Goal: Find specific page/section: Find specific page/section

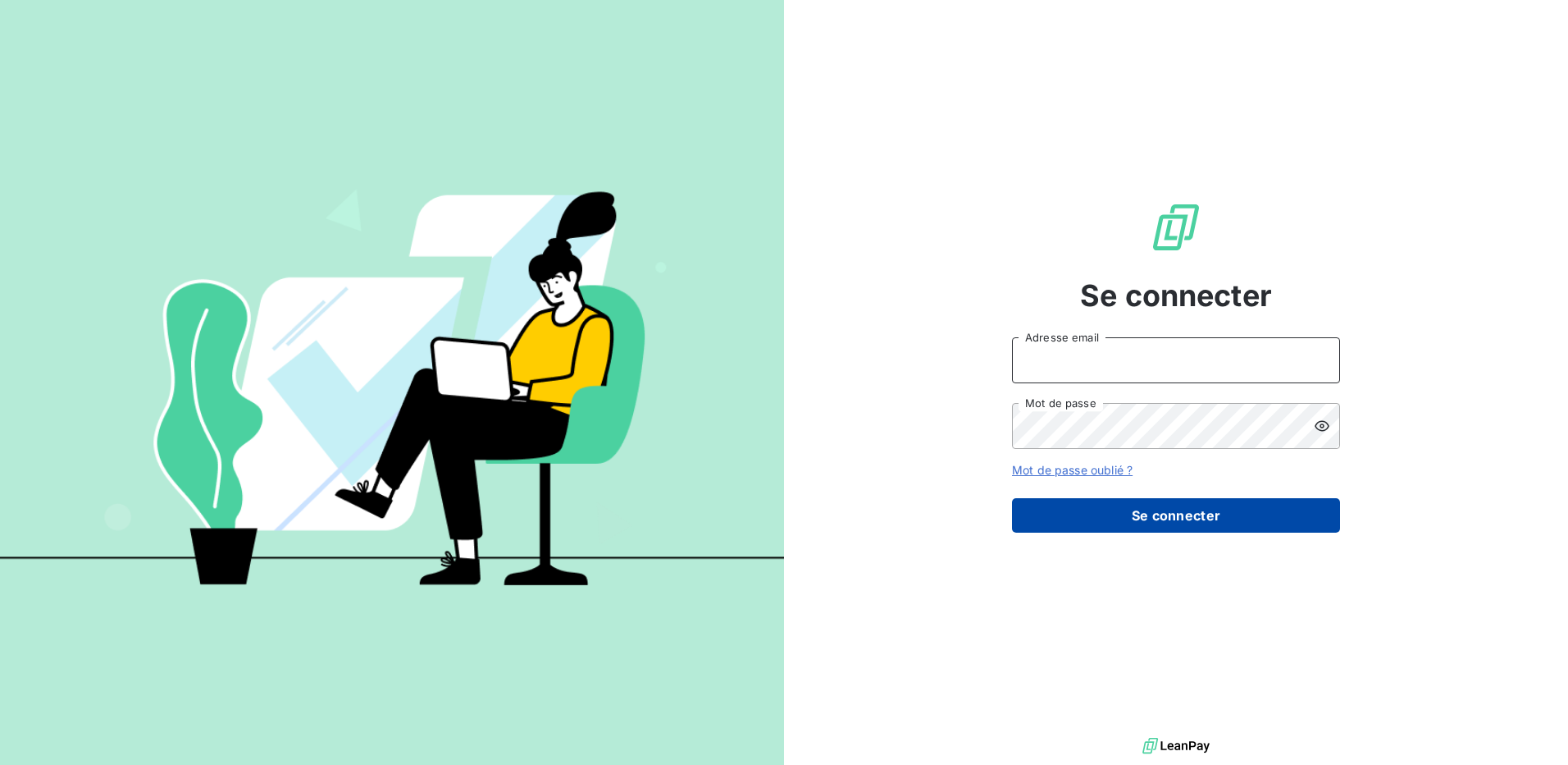
type input "[EMAIL_ADDRESS][DOMAIN_NAME]"
click at [1150, 506] on button "Se connecter" at bounding box center [1176, 515] width 328 height 34
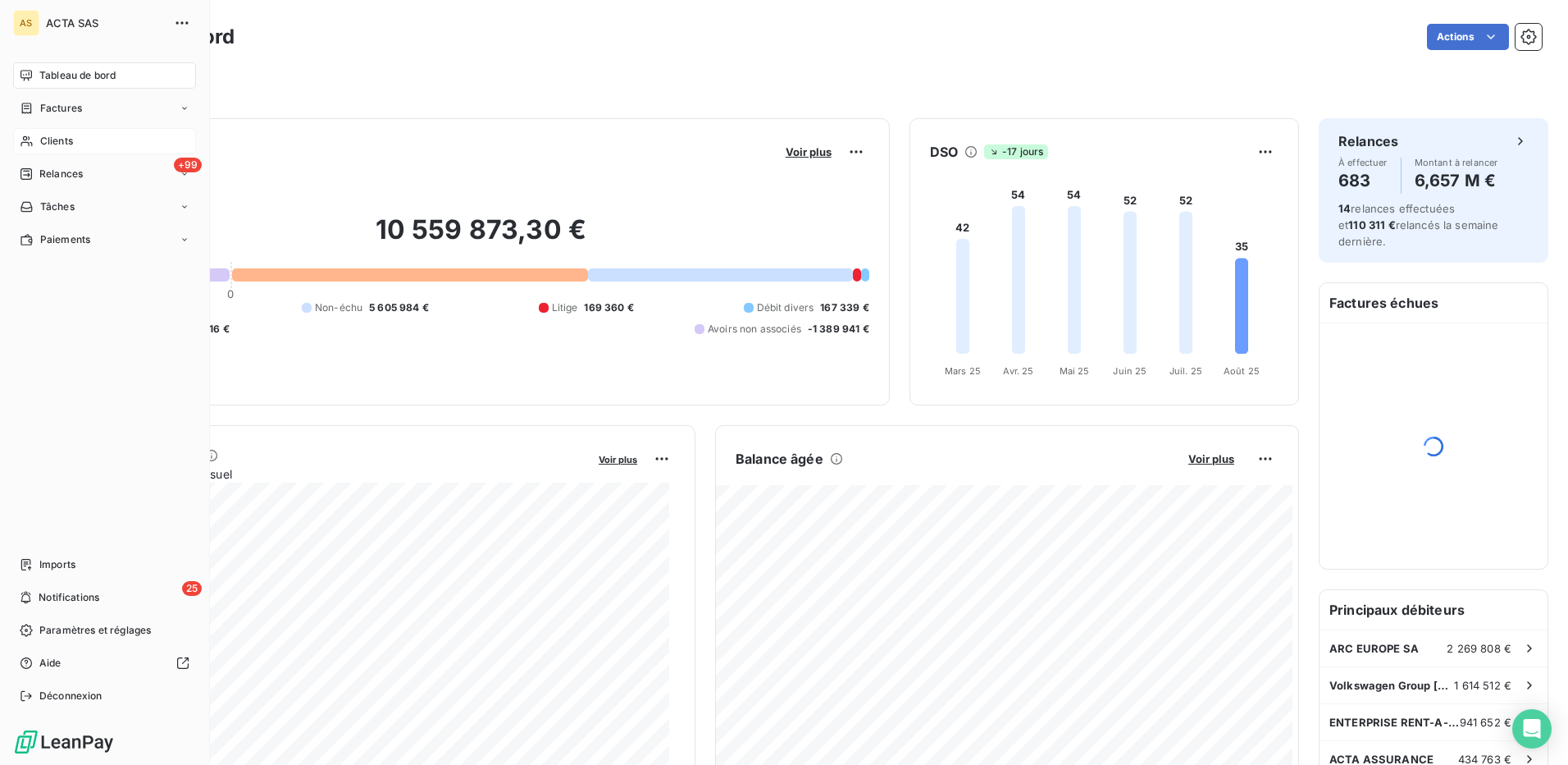
click at [64, 139] on span "Clients" at bounding box center [57, 141] width 32 height 14
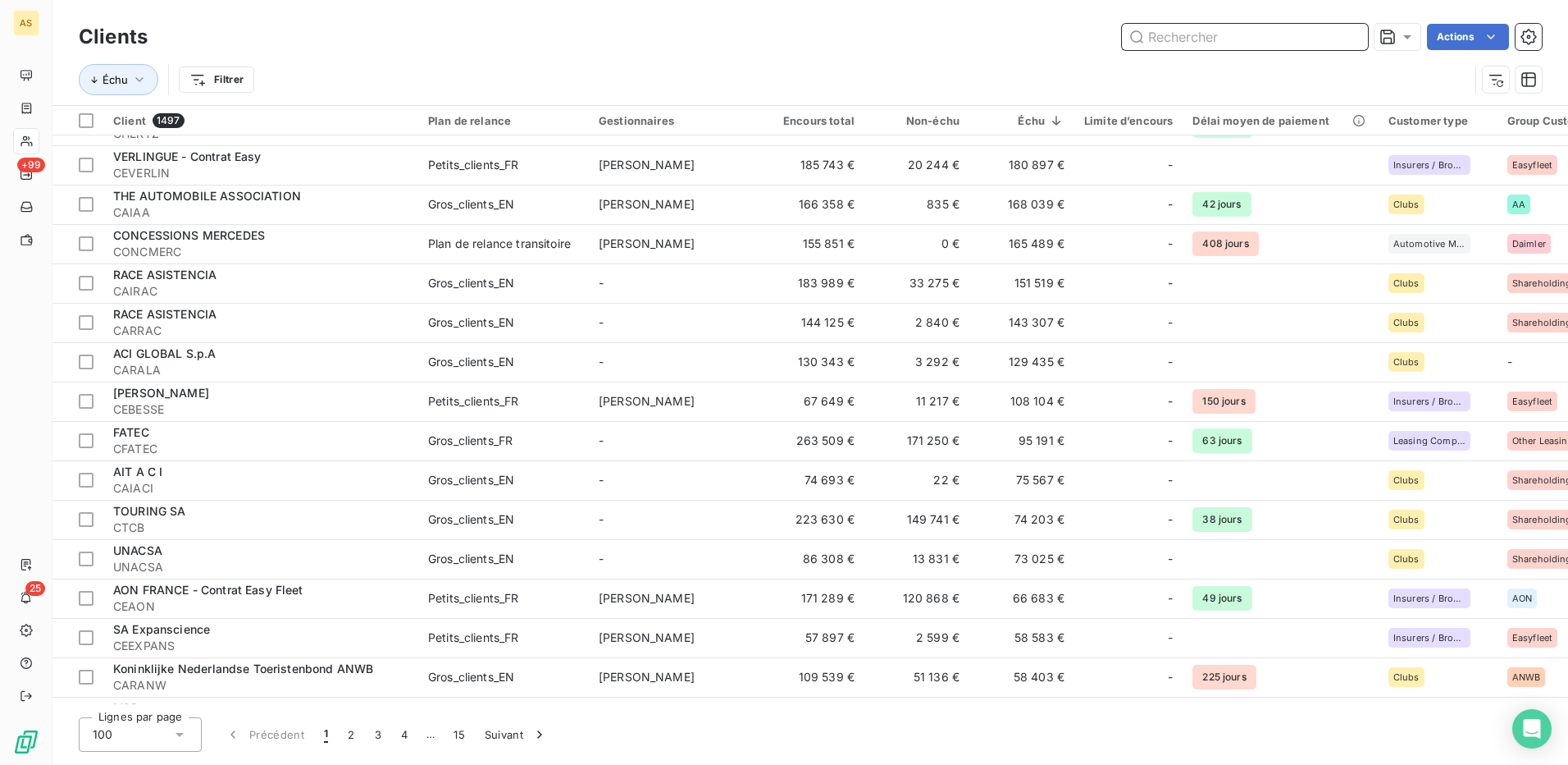
scroll to position [902, 0]
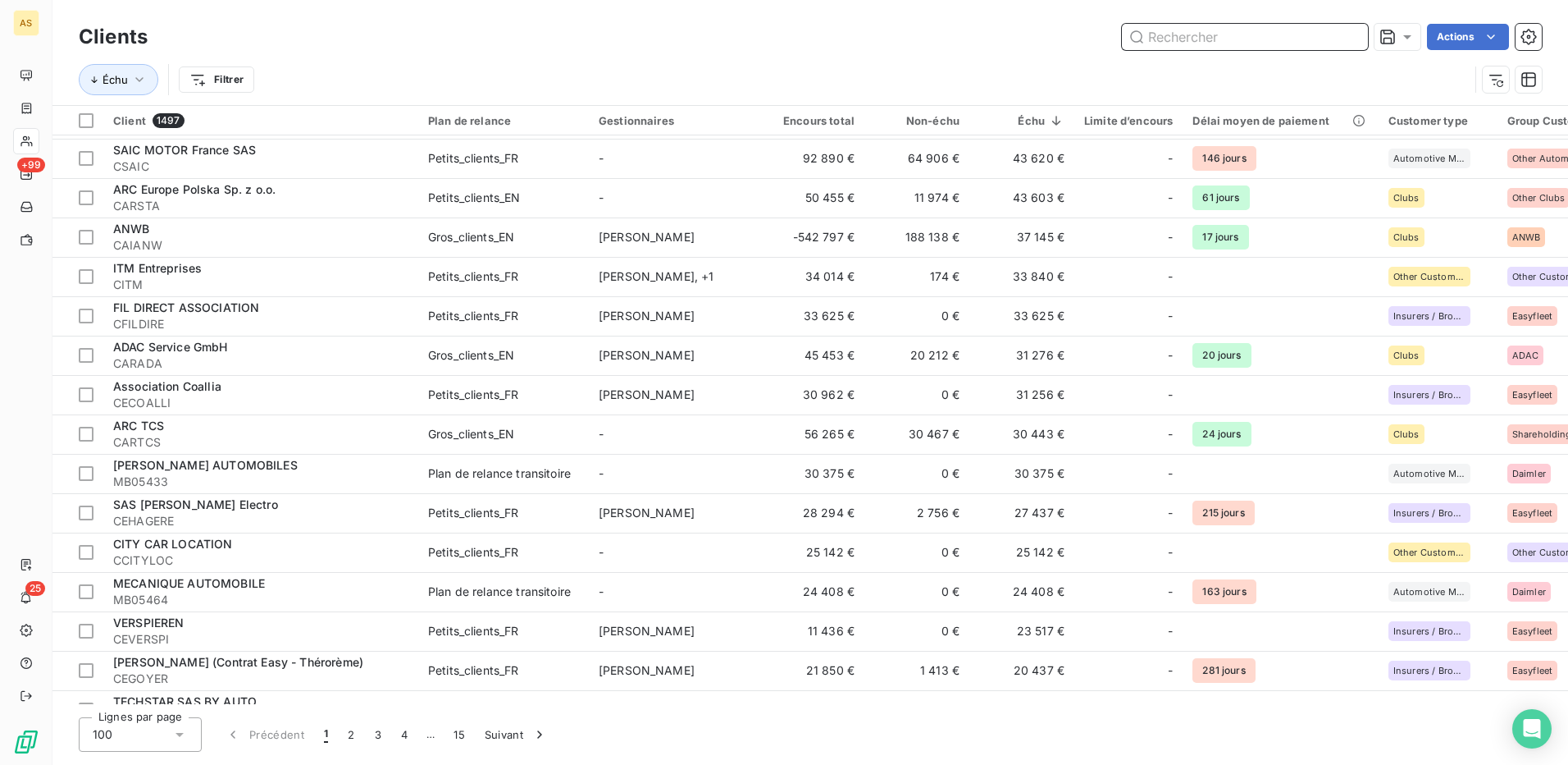
click at [1151, 35] on input "text" at bounding box center [1244, 36] width 246 height 26
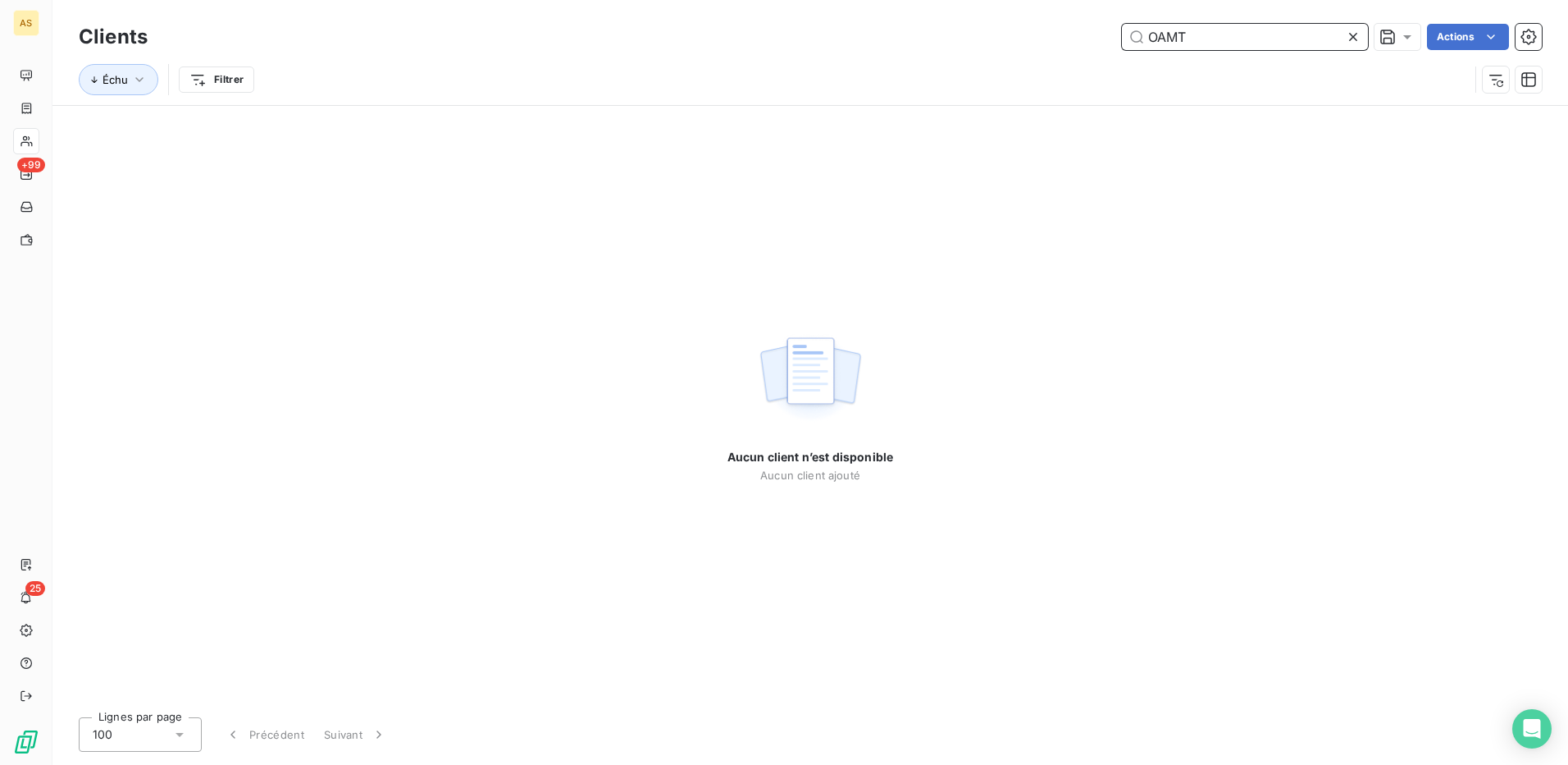
drag, startPoint x: 1200, startPoint y: 41, endPoint x: 1132, endPoint y: 49, distance: 68.5
click at [1132, 49] on input "OAMT" at bounding box center [1244, 36] width 246 height 26
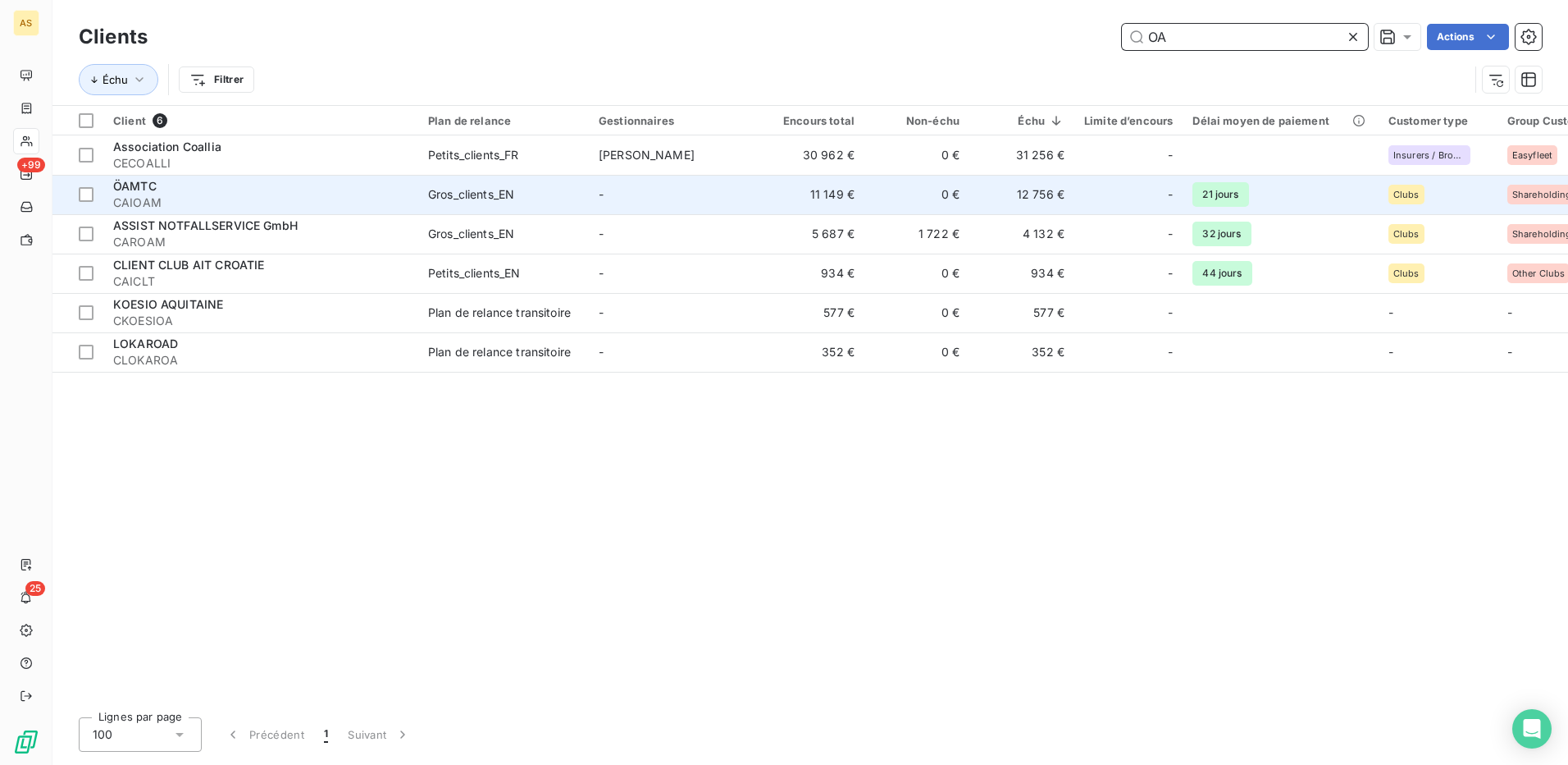
type input "OA"
click at [460, 188] on div "Gros_clients_EN" at bounding box center [471, 194] width 86 height 16
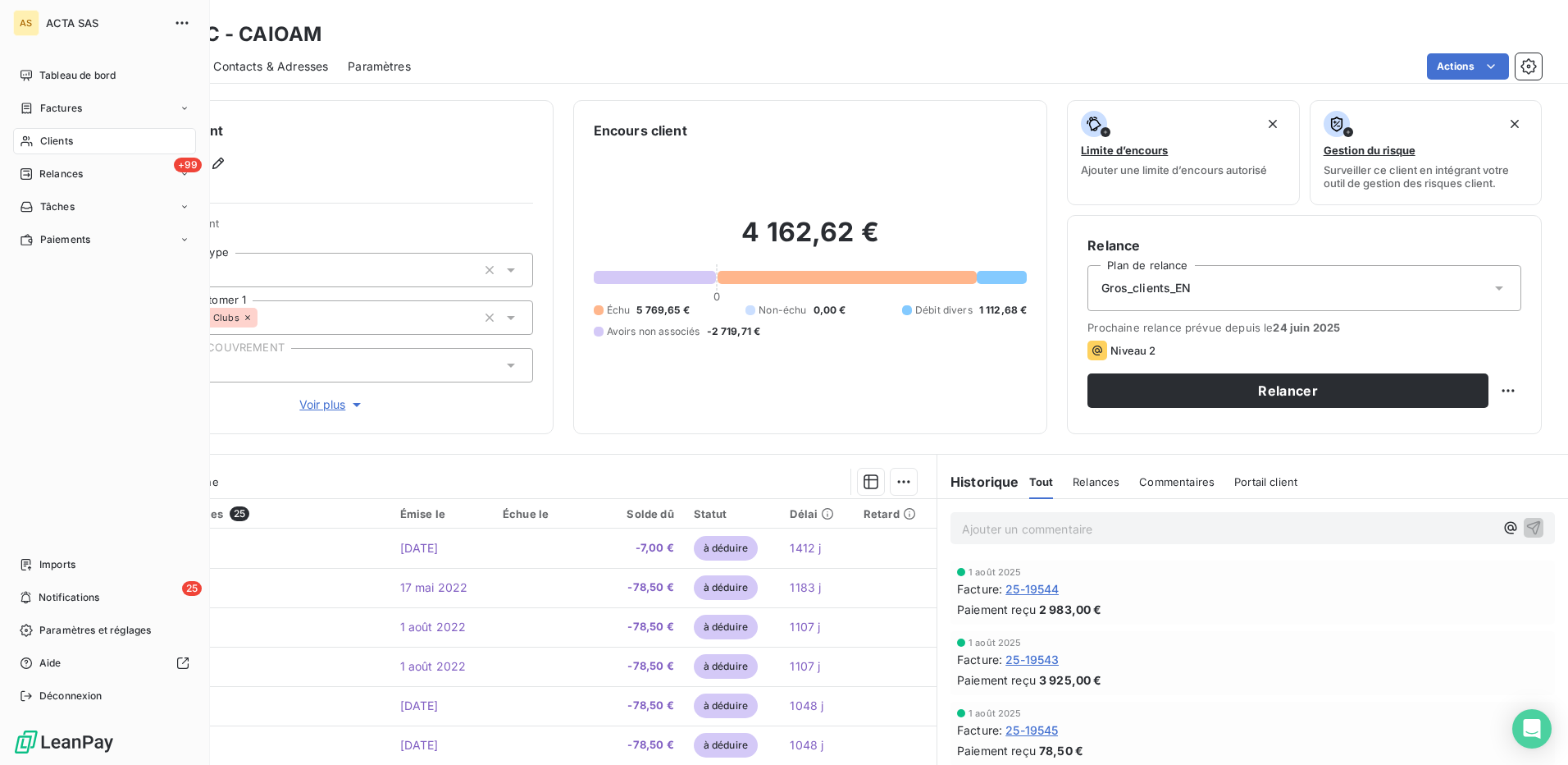
click at [41, 141] on span "Clients" at bounding box center [57, 141] width 32 height 14
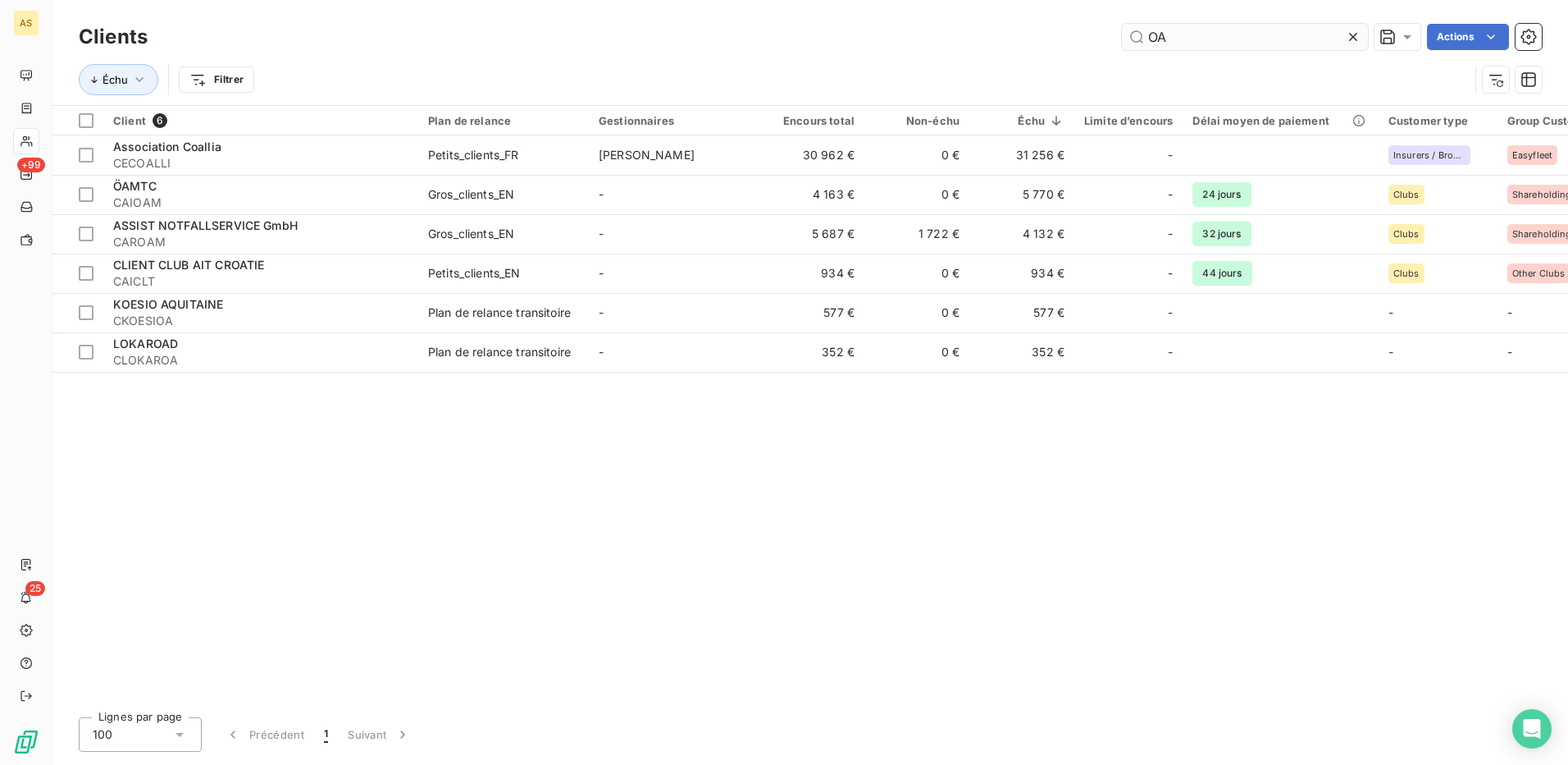
drag, startPoint x: 1165, startPoint y: 36, endPoint x: 1136, endPoint y: 38, distance: 29.1
click at [1136, 38] on input "OA" at bounding box center [1244, 36] width 246 height 26
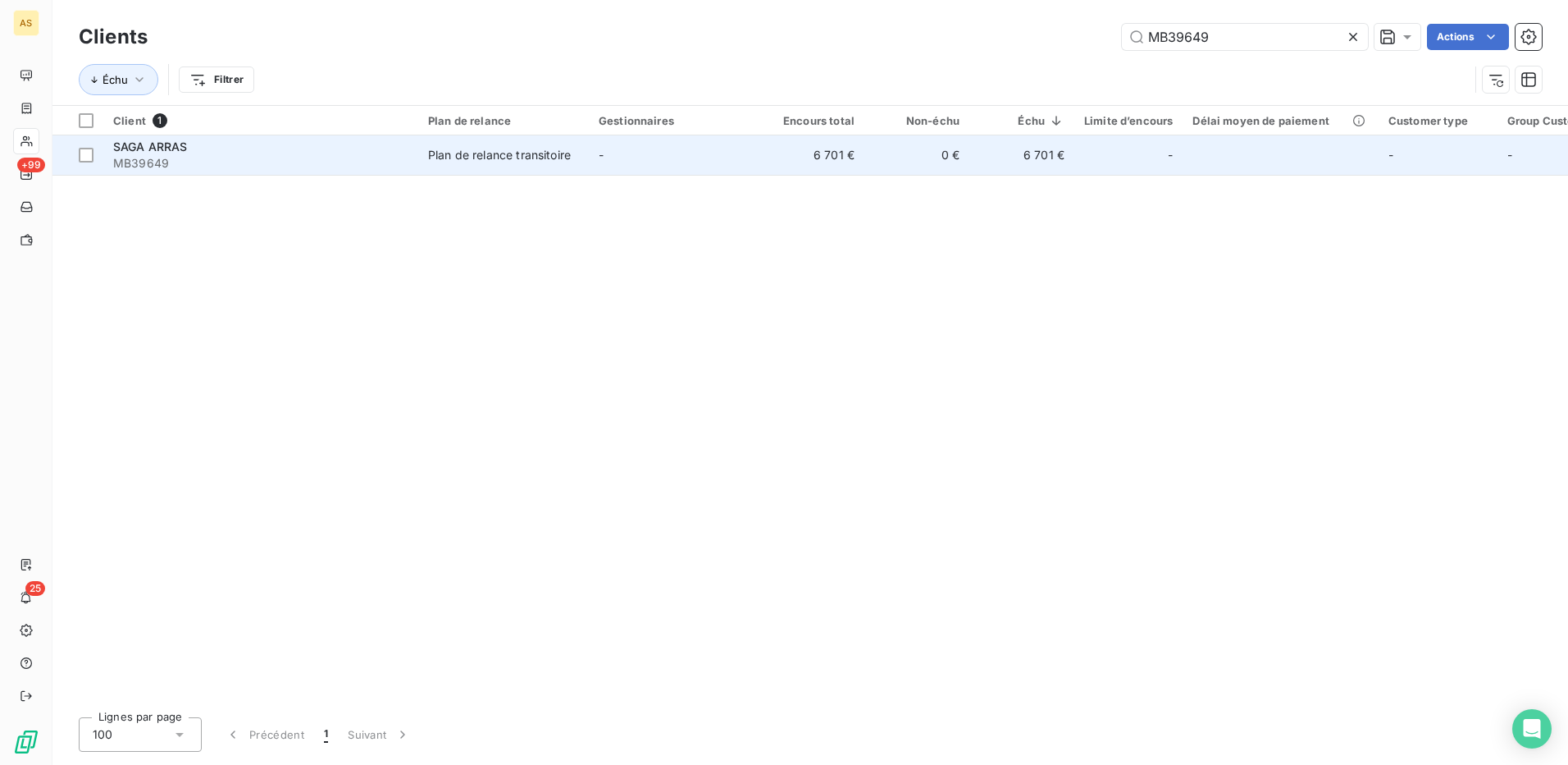
type input "MB39649"
click at [562, 161] on div "Plan de relance transitoire" at bounding box center [500, 155] width 142 height 16
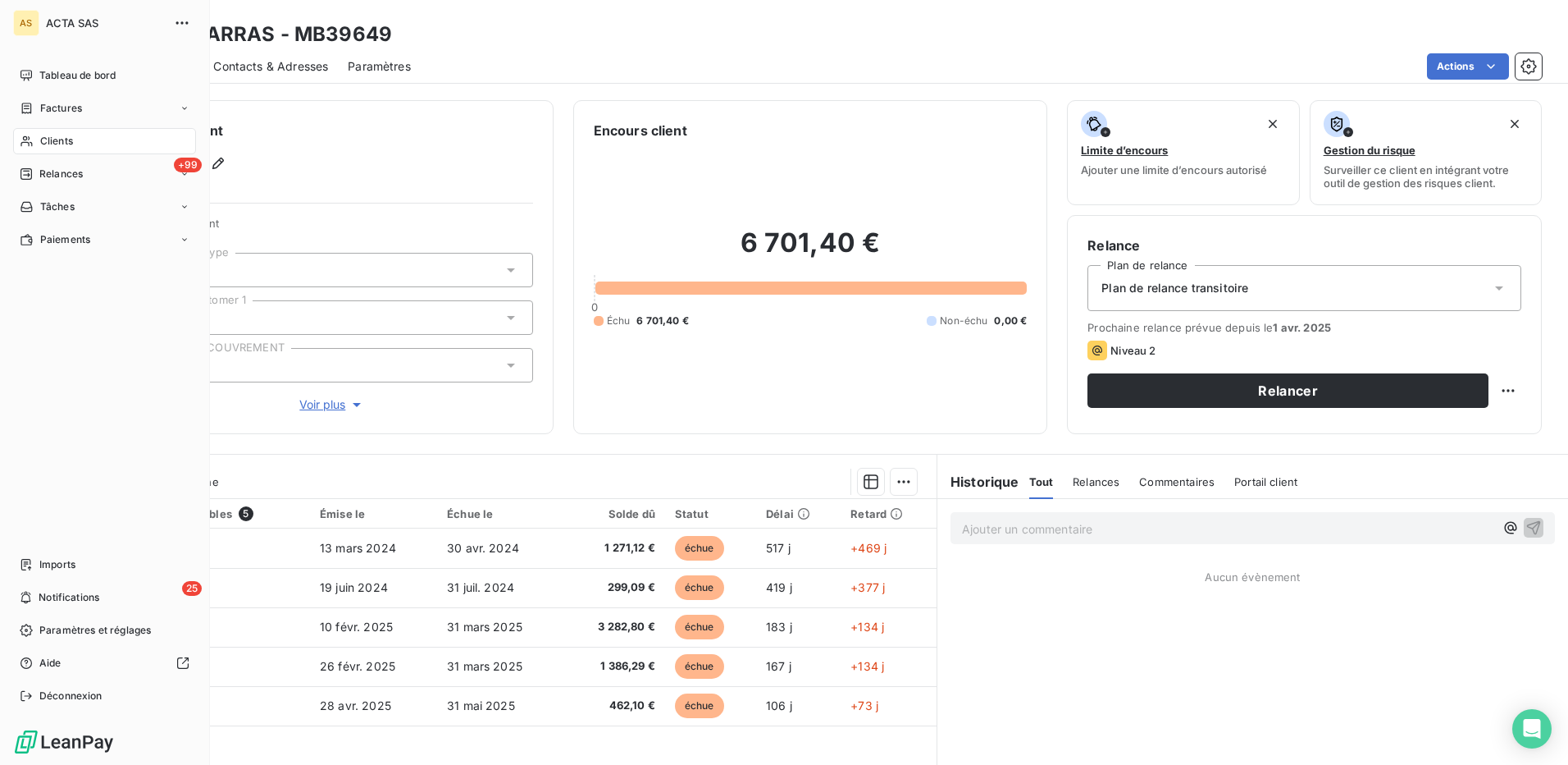
click at [63, 140] on span "Clients" at bounding box center [57, 141] width 32 height 14
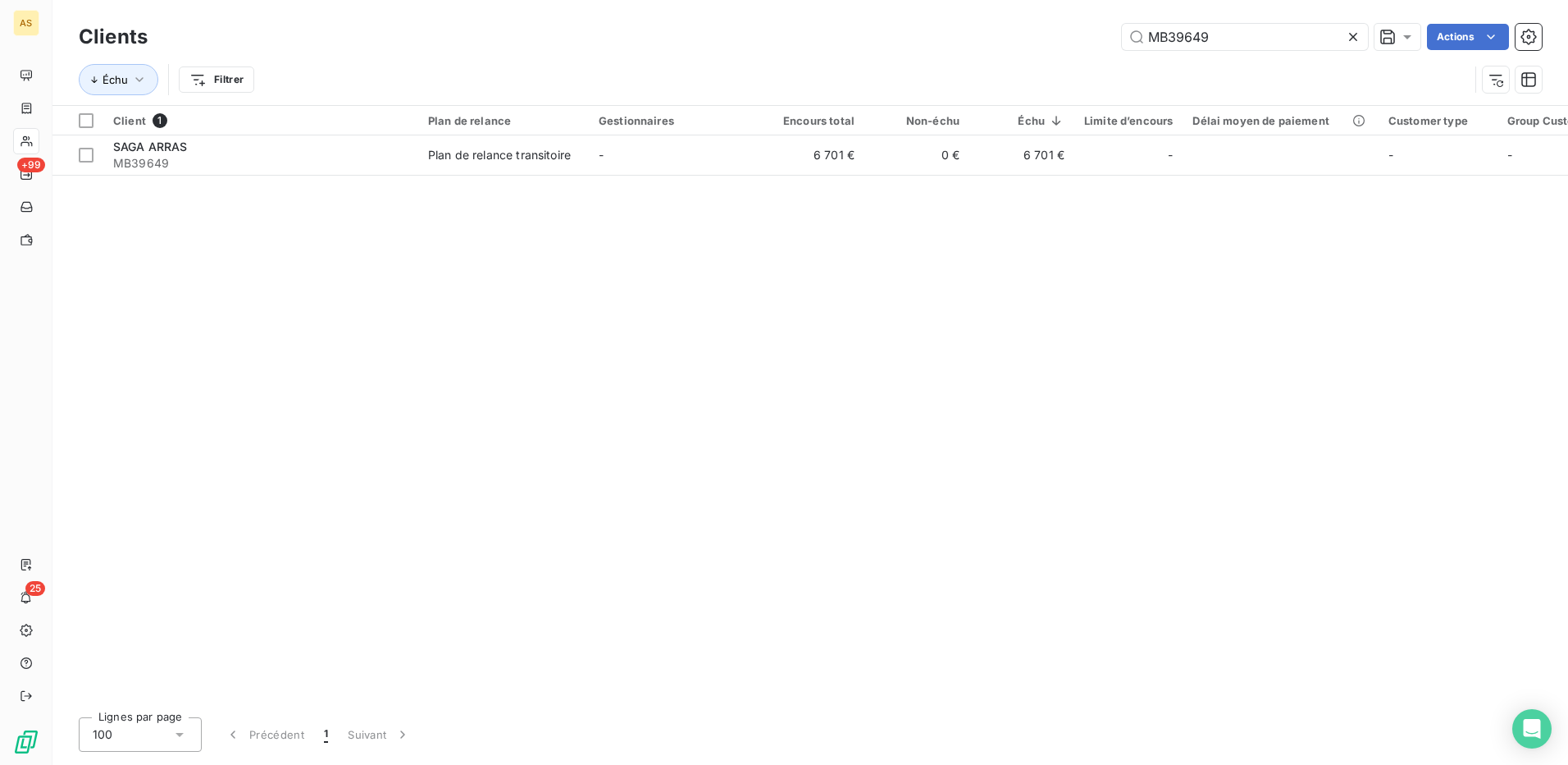
drag, startPoint x: 1223, startPoint y: 41, endPoint x: 1118, endPoint y: 56, distance: 106.1
click at [1118, 56] on div "Clients MB39649 Actions Échu Filtrer" at bounding box center [810, 62] width 1463 height 86
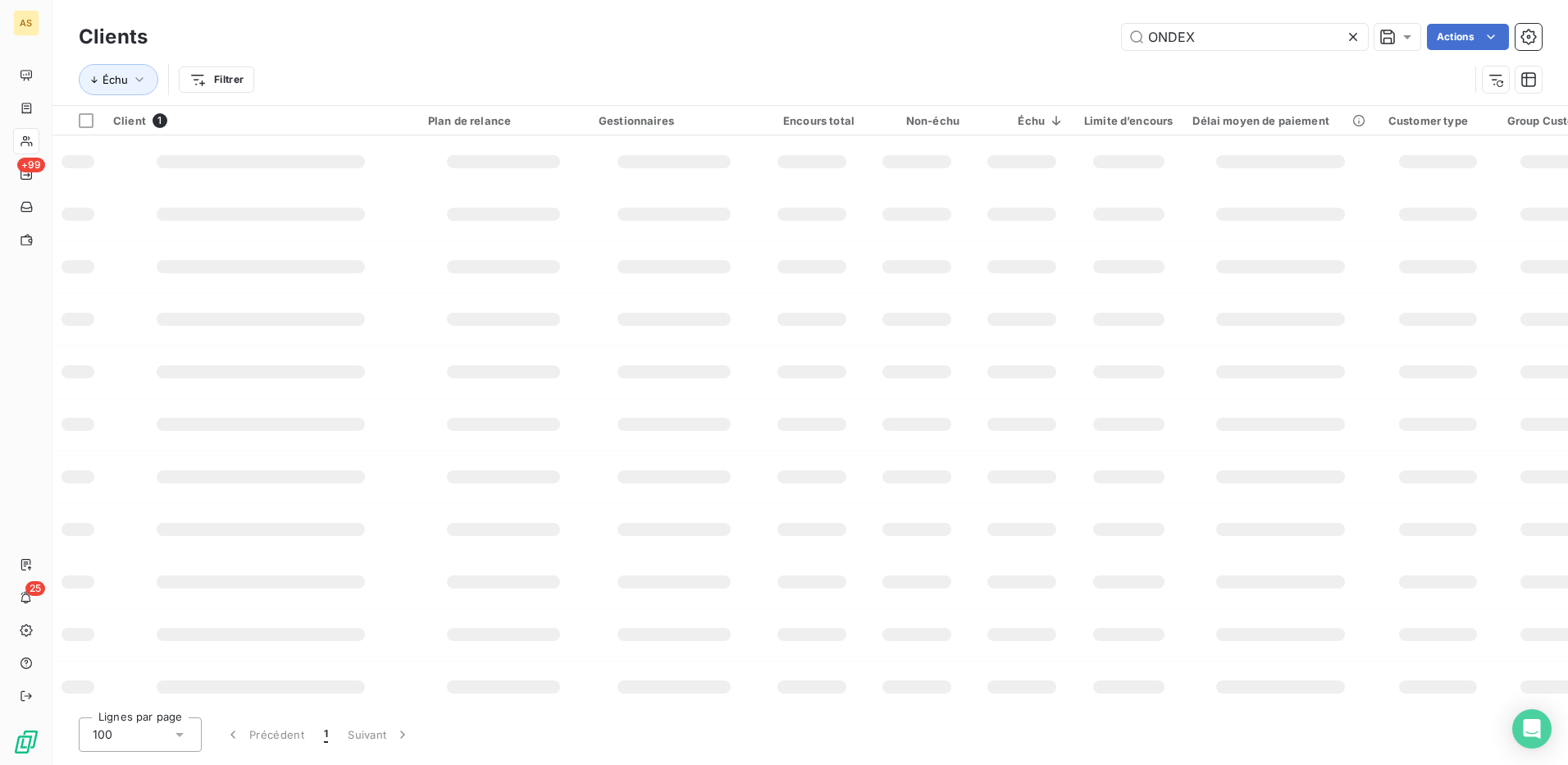
type input "ONDEX"
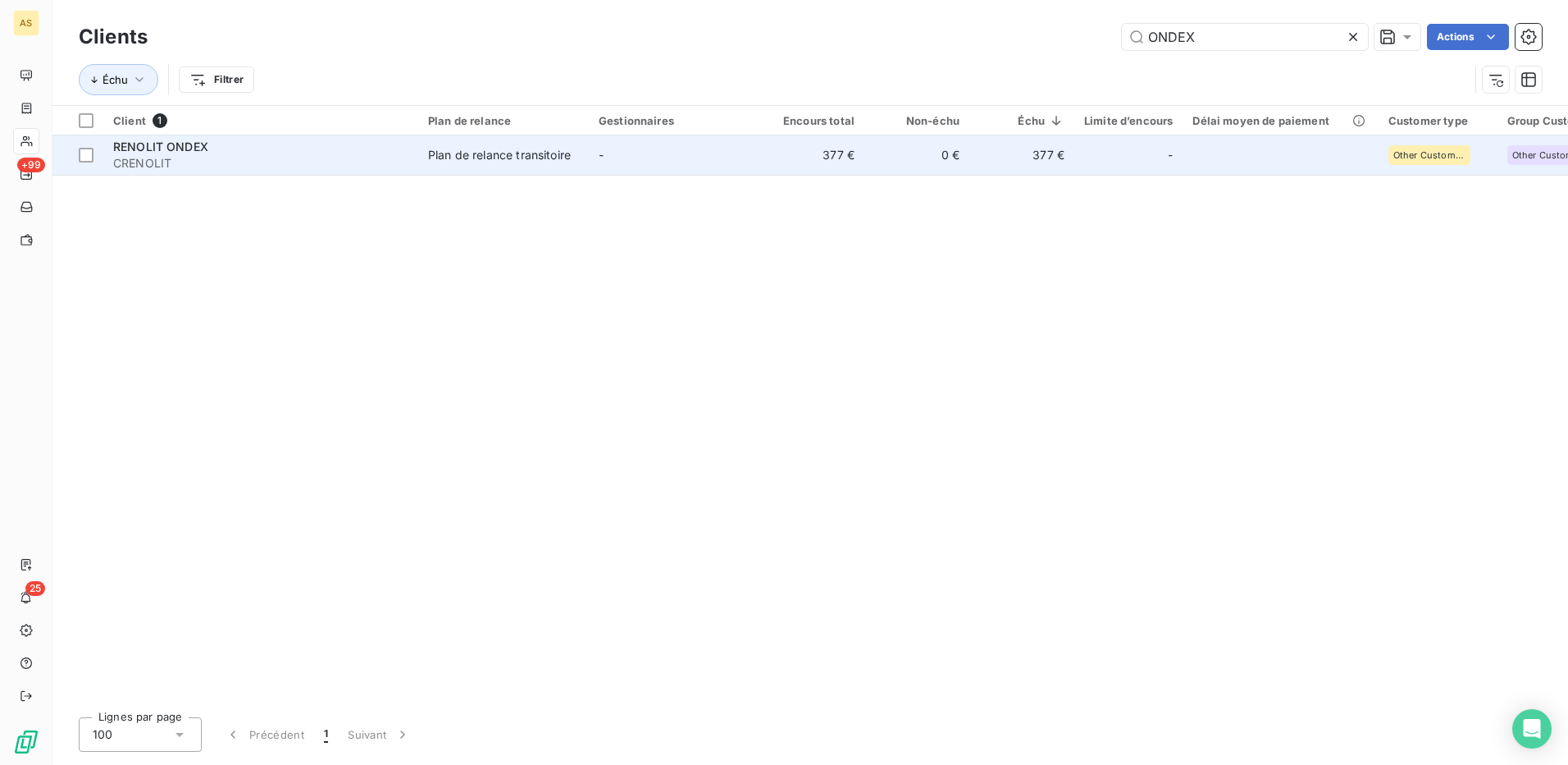
click at [569, 158] on div "Plan de relance transitoire" at bounding box center [500, 155] width 142 height 16
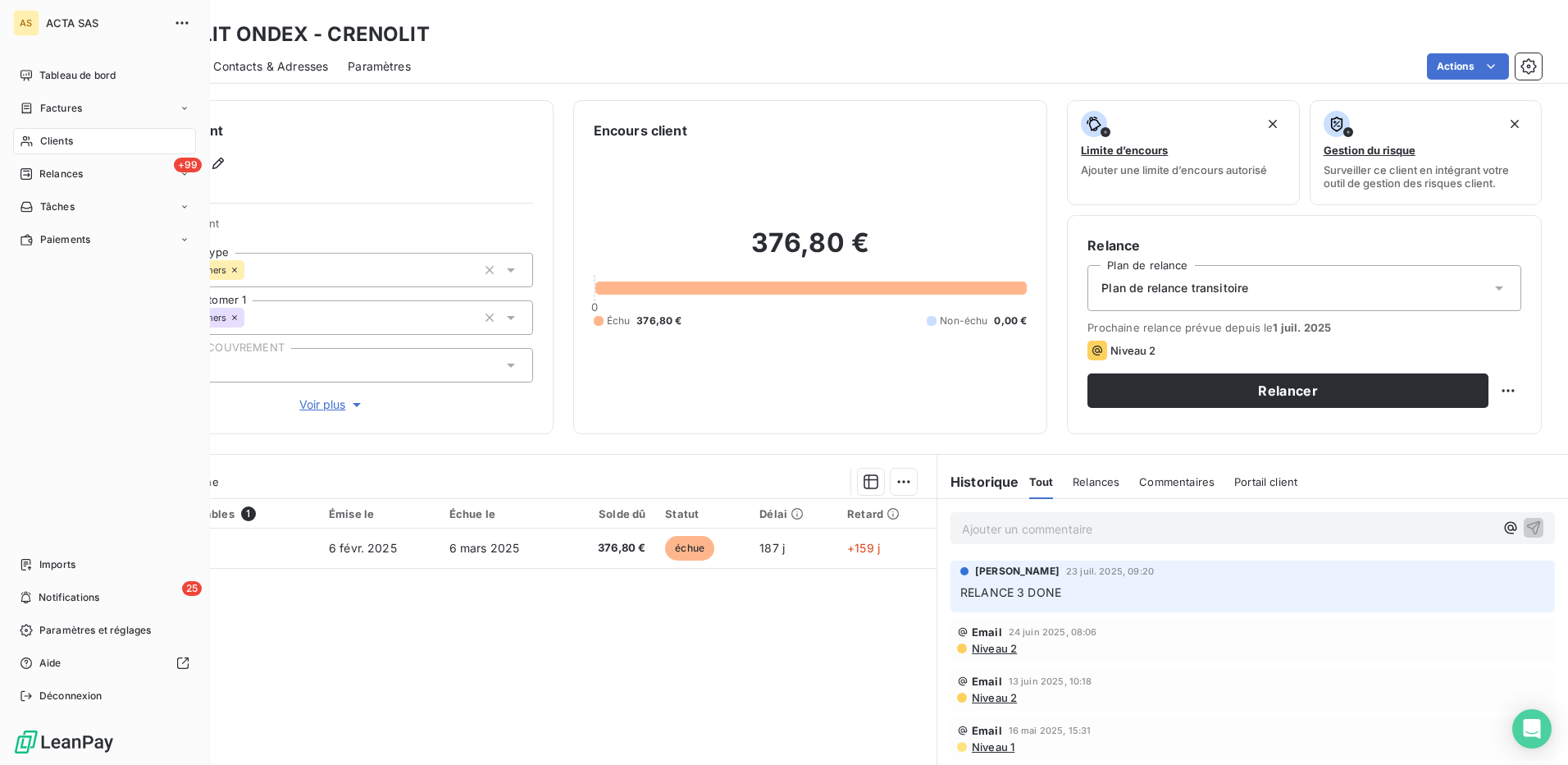
click at [66, 139] on span "Clients" at bounding box center [57, 141] width 32 height 14
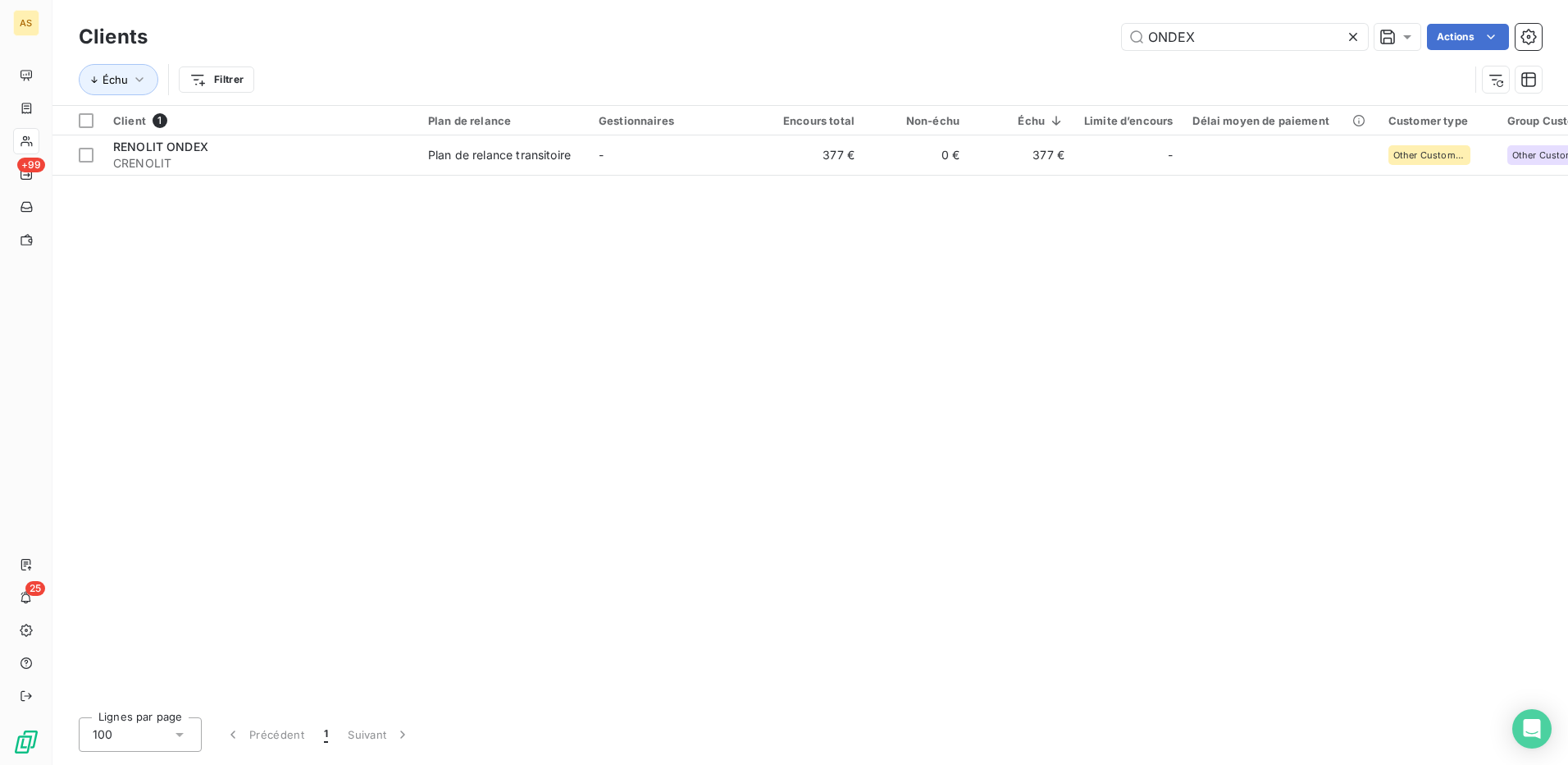
drag, startPoint x: 1199, startPoint y: 37, endPoint x: 1125, endPoint y: 52, distance: 75.5
click at [1126, 52] on div "Clients ONDEX Actions" at bounding box center [810, 37] width 1463 height 34
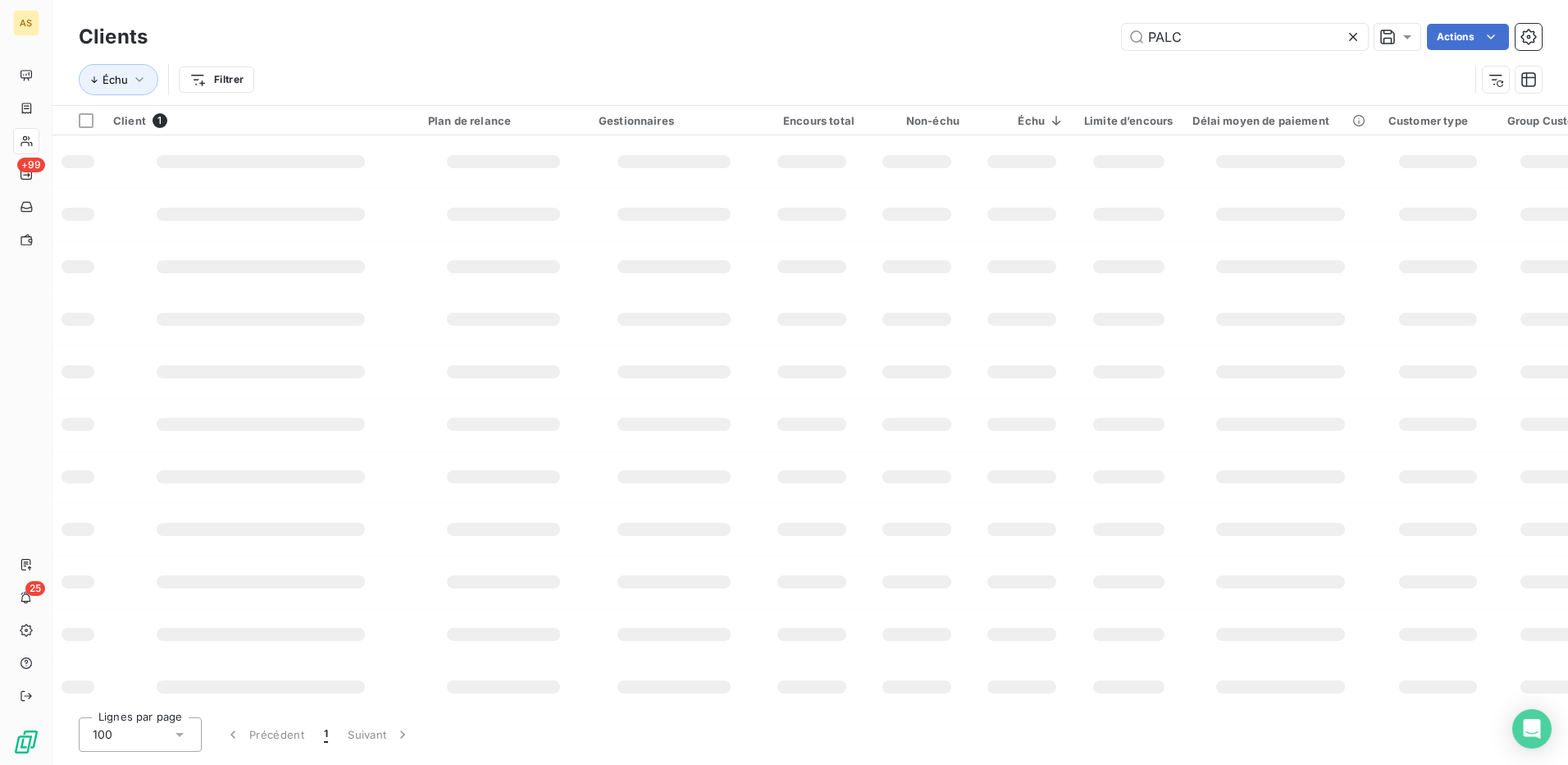
type input "PALC"
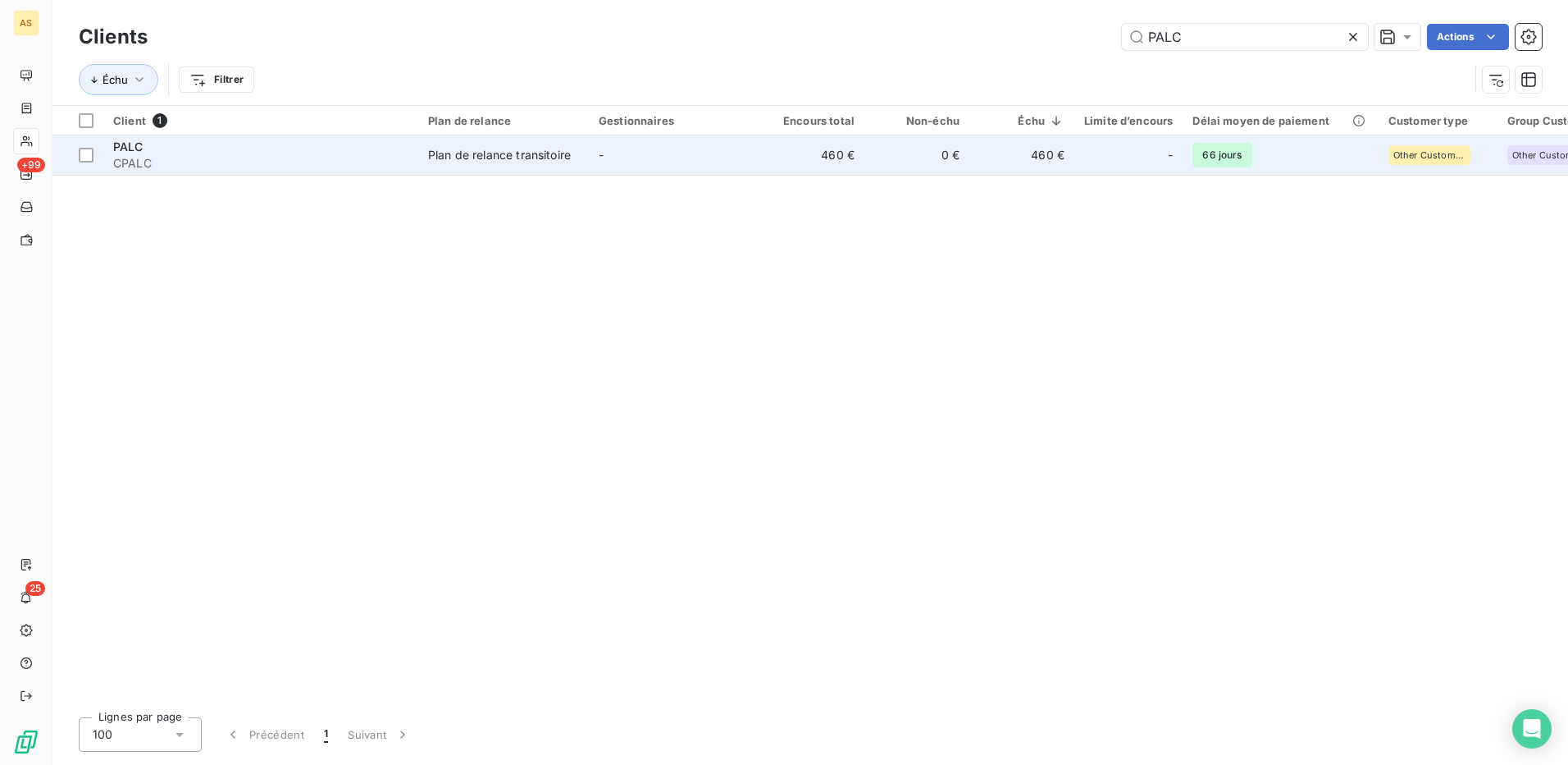
click at [204, 155] on span "CPALC" at bounding box center [260, 163] width 295 height 16
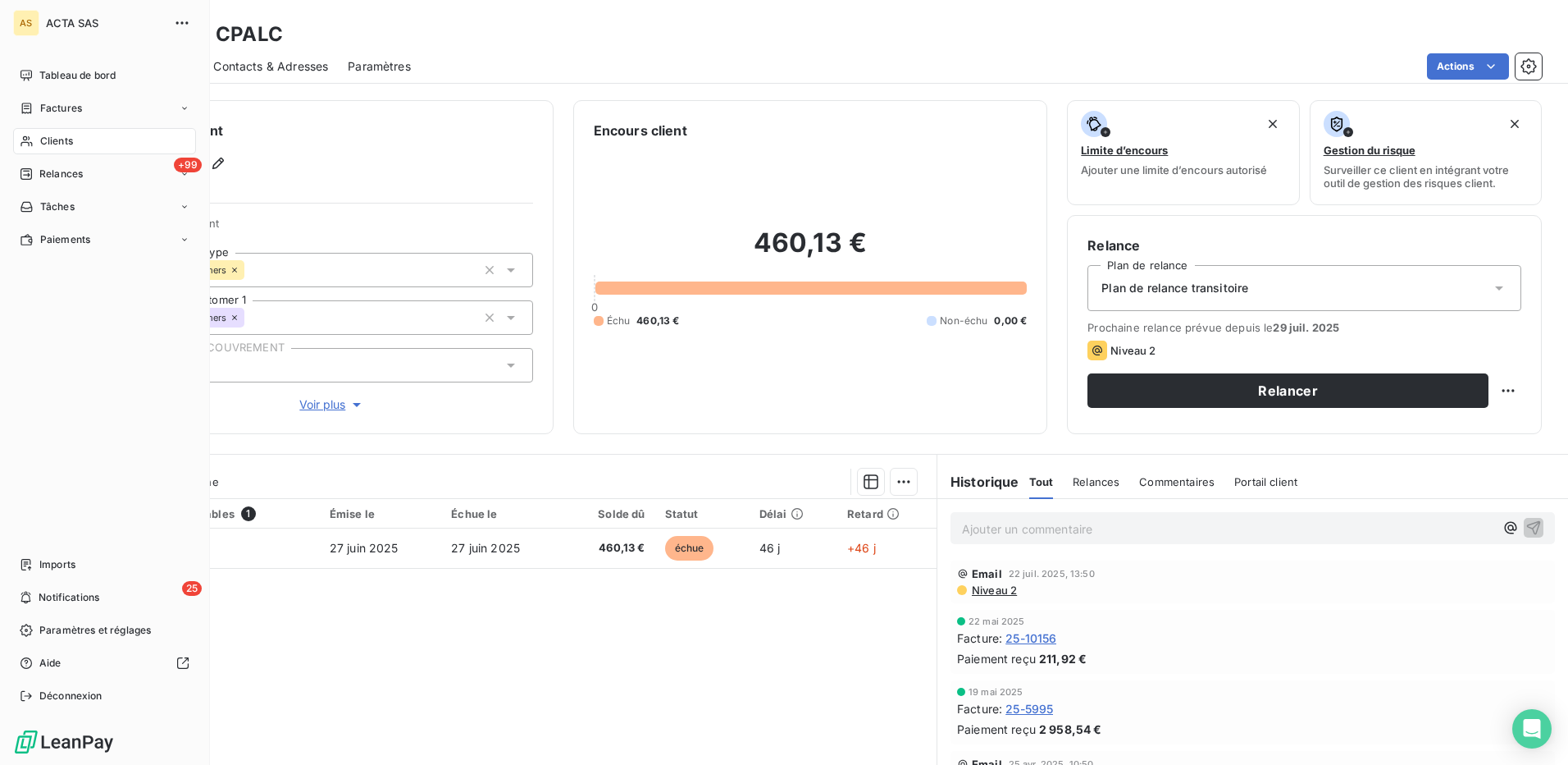
click at [59, 136] on span "Clients" at bounding box center [57, 141] width 32 height 14
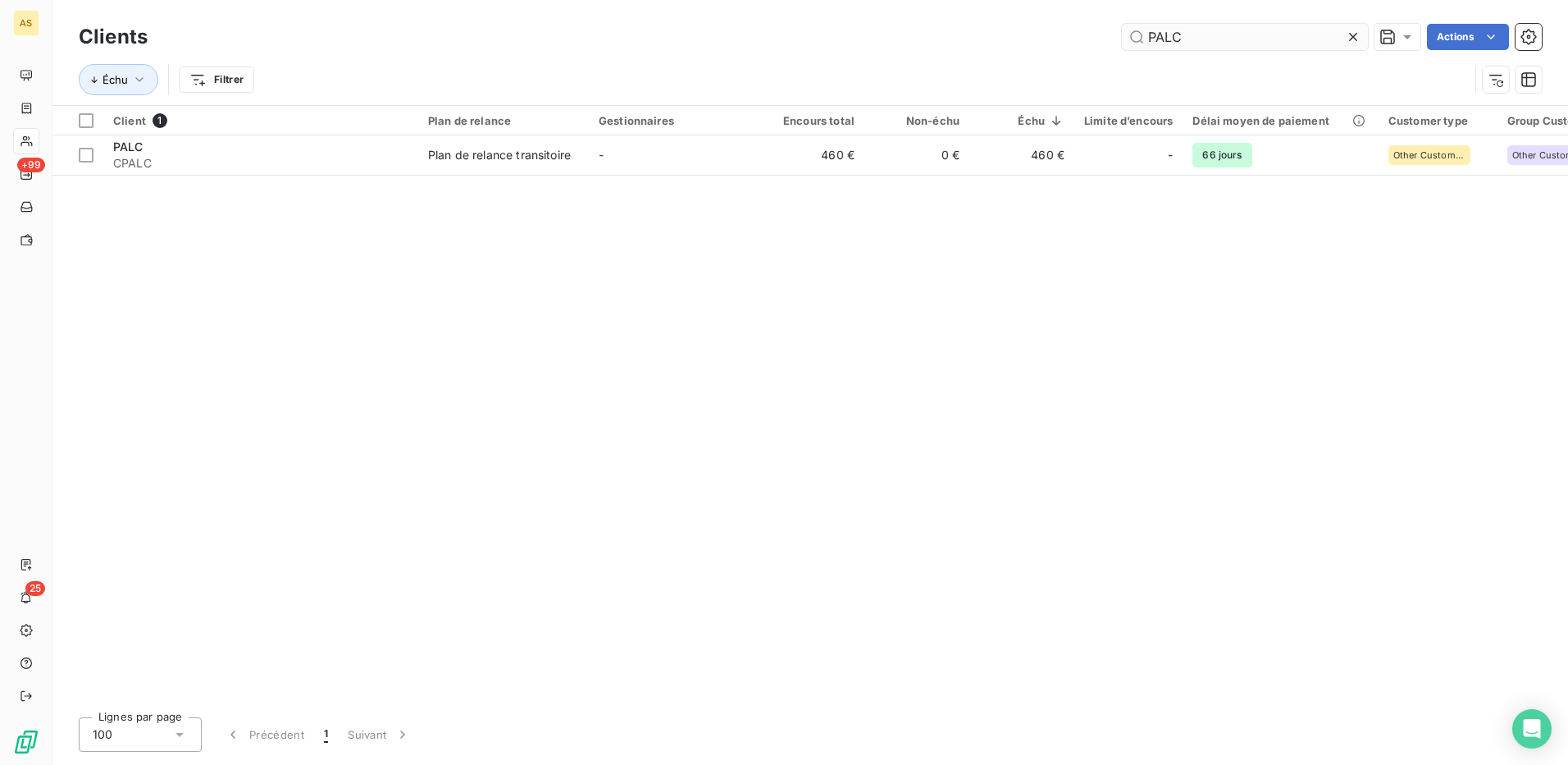
drag, startPoint x: 1185, startPoint y: 37, endPoint x: 1135, endPoint y: 40, distance: 50.1
click at [1135, 40] on input "PALC" at bounding box center [1244, 36] width 246 height 26
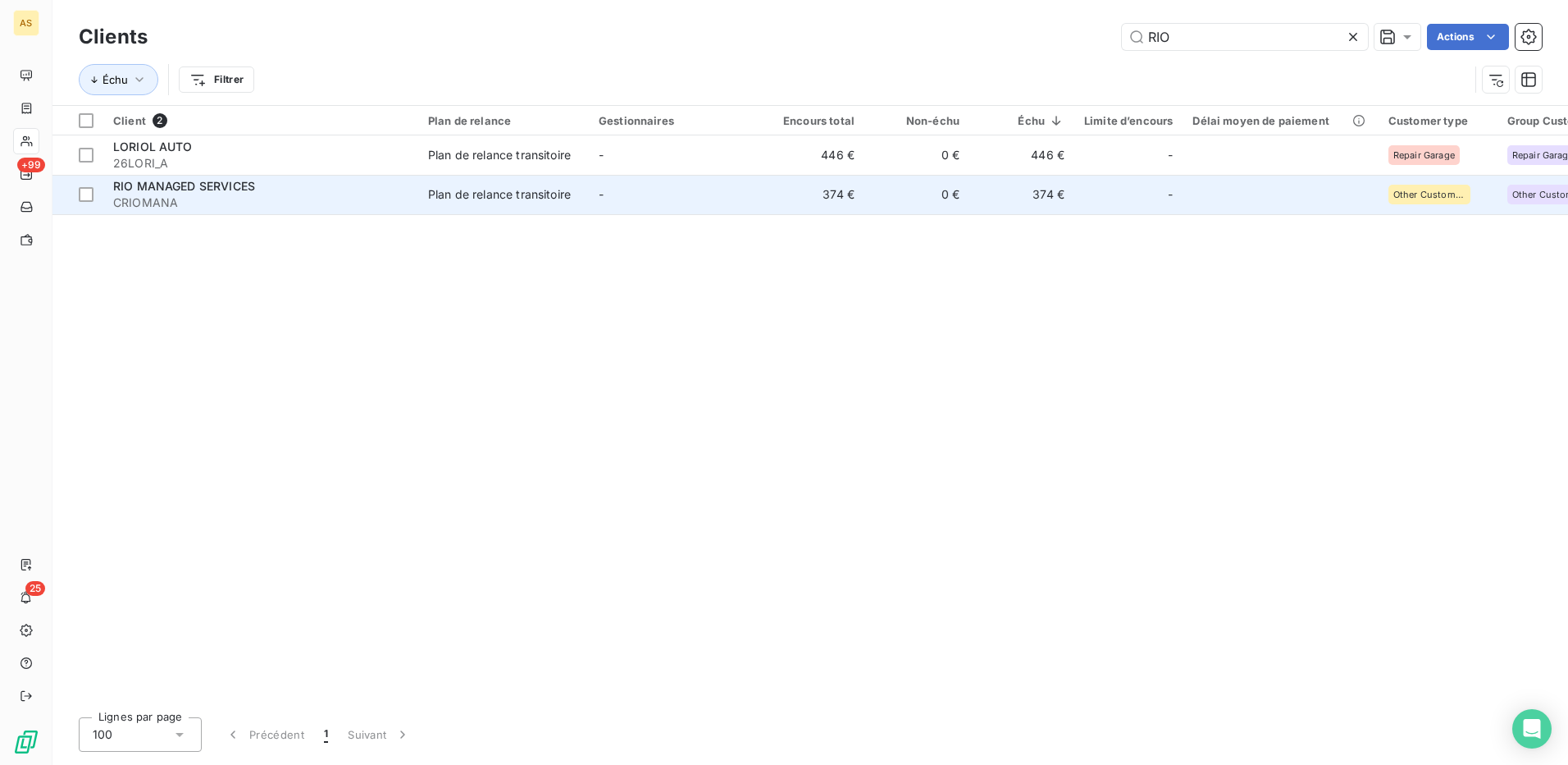
type input "RIO"
click at [711, 197] on td "-" at bounding box center [674, 195] width 170 height 40
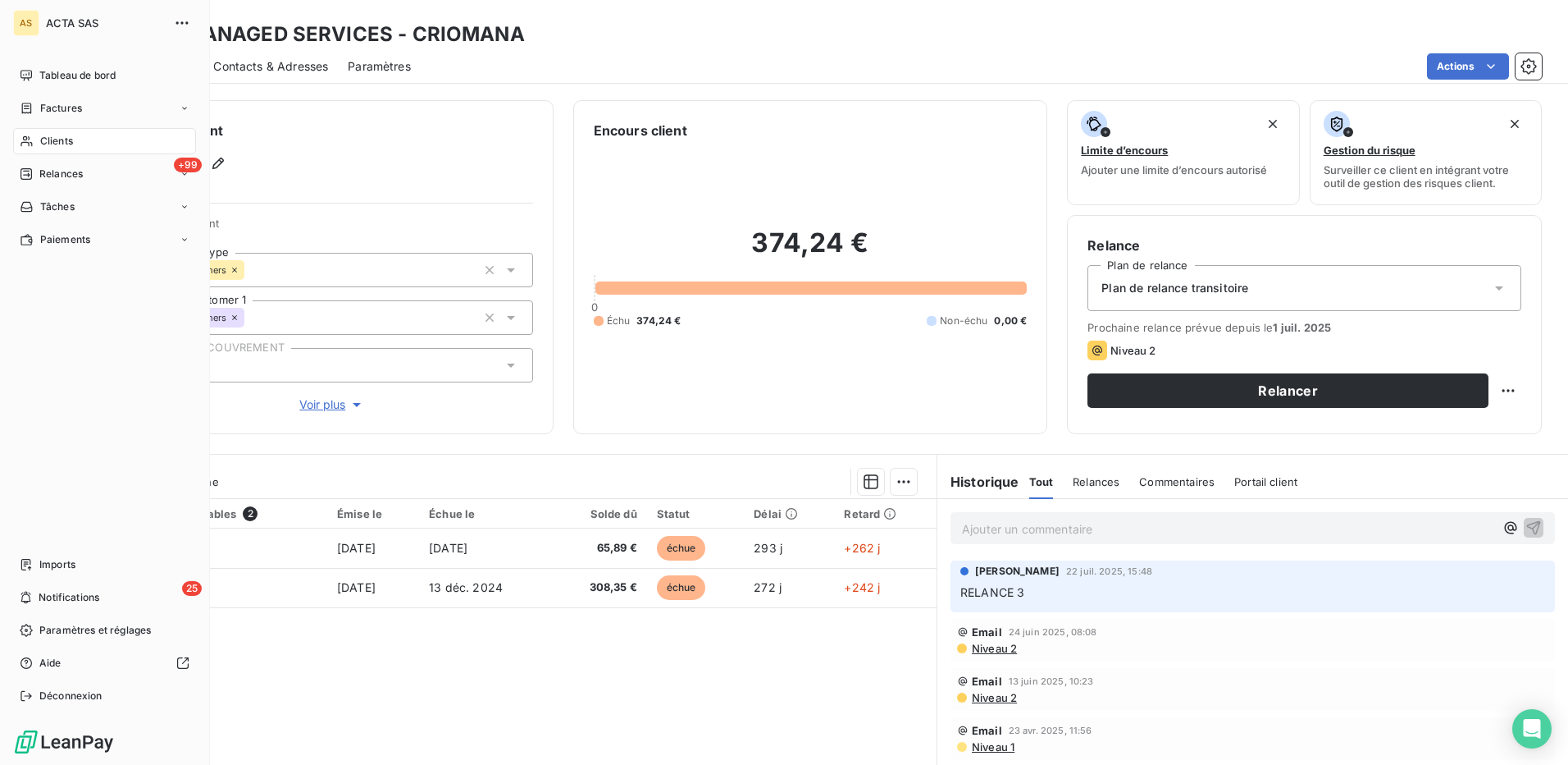
click at [51, 141] on span "Clients" at bounding box center [57, 141] width 32 height 14
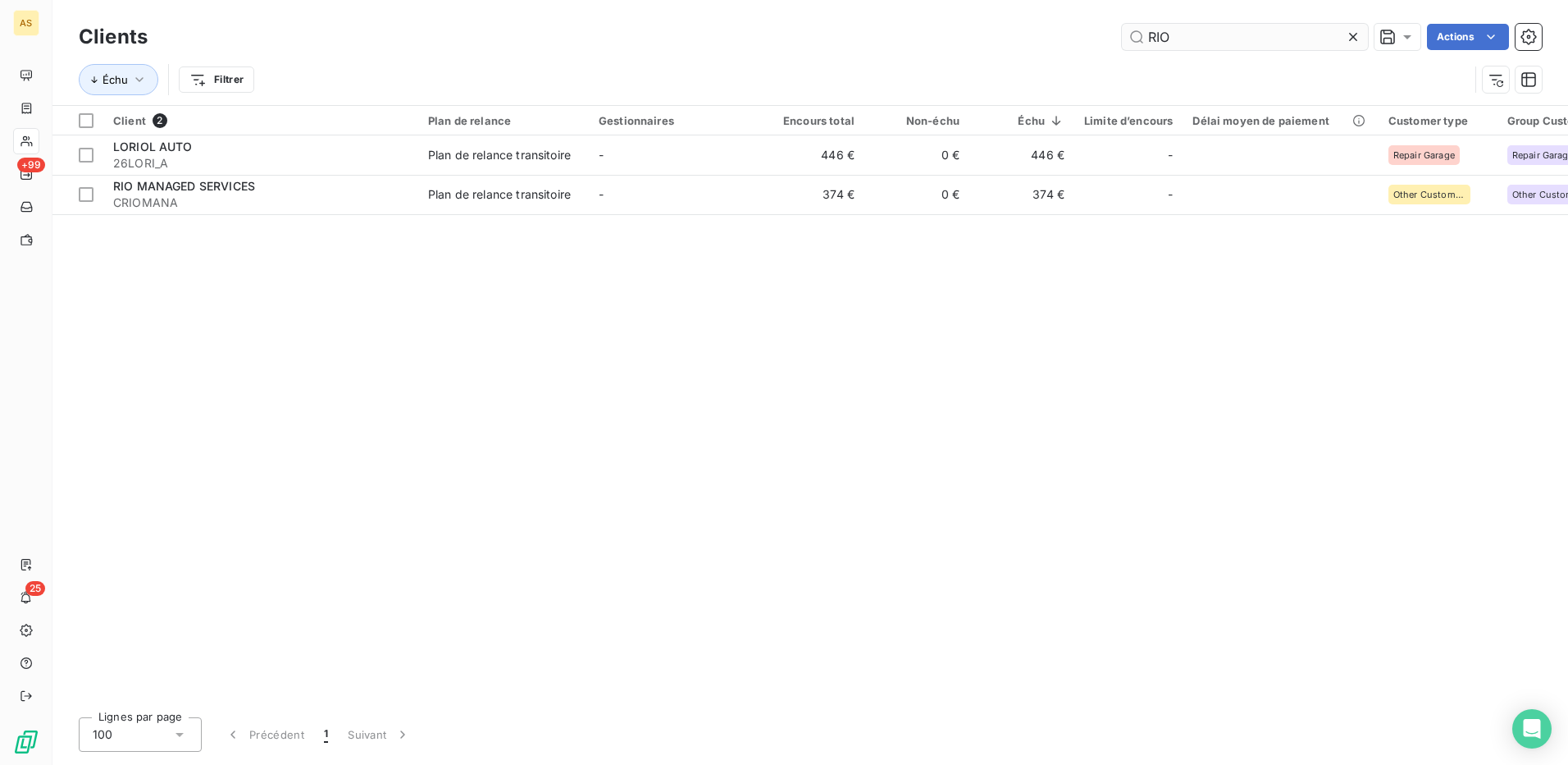
drag, startPoint x: 1169, startPoint y: 40, endPoint x: 1142, endPoint y: 38, distance: 27.1
click at [1142, 38] on input "RIO" at bounding box center [1244, 36] width 246 height 26
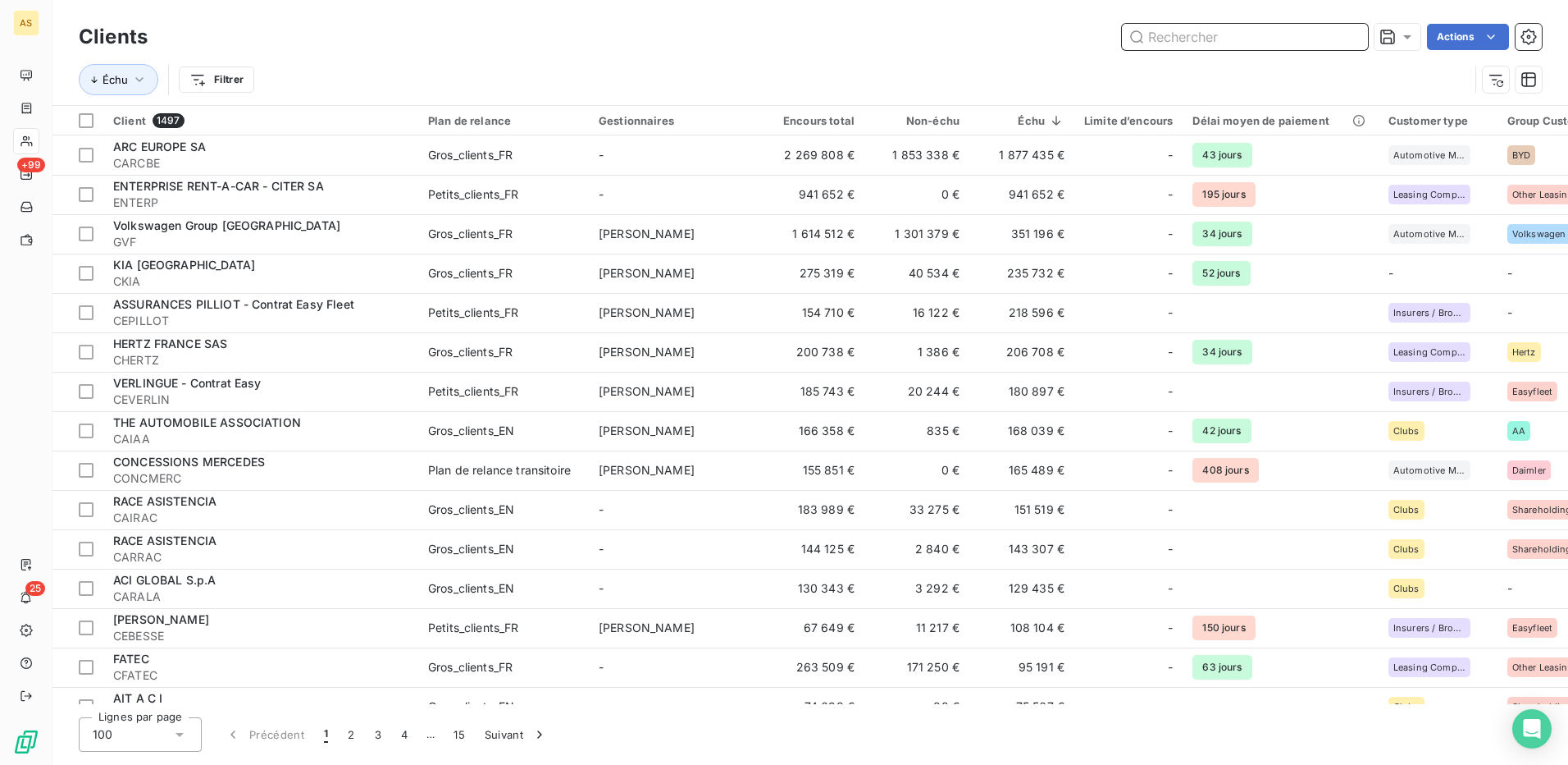
click at [1164, 32] on input "text" at bounding box center [1244, 36] width 246 height 26
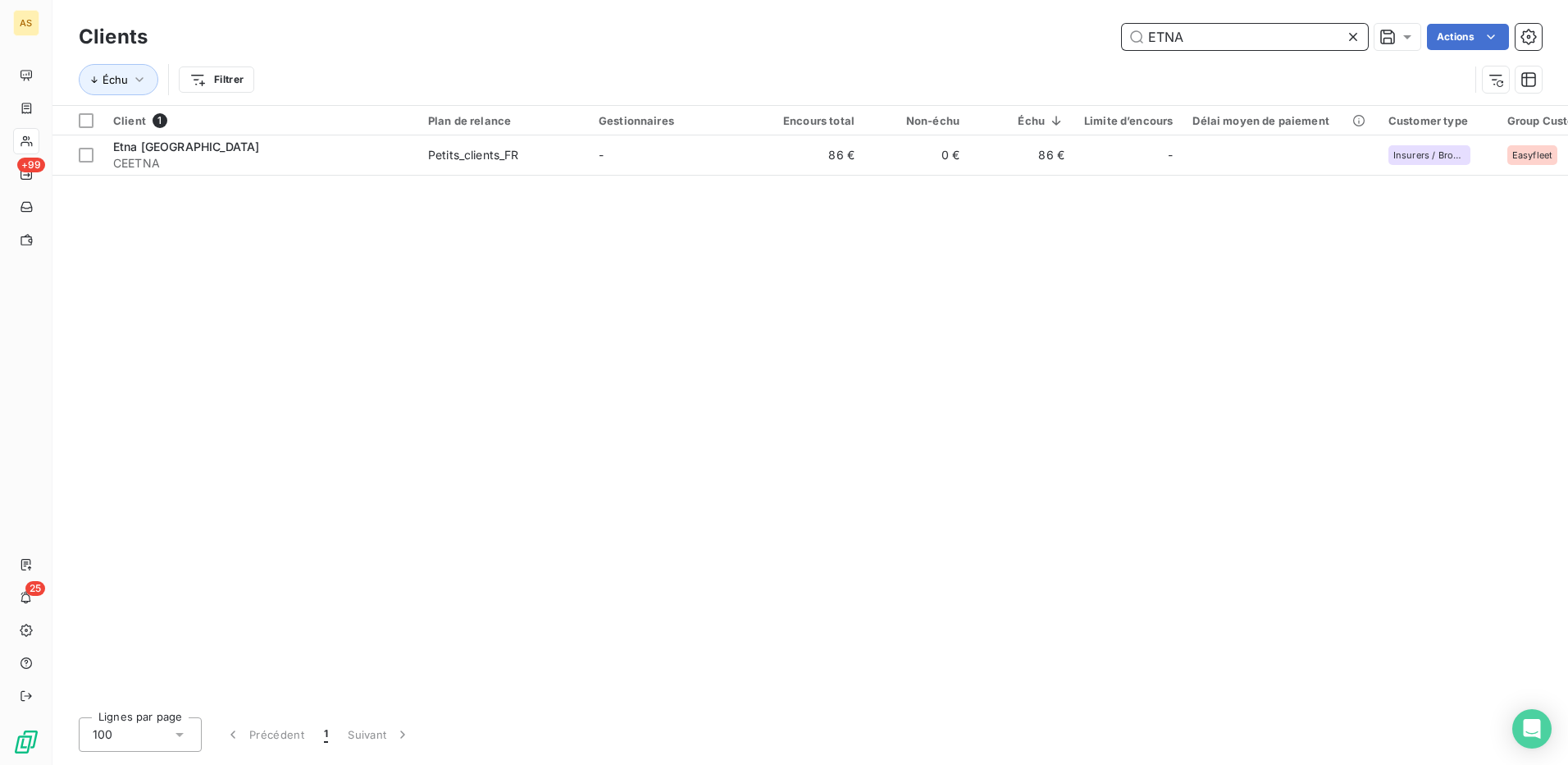
type input "ETNA"
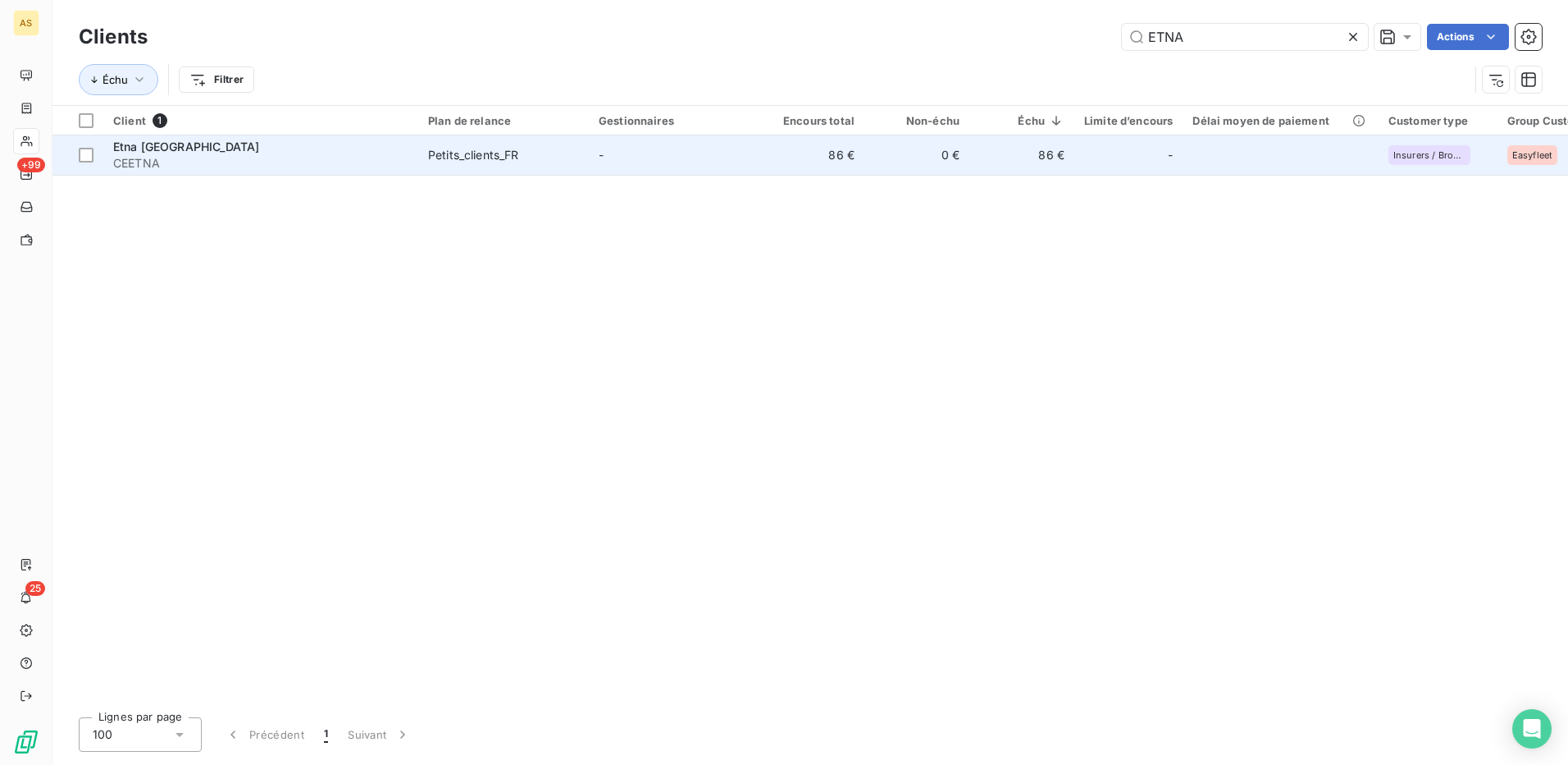
click at [514, 157] on div "Petits_clients_FR" at bounding box center [473, 155] width 91 height 16
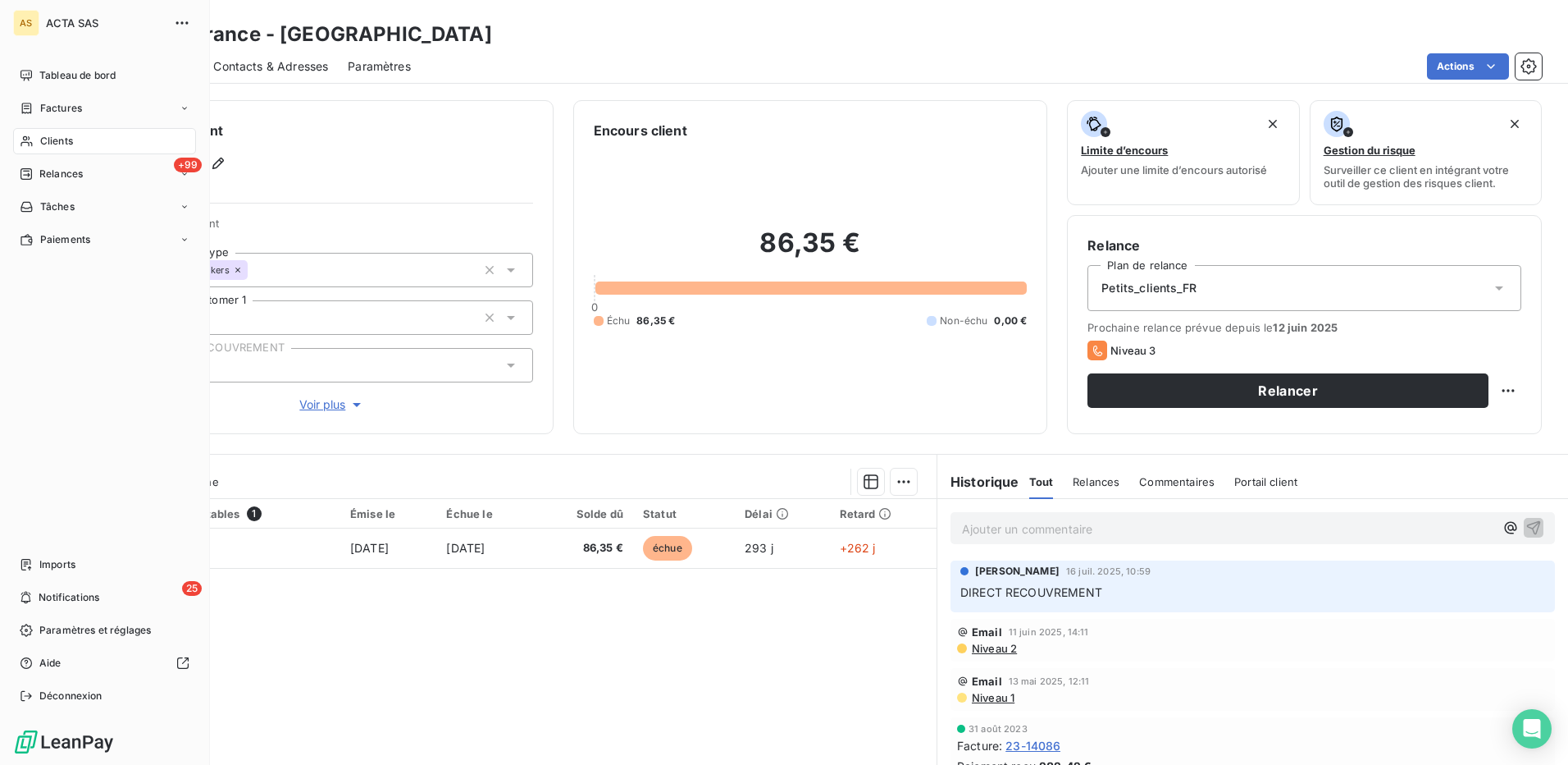
click at [50, 145] on span "Clients" at bounding box center [57, 141] width 32 height 14
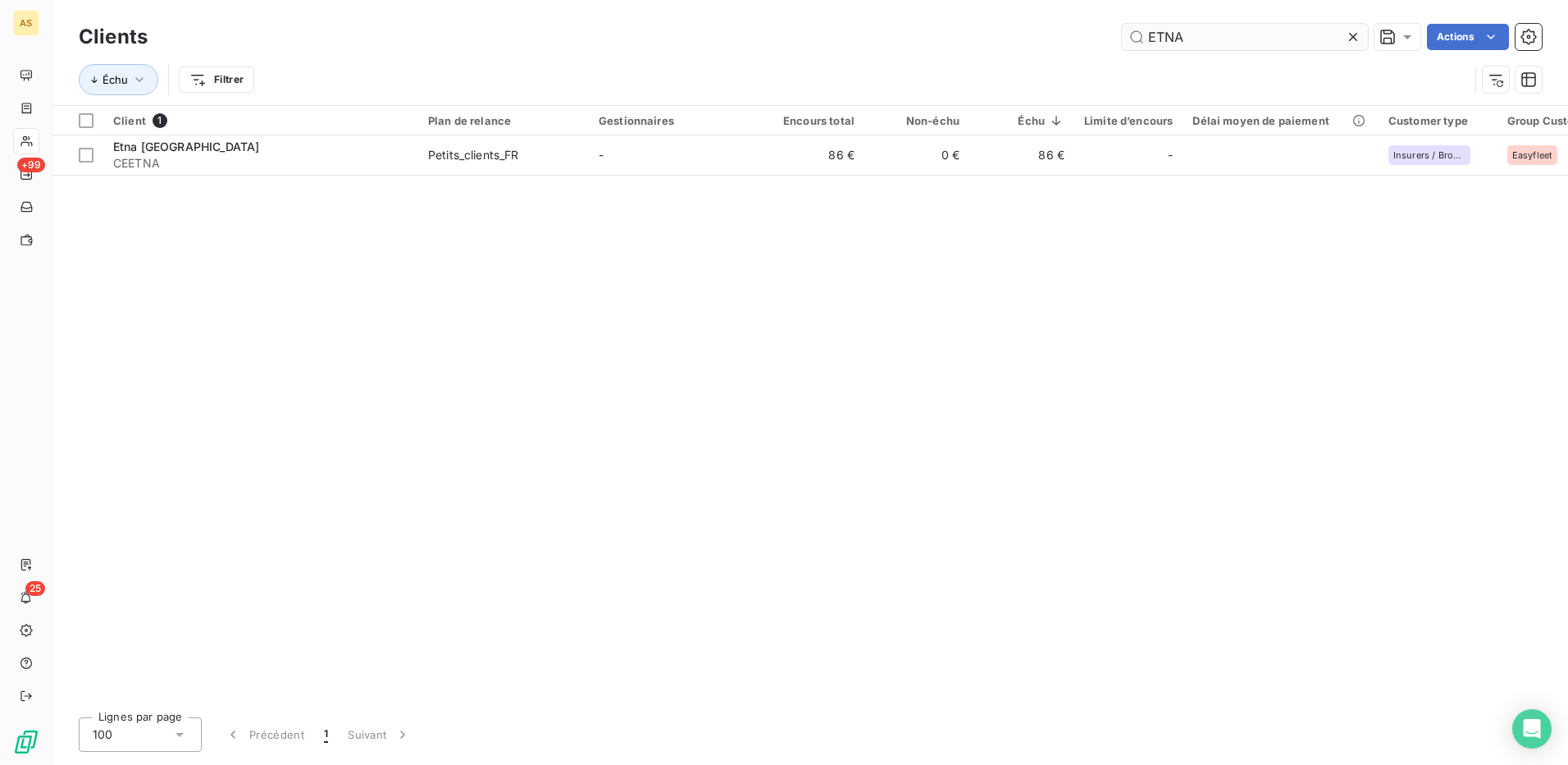
drag, startPoint x: 1192, startPoint y: 30, endPoint x: 1131, endPoint y: 42, distance: 62.2
click at [1131, 42] on input "ETNA" at bounding box center [1244, 36] width 246 height 26
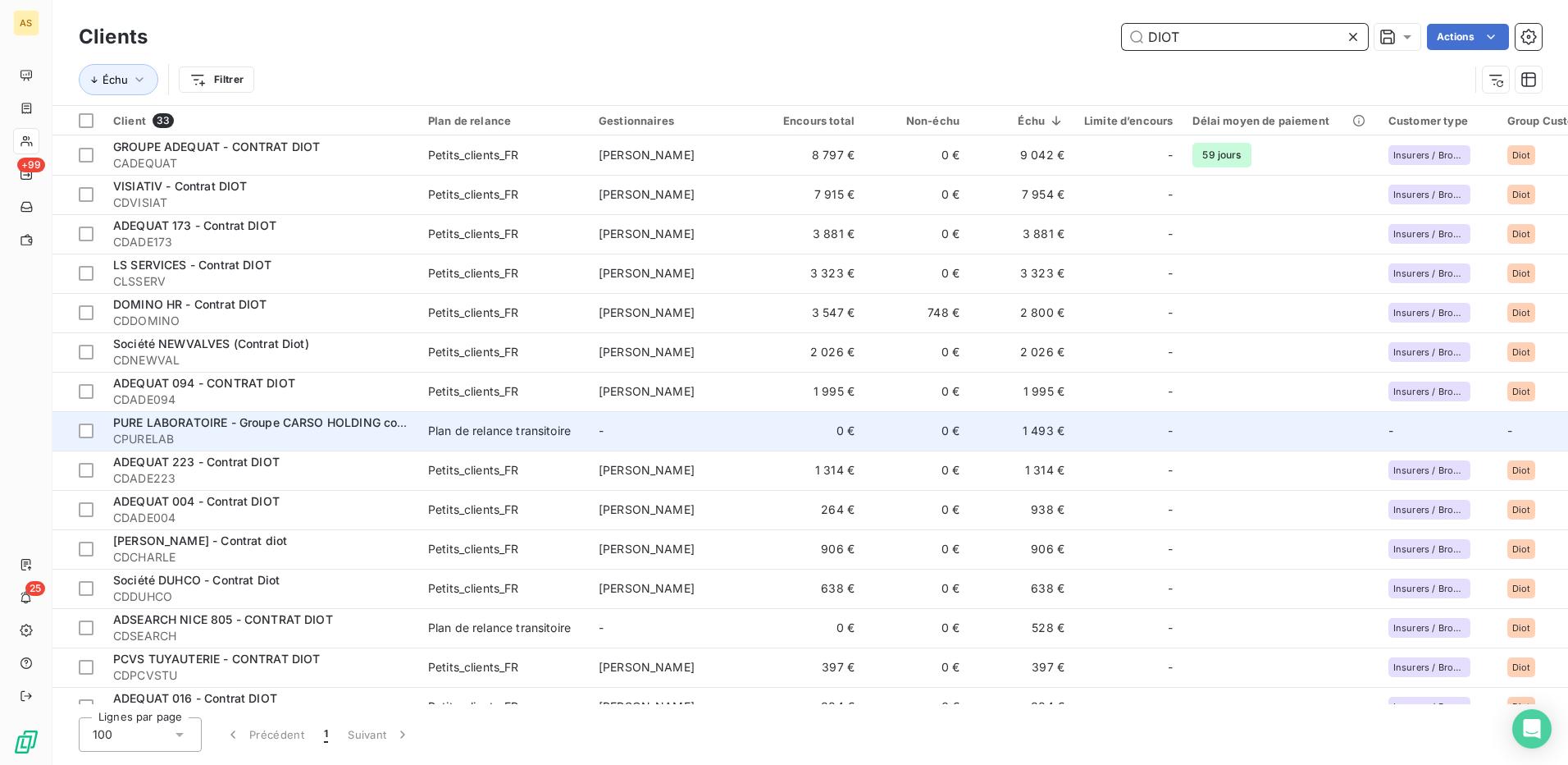
type input "DIOT"
click at [574, 436] on span "Plan de relance transitoire" at bounding box center [503, 430] width 151 height 16
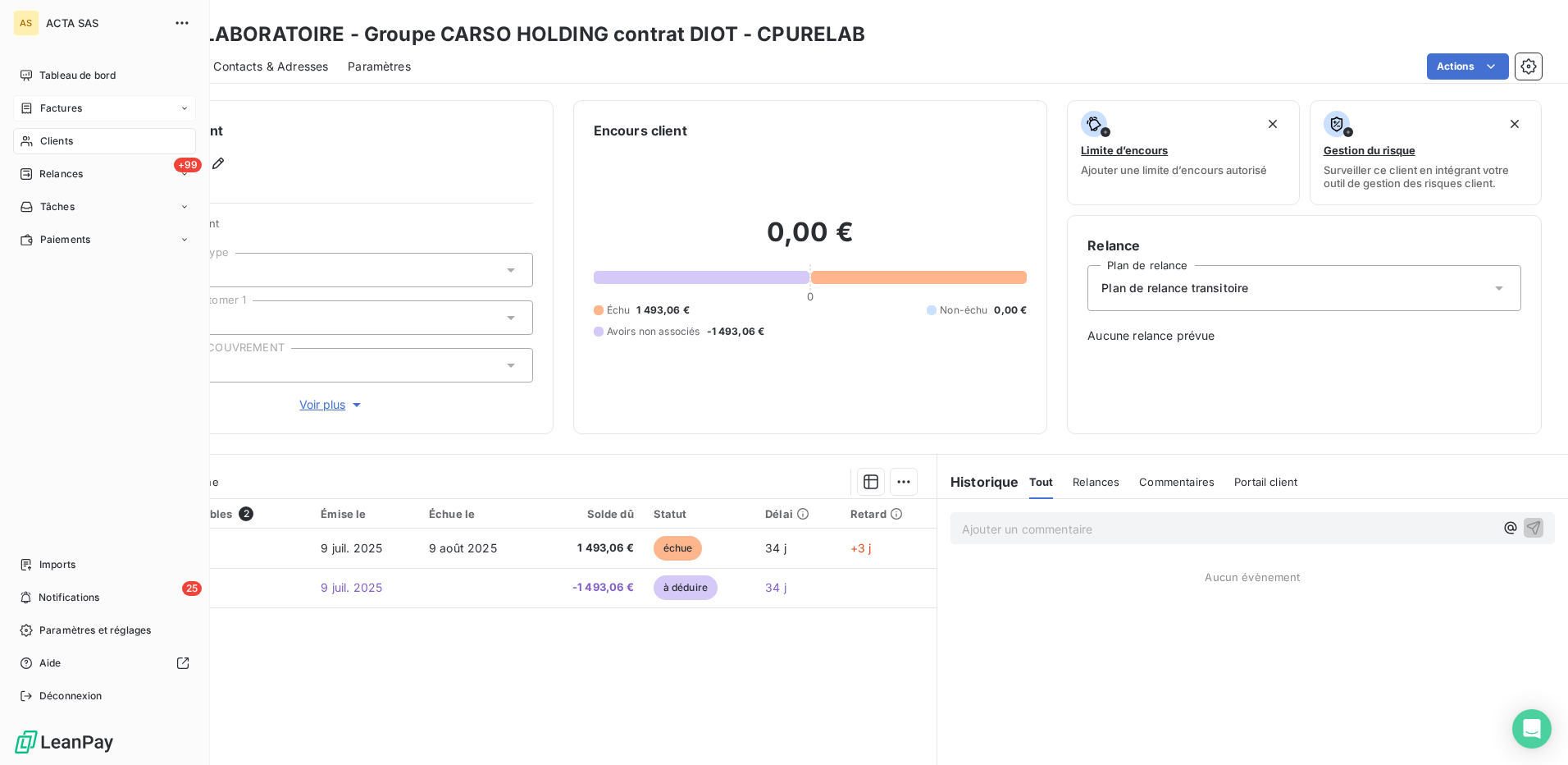
drag, startPoint x: 60, startPoint y: 145, endPoint x: 167, endPoint y: 106, distance: 113.9
click at [60, 145] on span "Clients" at bounding box center [57, 141] width 32 height 14
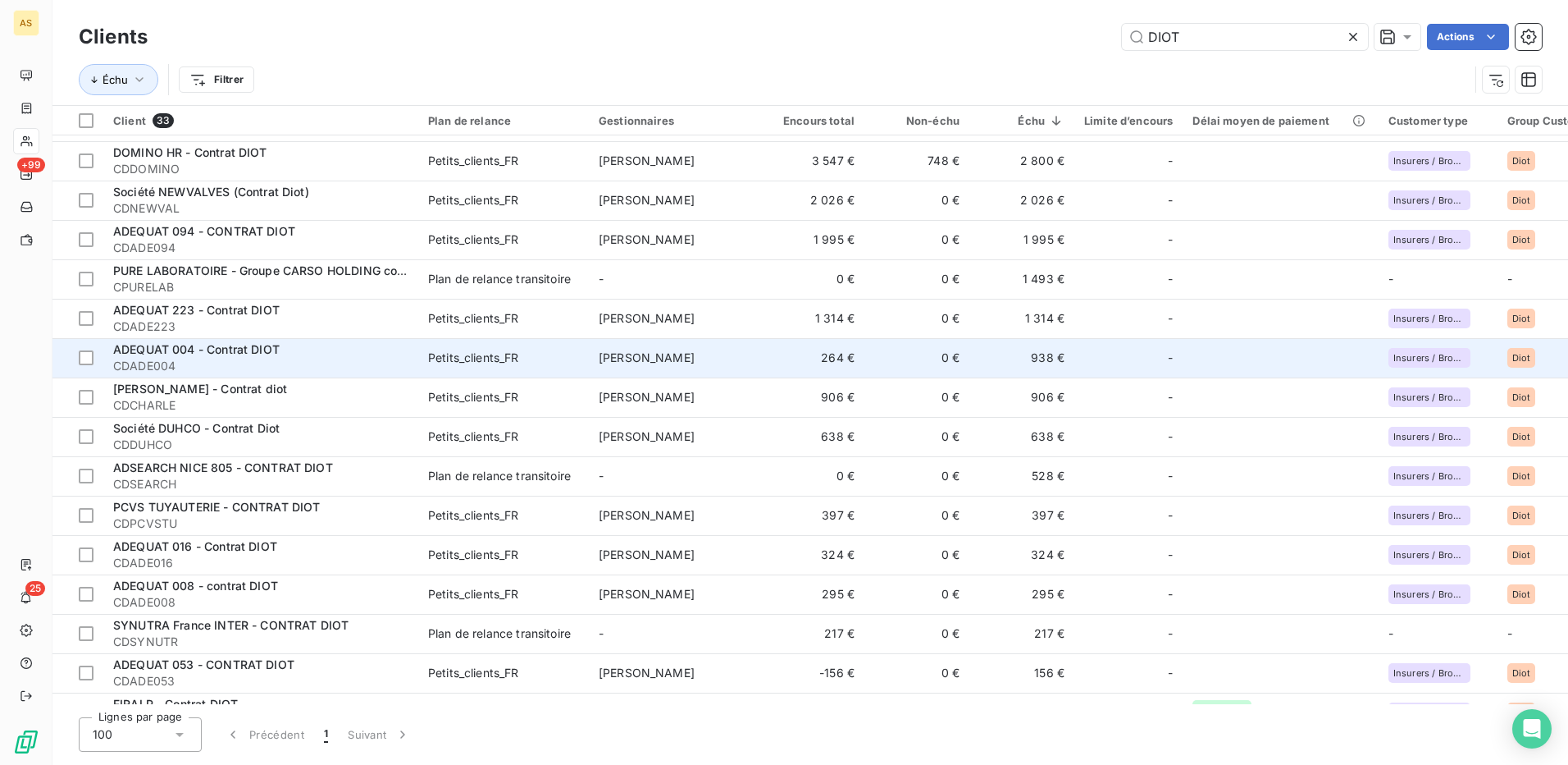
scroll to position [164, 0]
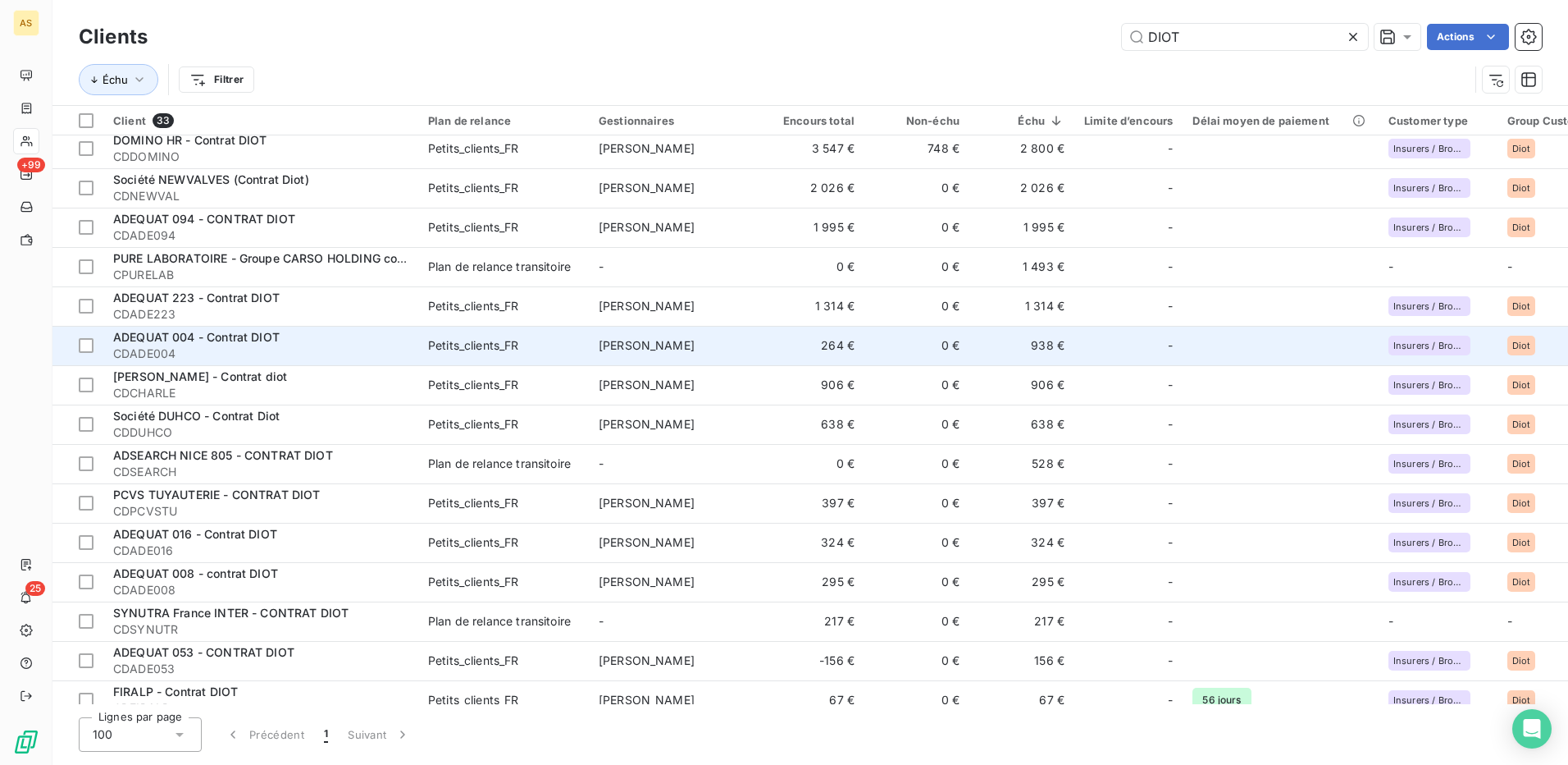
click at [399, 493] on div "PCVS TUYAUTERIE - CONTRAT DIOT" at bounding box center [260, 494] width 295 height 16
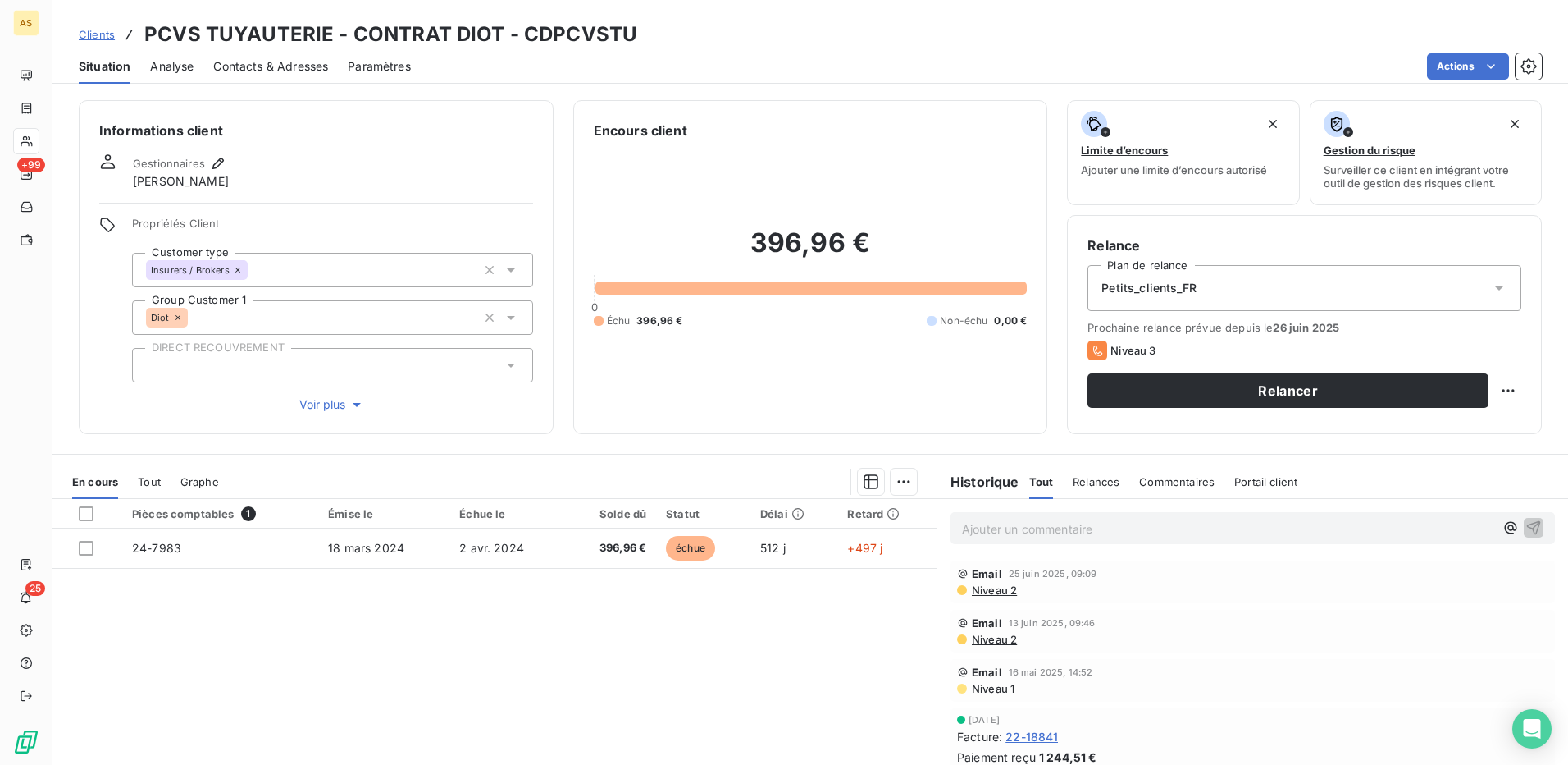
click at [280, 64] on span "Contacts & Adresses" at bounding box center [270, 67] width 115 height 16
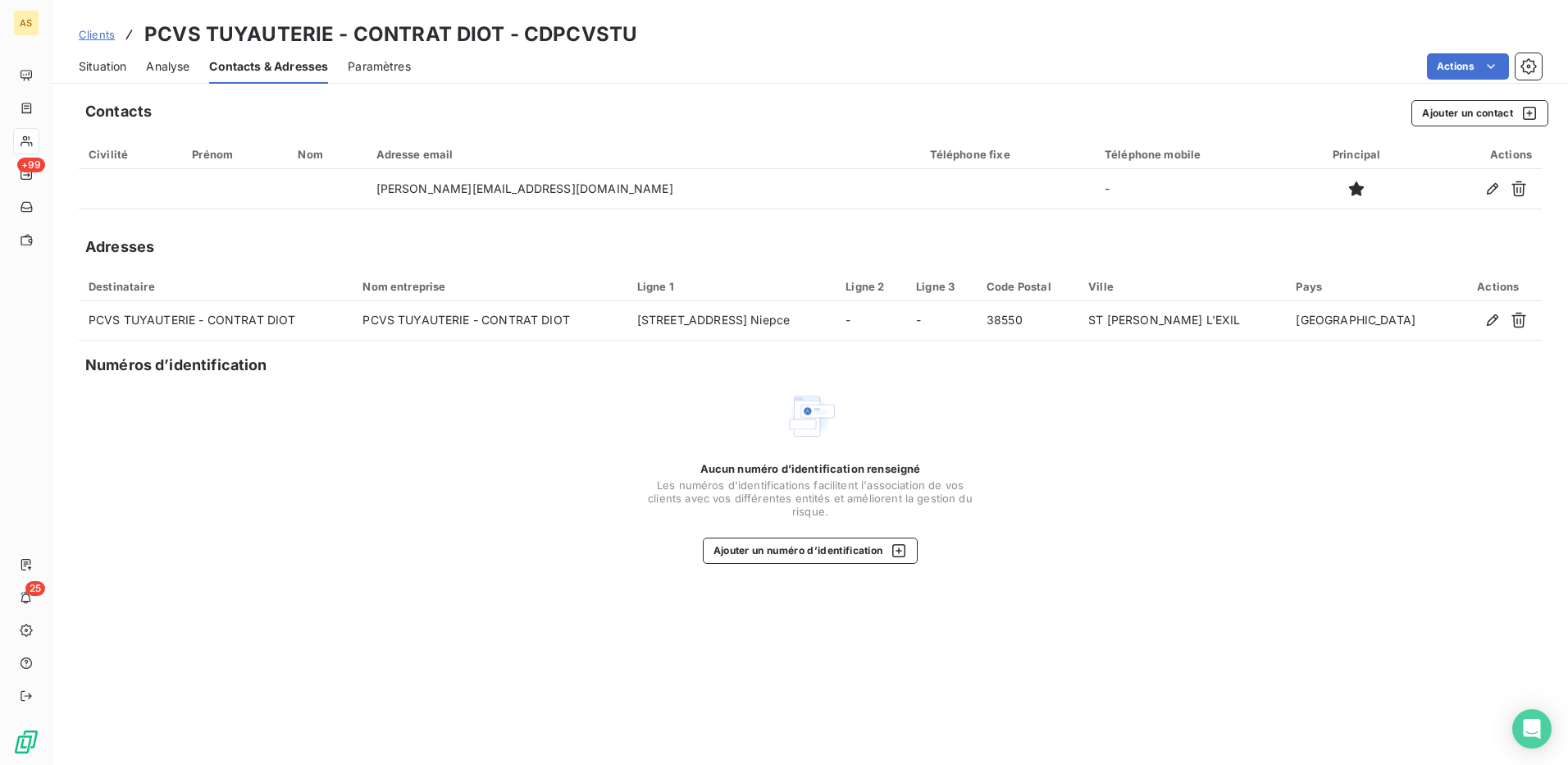
click at [109, 70] on span "Situation" at bounding box center [102, 67] width 48 height 16
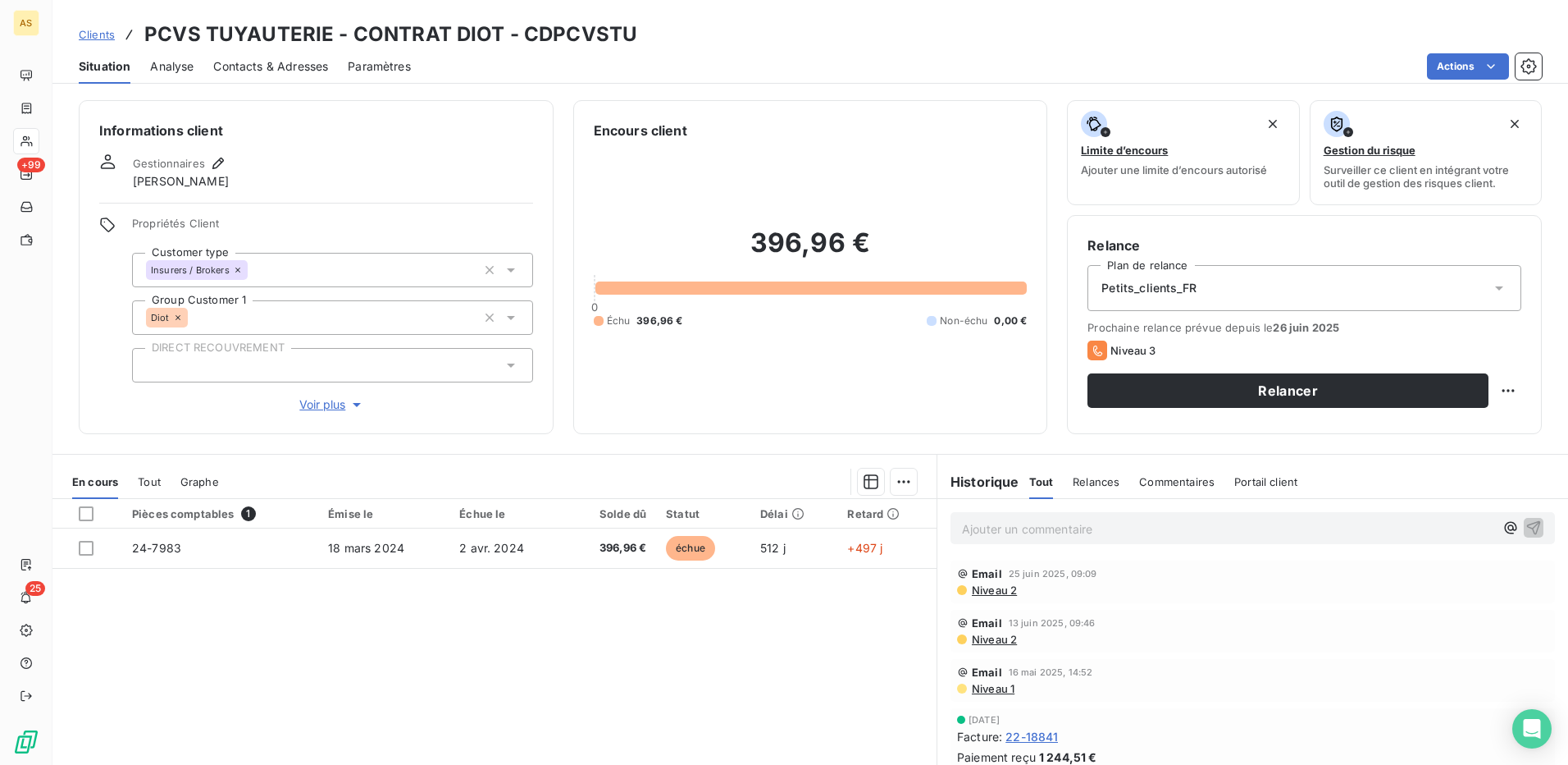
click at [243, 68] on span "Contacts & Adresses" at bounding box center [270, 67] width 115 height 16
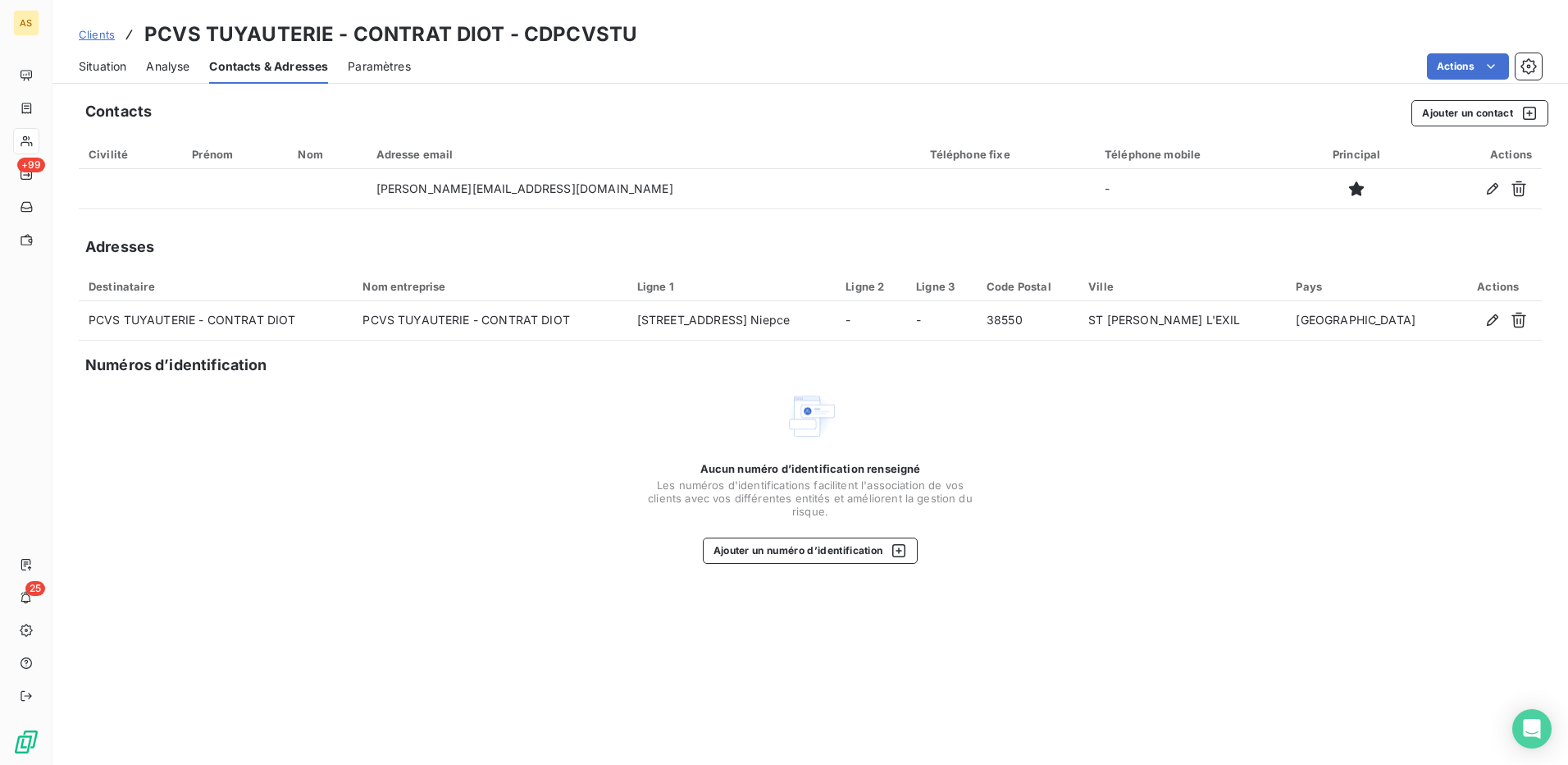
click at [91, 68] on span "Situation" at bounding box center [102, 67] width 48 height 16
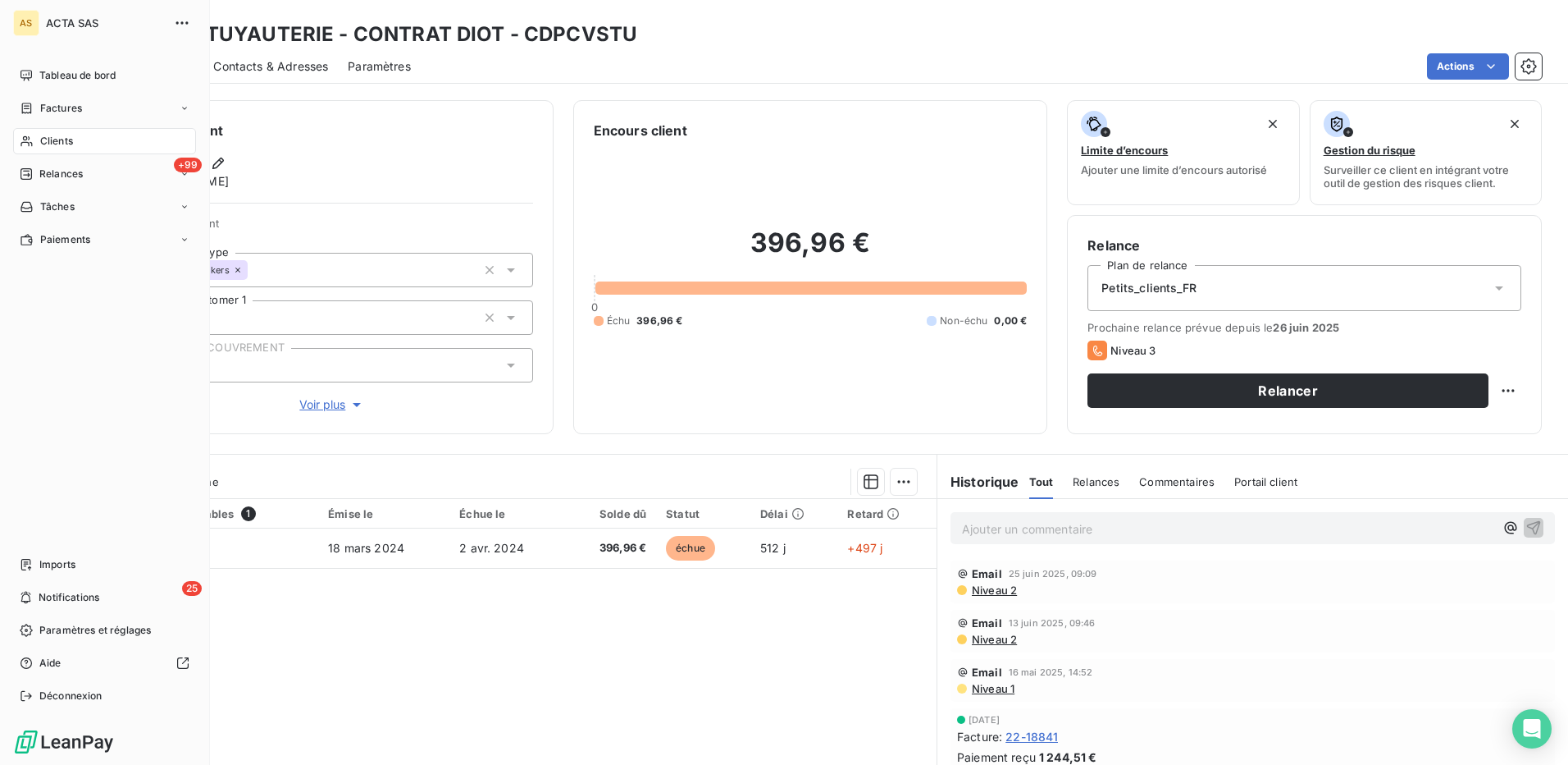
click at [43, 140] on span "Clients" at bounding box center [57, 141] width 32 height 14
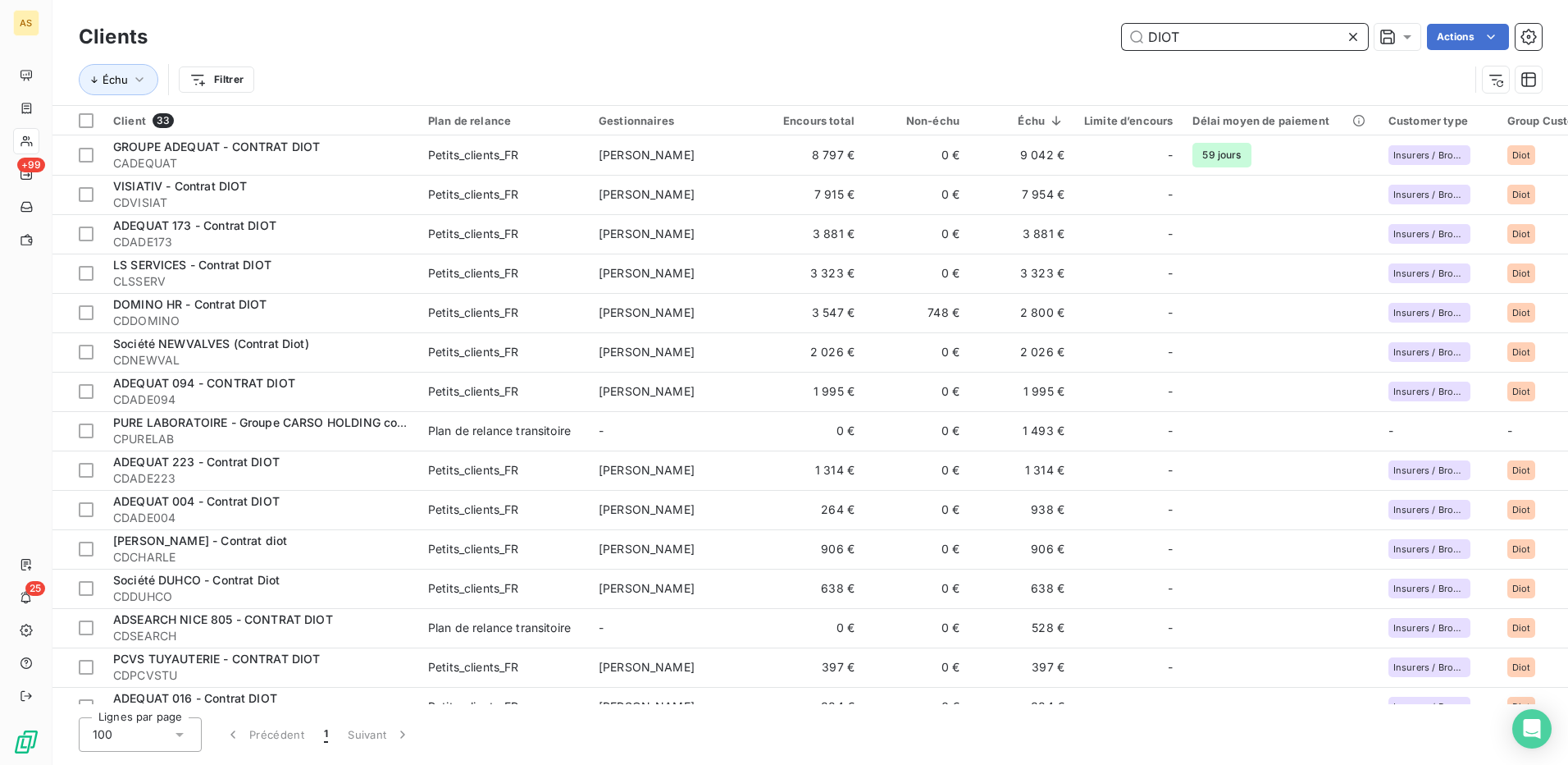
drag, startPoint x: 1178, startPoint y: 41, endPoint x: 1128, endPoint y: 40, distance: 50.0
click at [1128, 40] on input "DIOT" at bounding box center [1244, 36] width 246 height 26
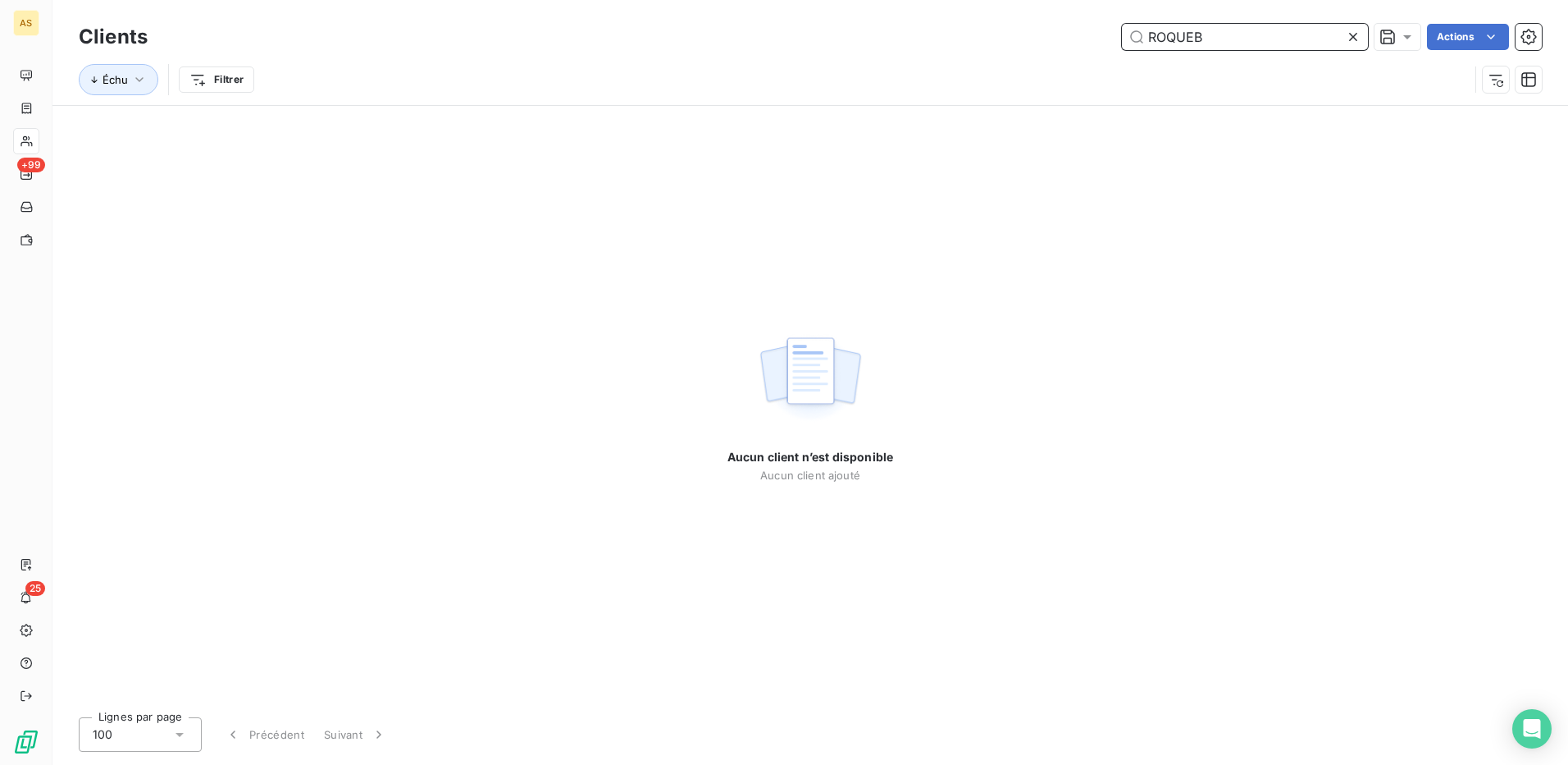
drag, startPoint x: 1203, startPoint y: 32, endPoint x: 1146, endPoint y: 37, distance: 57.2
click at [1146, 37] on input "ROQUEB" at bounding box center [1244, 36] width 246 height 26
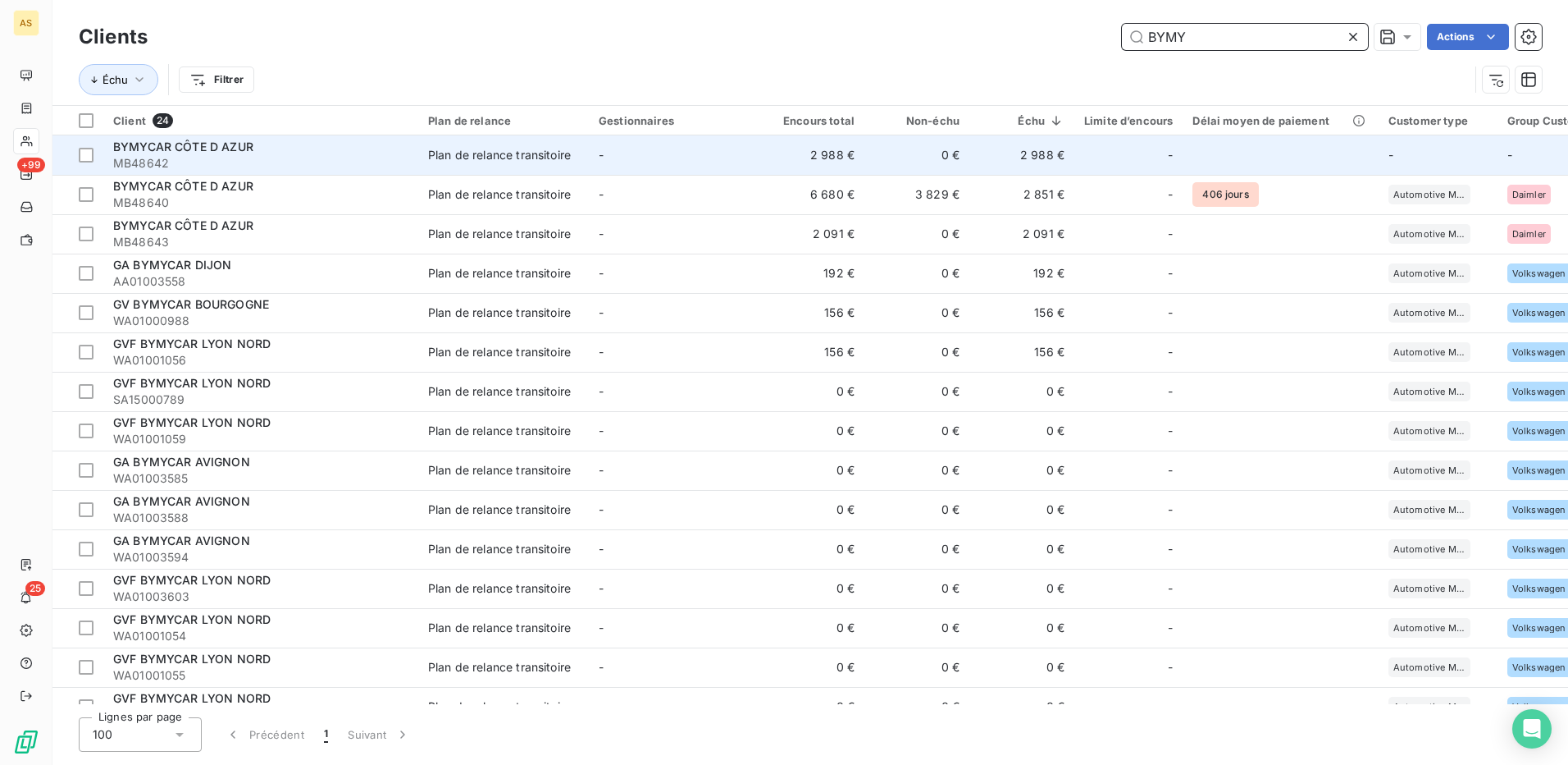
type input "BYMY"
click at [439, 150] on div "Plan de relance transitoire" at bounding box center [500, 155] width 142 height 16
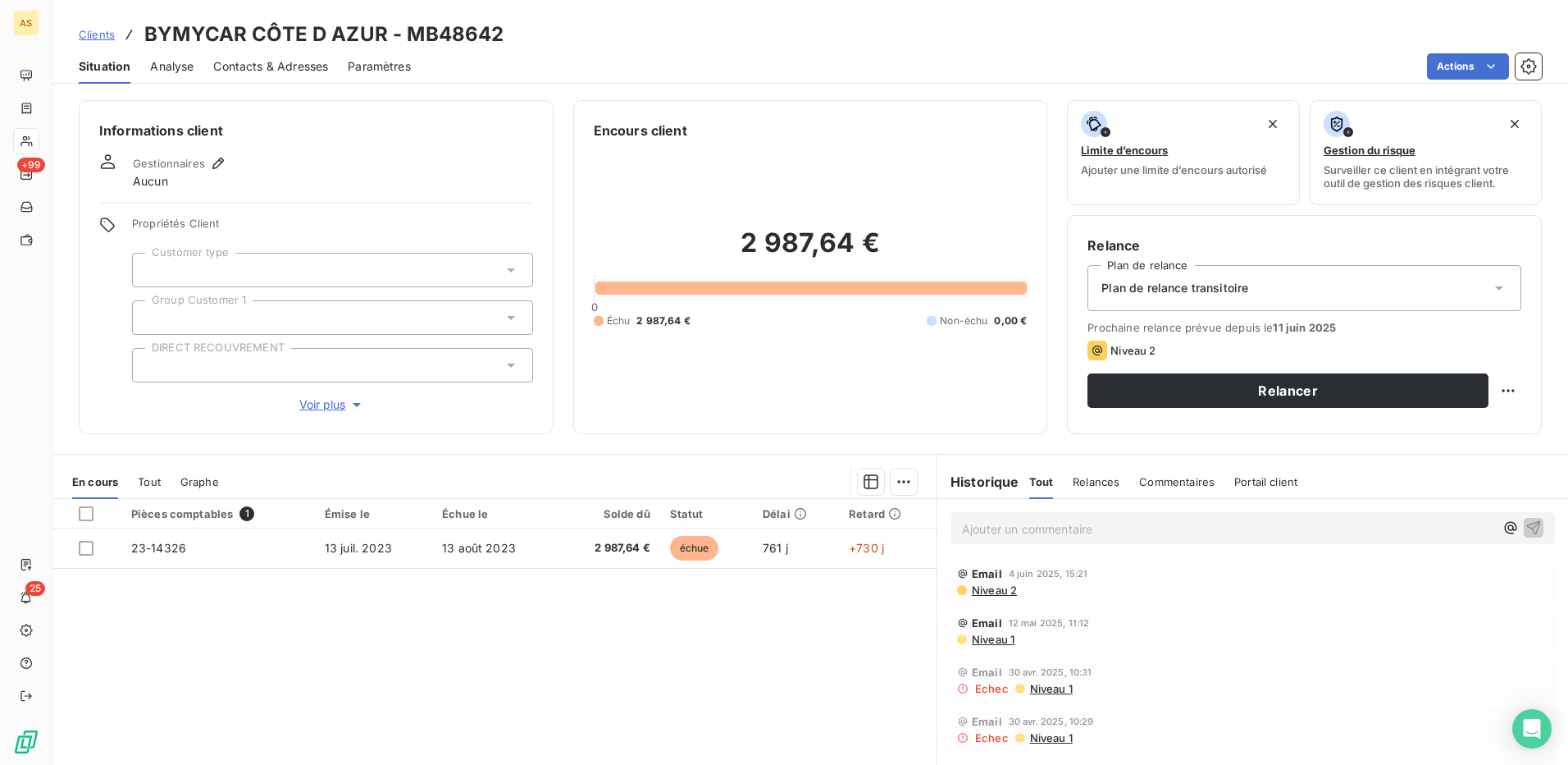
click at [295, 61] on span "Contacts & Adresses" at bounding box center [270, 67] width 115 height 16
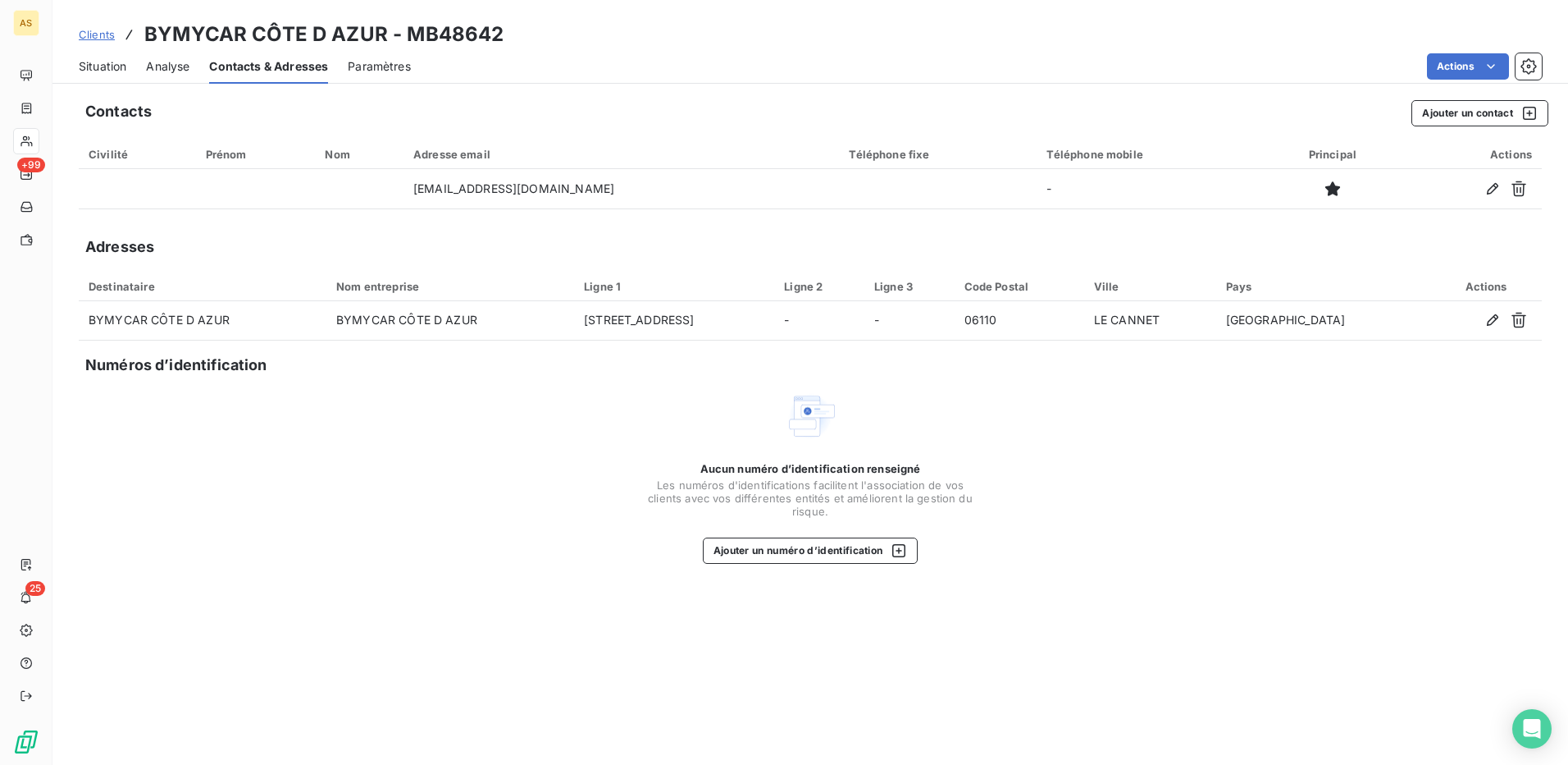
click at [108, 69] on span "Situation" at bounding box center [102, 67] width 48 height 16
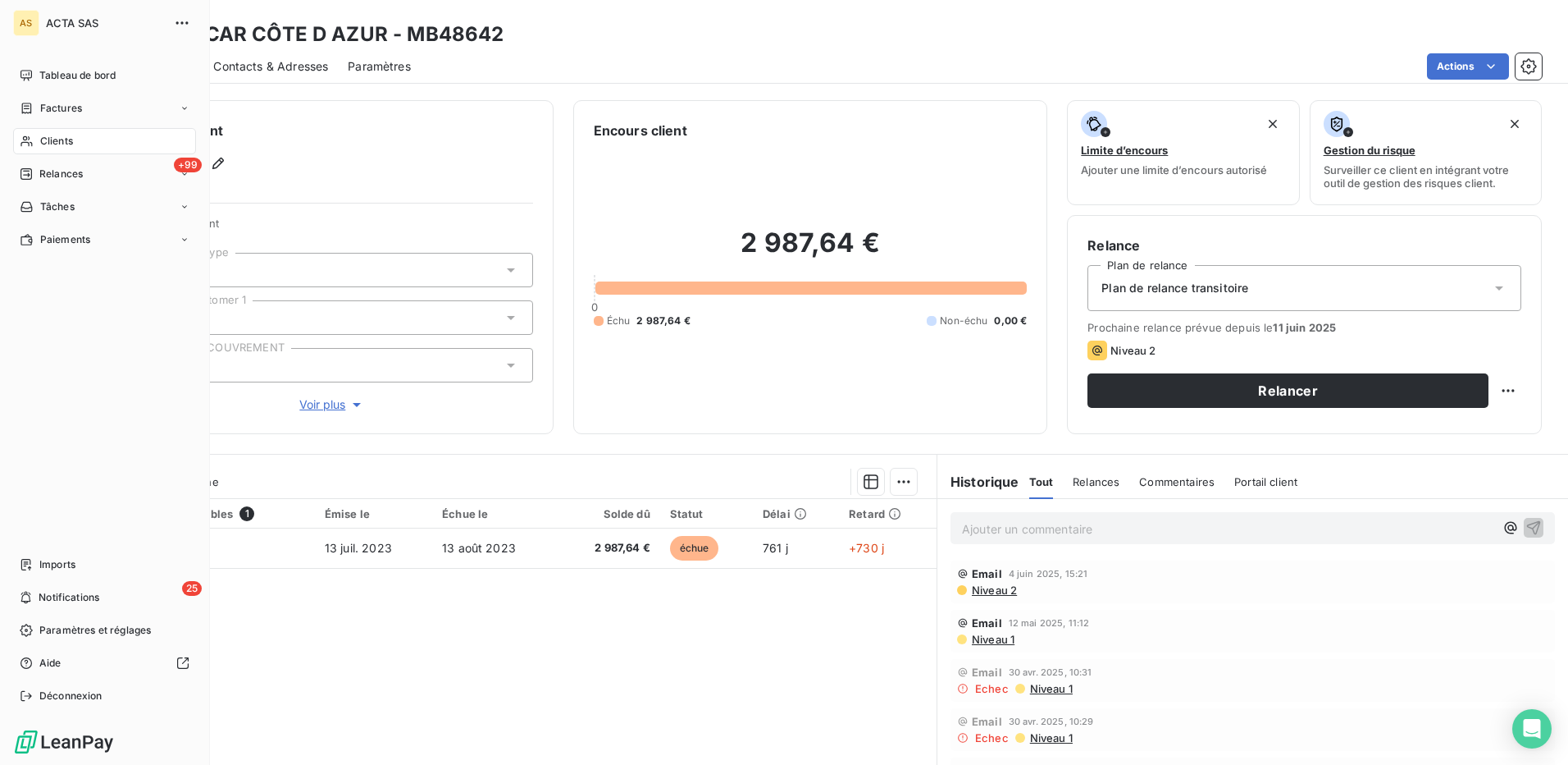
click at [66, 140] on span "Clients" at bounding box center [57, 141] width 32 height 14
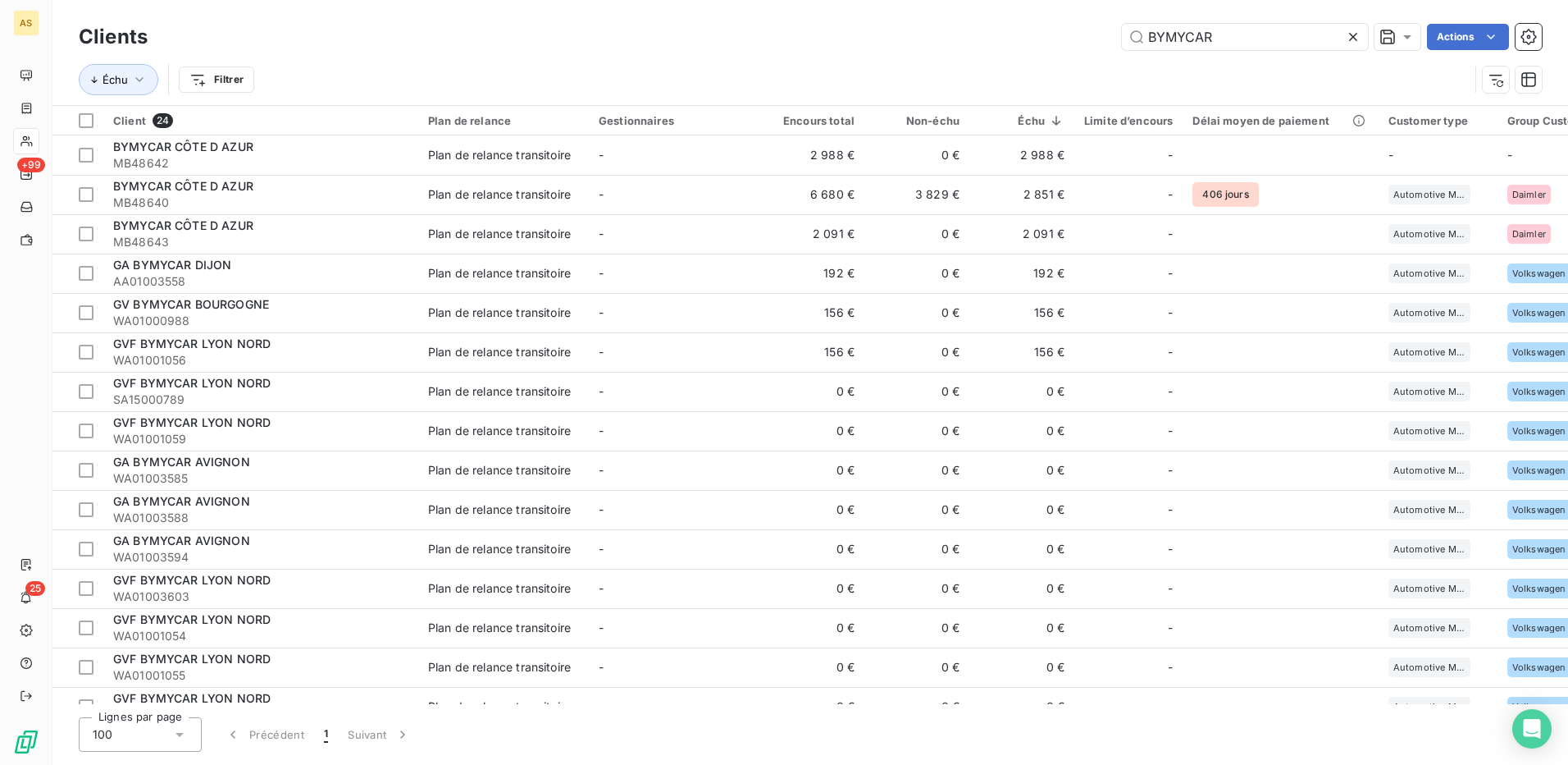
type input "BYMYCAR R"
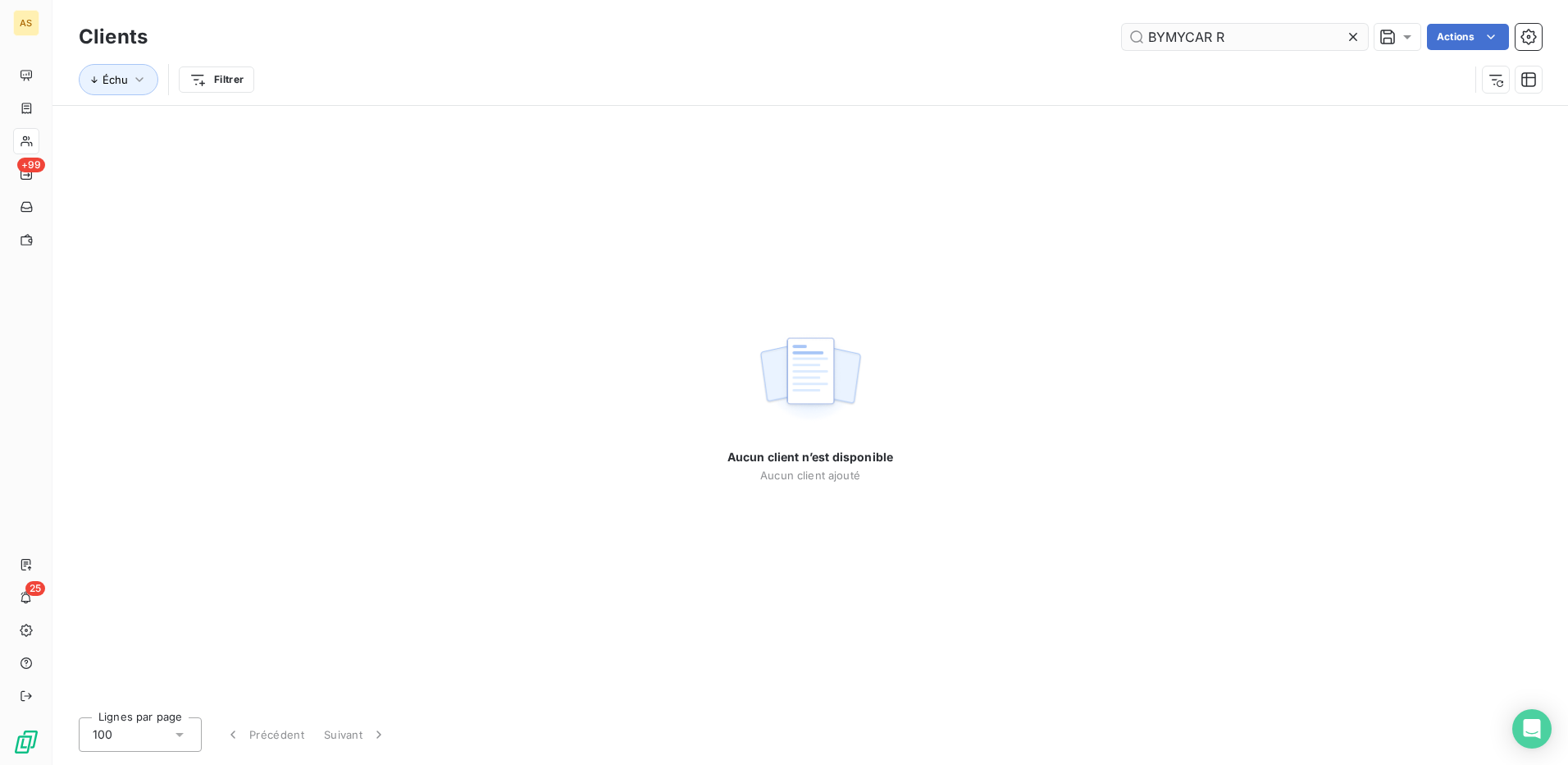
drag, startPoint x: 1235, startPoint y: 35, endPoint x: 1130, endPoint y: 46, distance: 105.6
click at [1130, 46] on input "BYMYCAR R" at bounding box center [1244, 36] width 246 height 26
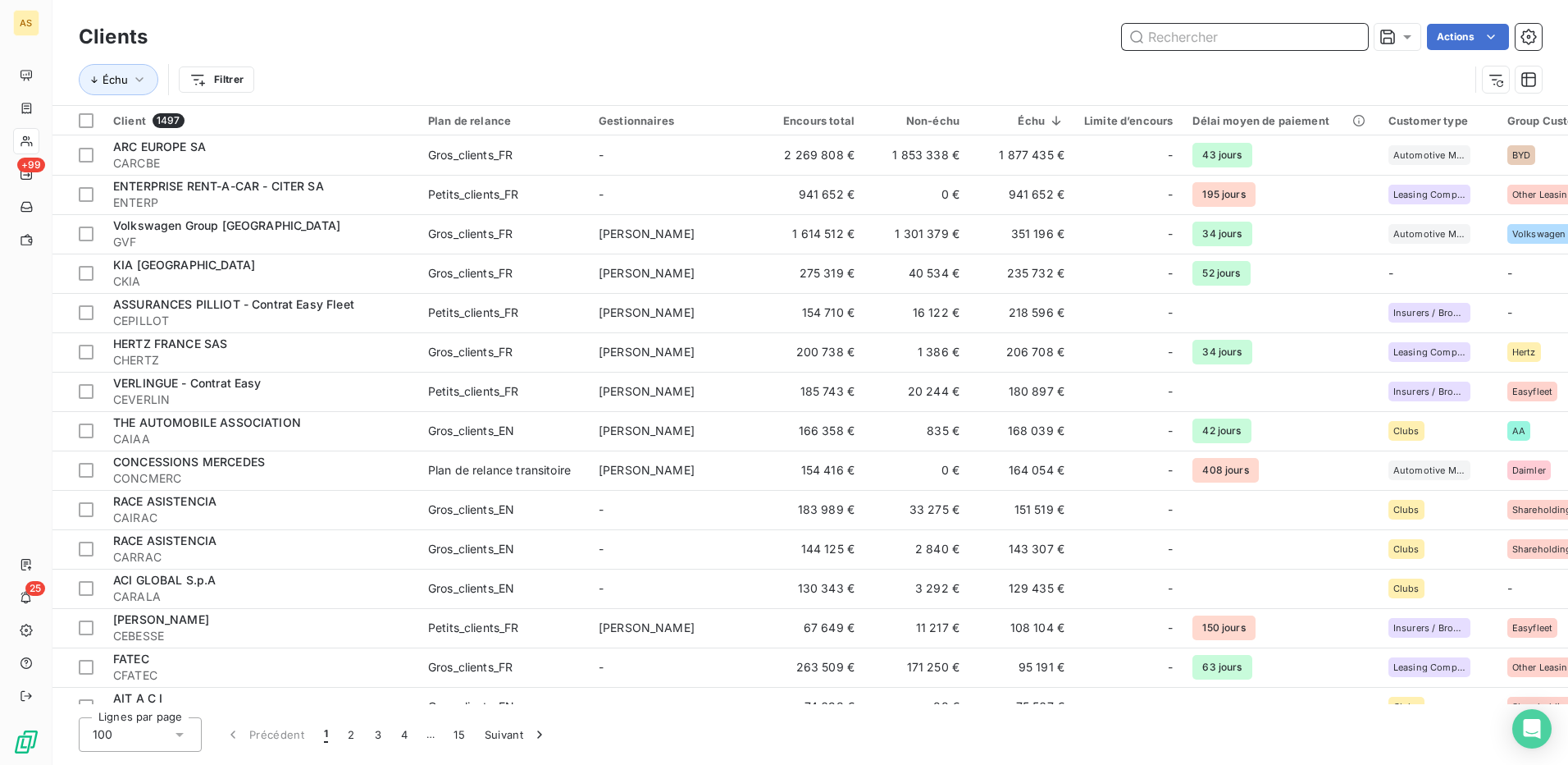
click at [1216, 43] on input "text" at bounding box center [1244, 36] width 246 height 26
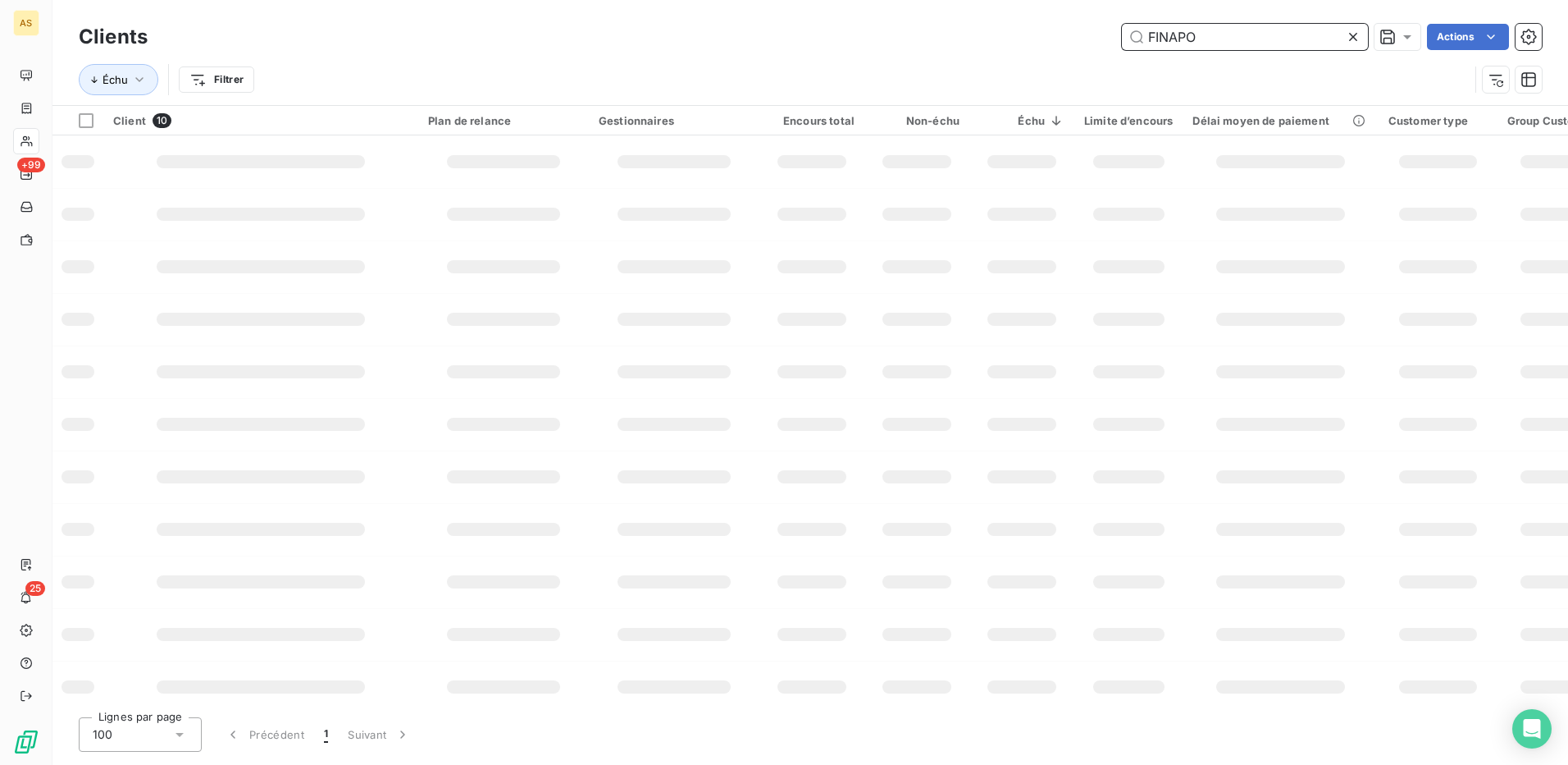
type input "FINAPO"
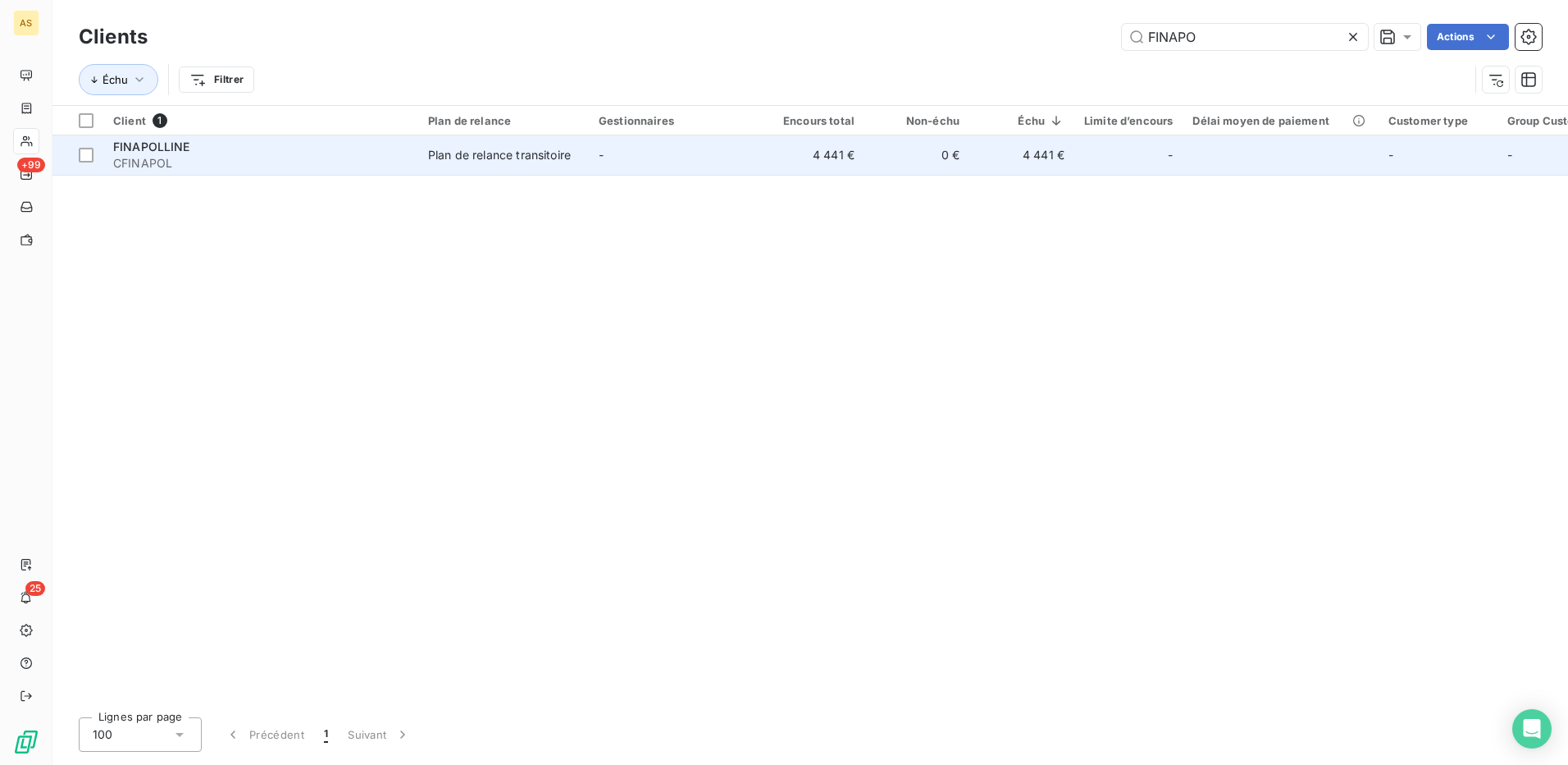
click at [467, 152] on div "Plan de relance transitoire" at bounding box center [500, 155] width 142 height 16
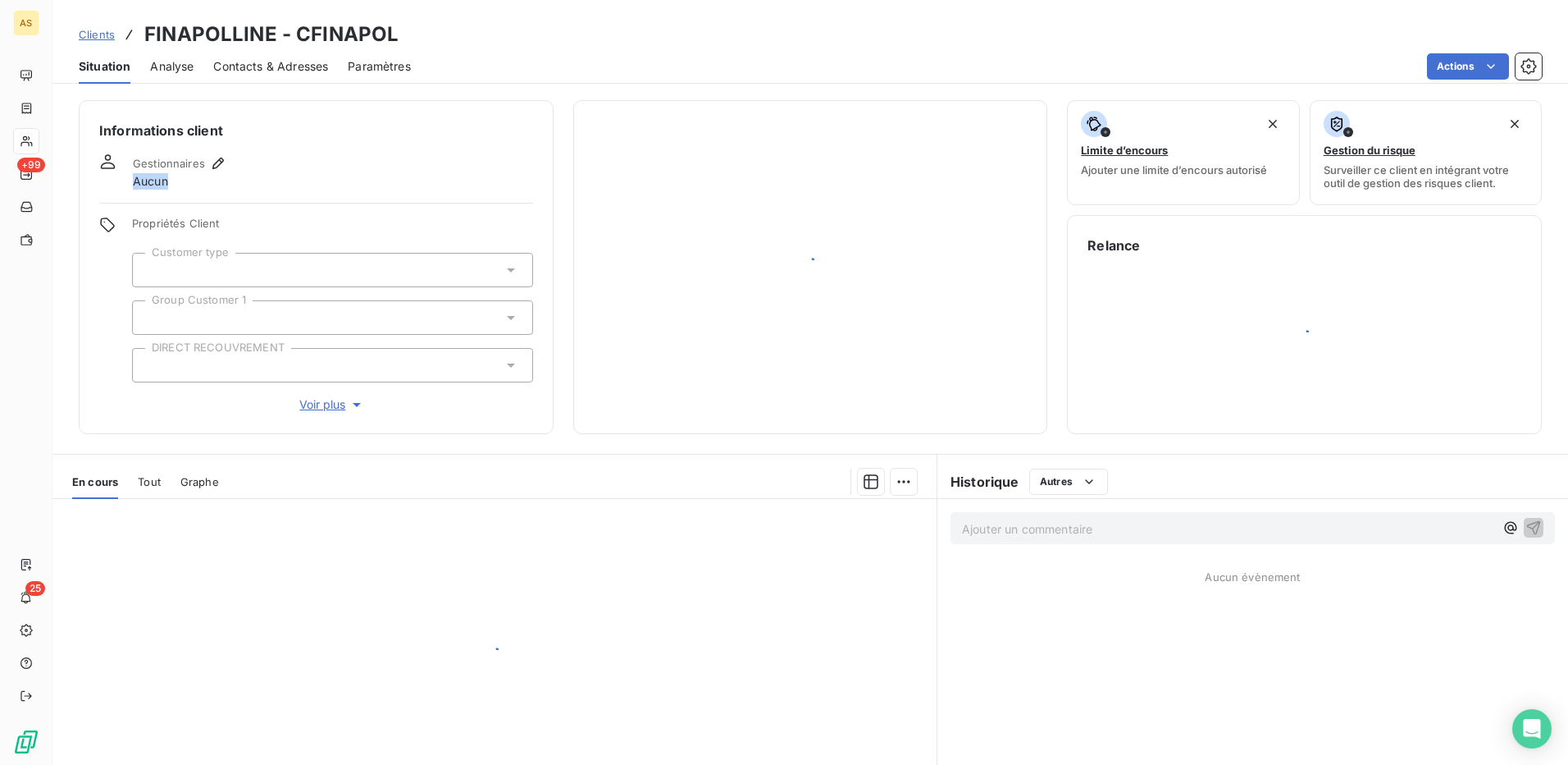
click at [467, 152] on div "Informations client Gestionnaires Aucun Propriétés Client Customer type Group C…" at bounding box center [316, 267] width 475 height 334
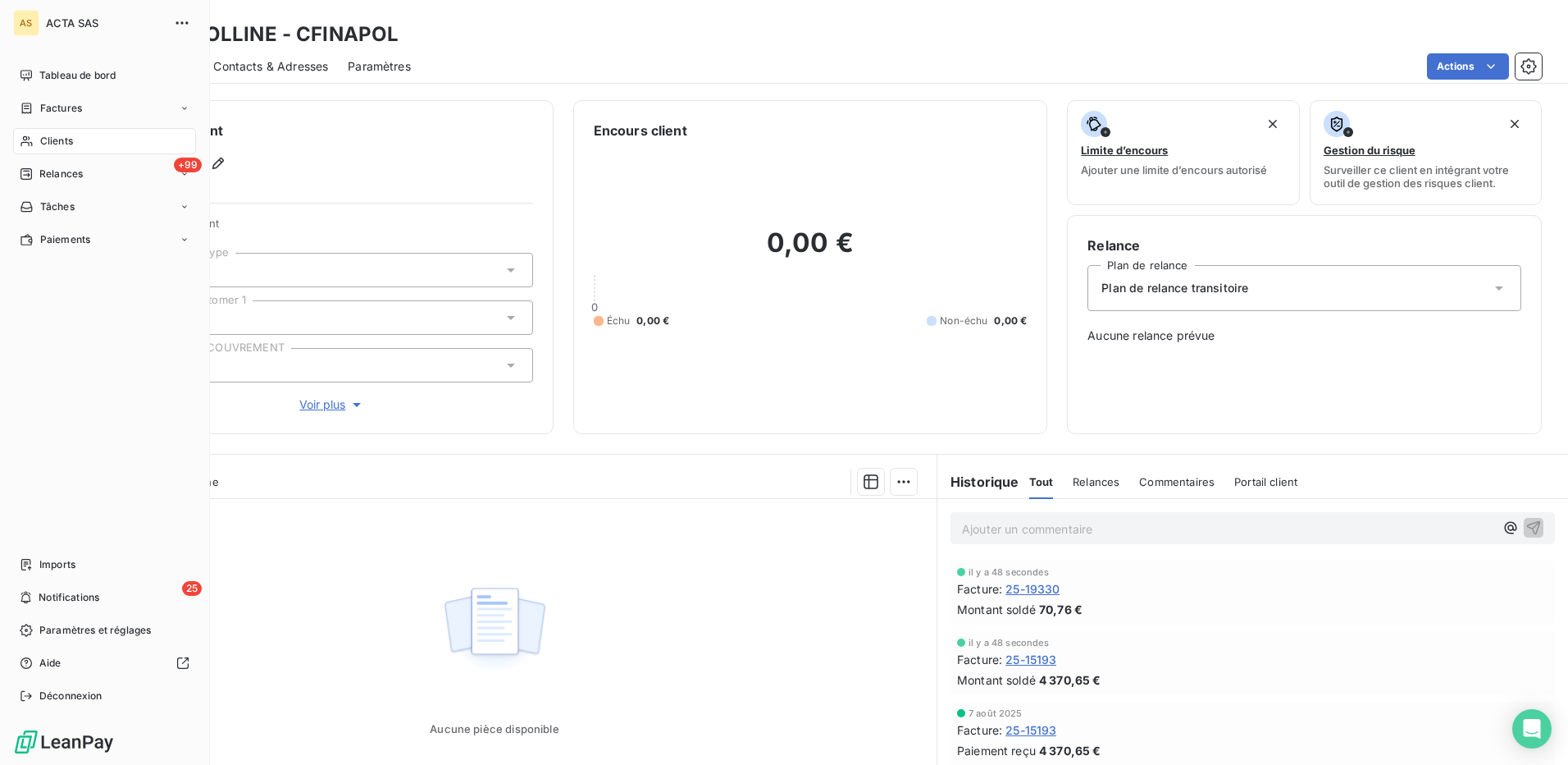
click at [59, 141] on span "Clients" at bounding box center [57, 141] width 32 height 14
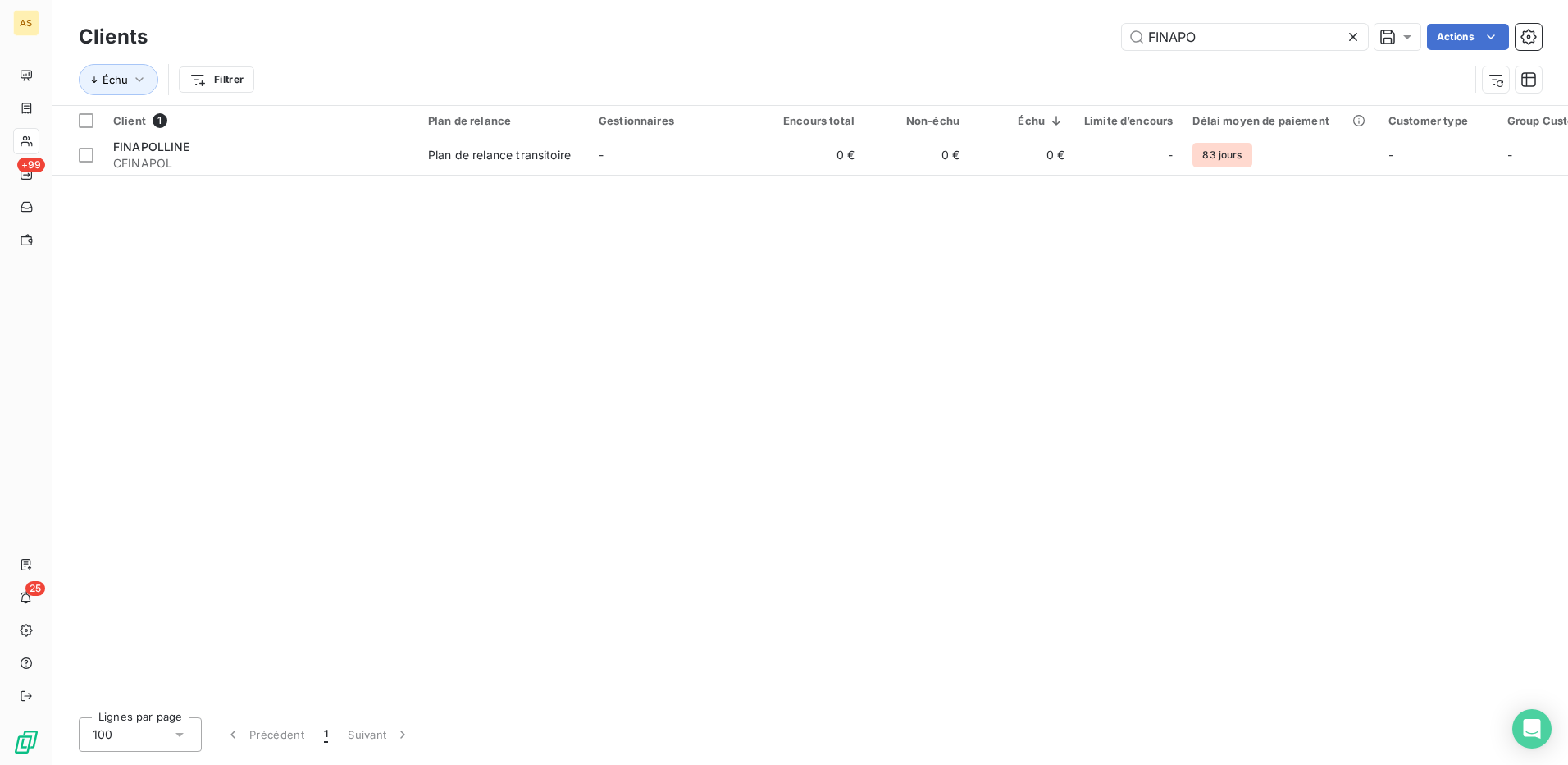
click at [1353, 33] on icon at bounding box center [1353, 37] width 16 height 16
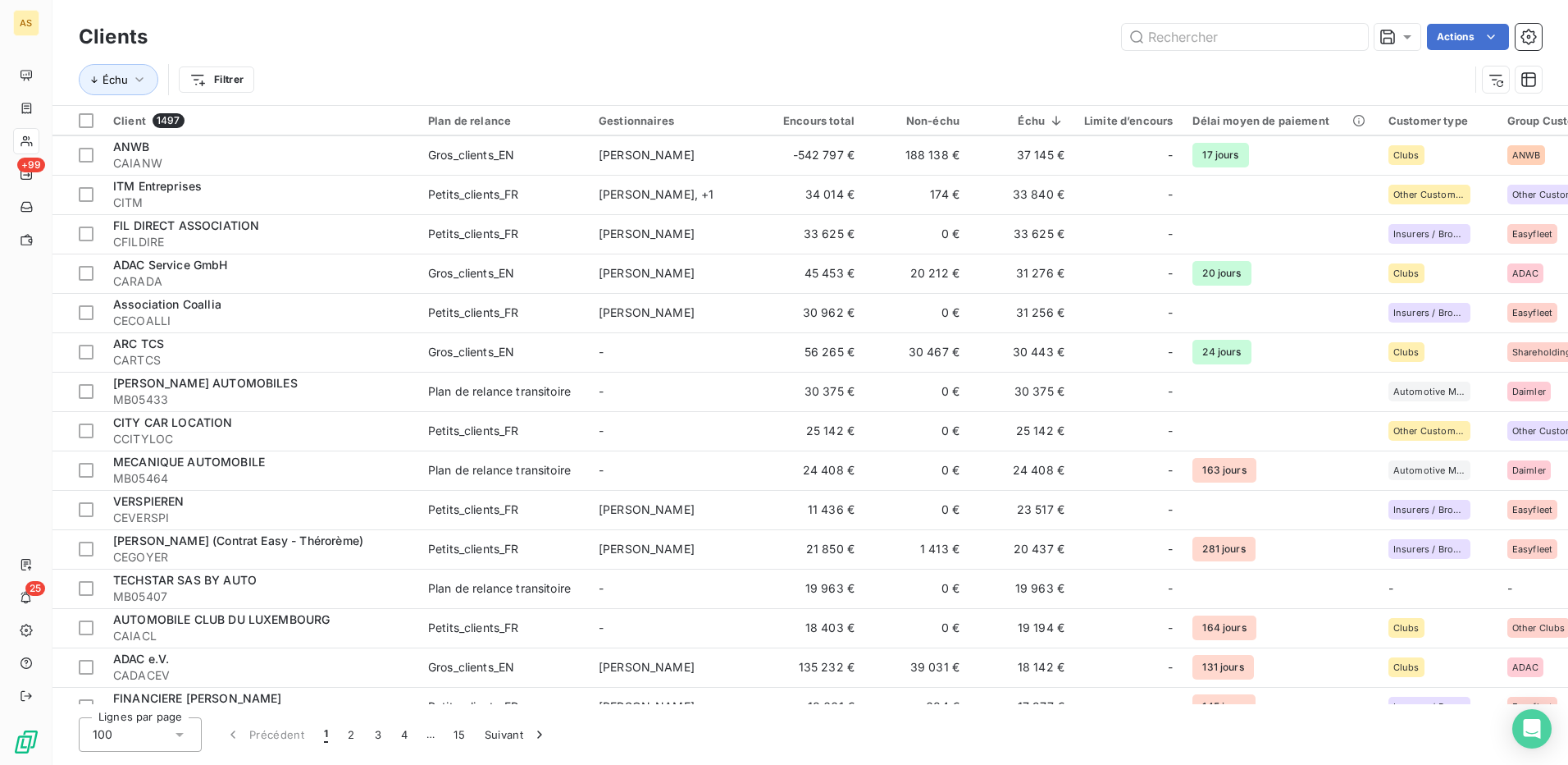
scroll to position [1066, 0]
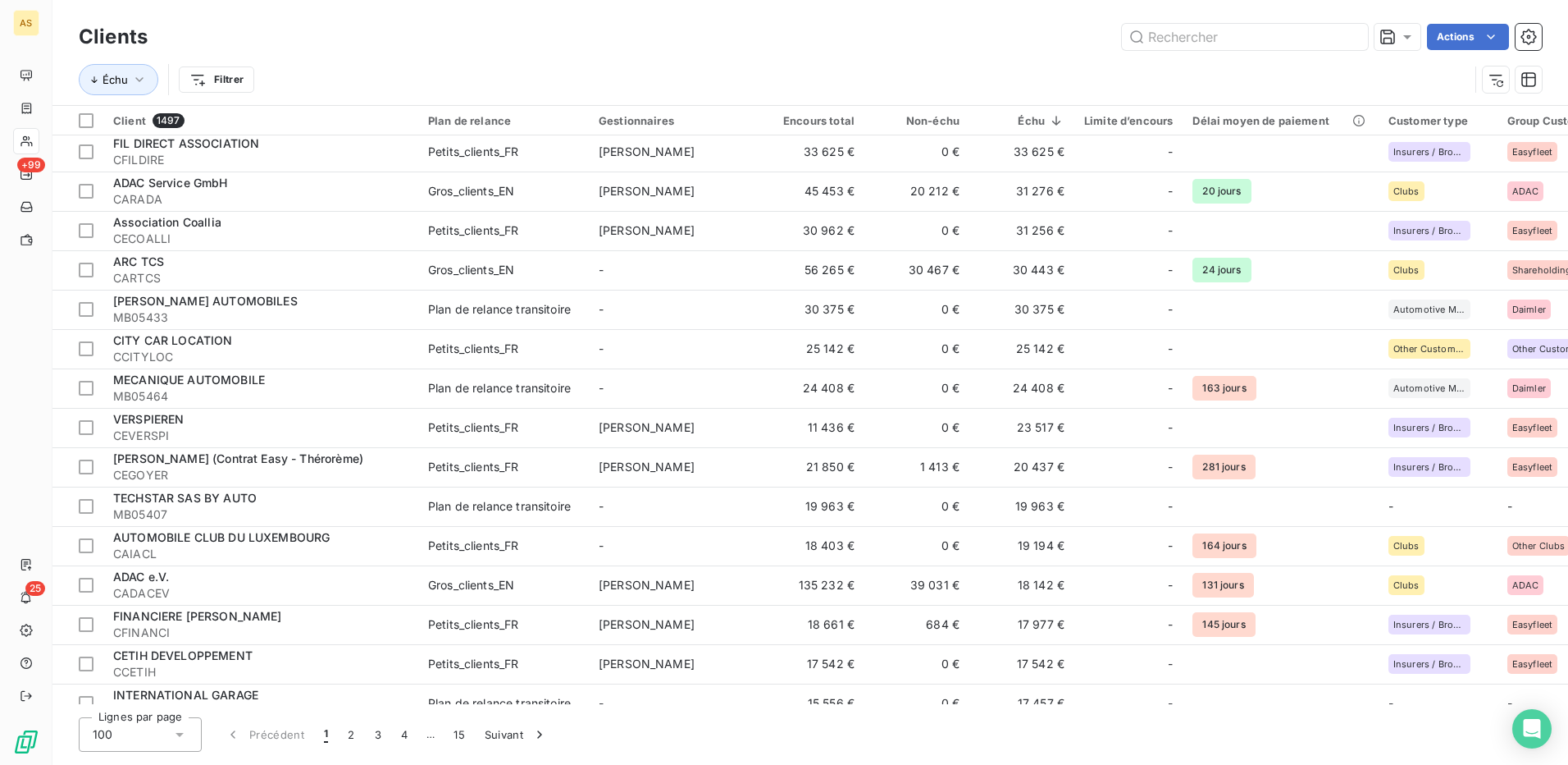
click at [318, 498] on div "TECHSTAR SAS BY AUTO" at bounding box center [260, 498] width 295 height 16
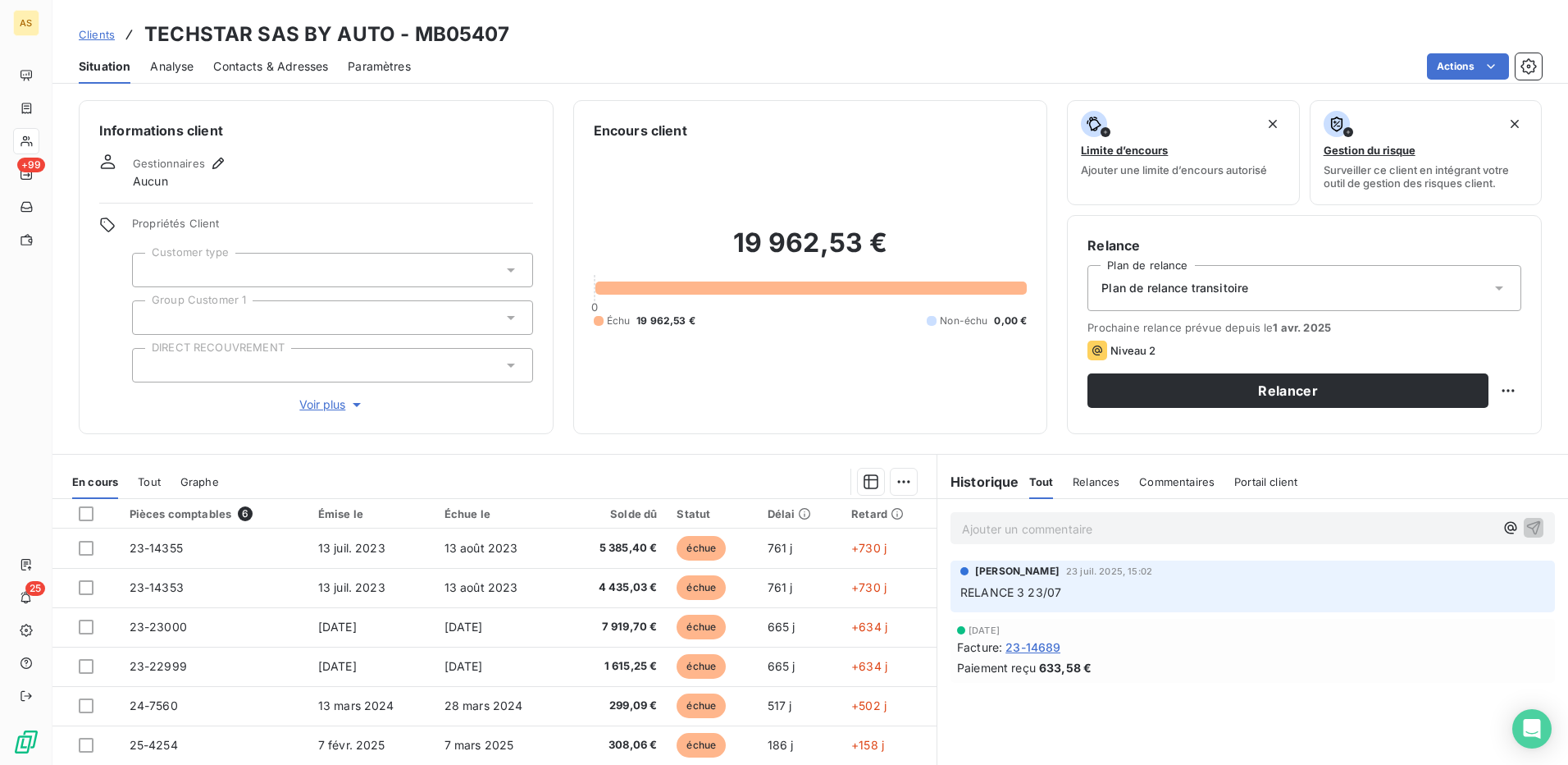
click at [232, 68] on span "Contacts & Adresses" at bounding box center [270, 67] width 115 height 16
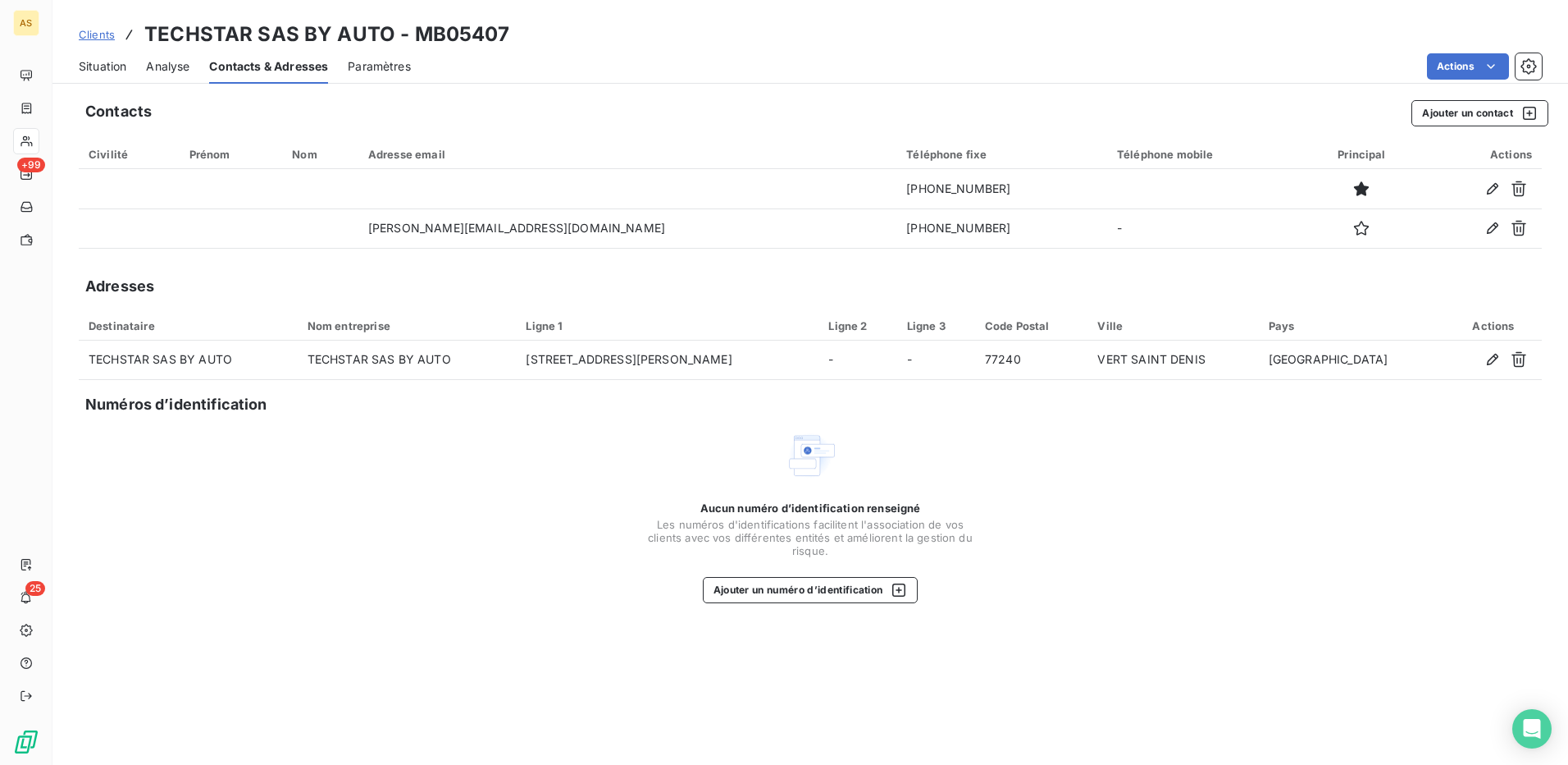
click at [113, 59] on span "Situation" at bounding box center [102, 67] width 48 height 16
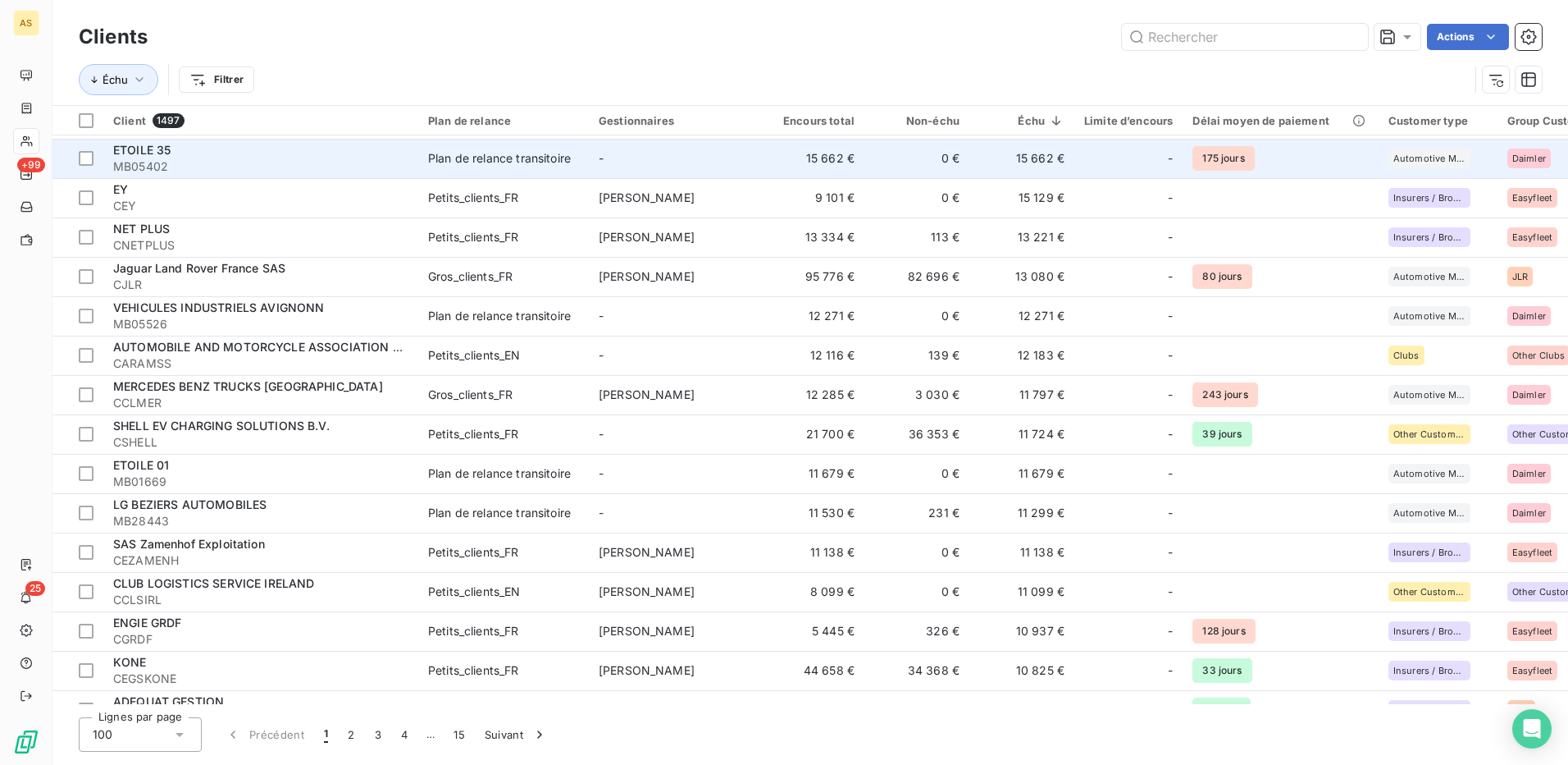
scroll to position [1969, 0]
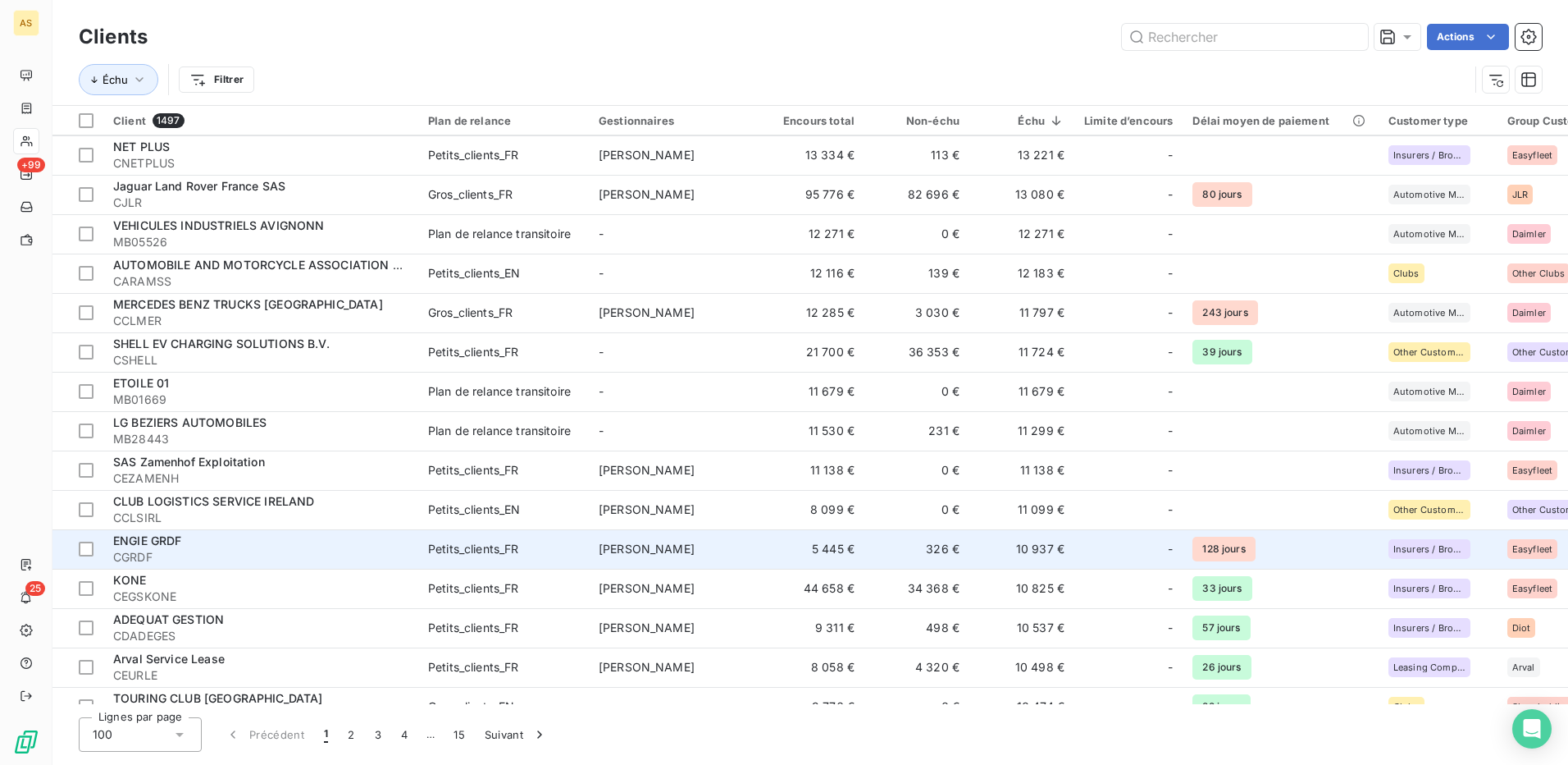
click at [271, 543] on div "ENGIE GRDF" at bounding box center [260, 540] width 295 height 16
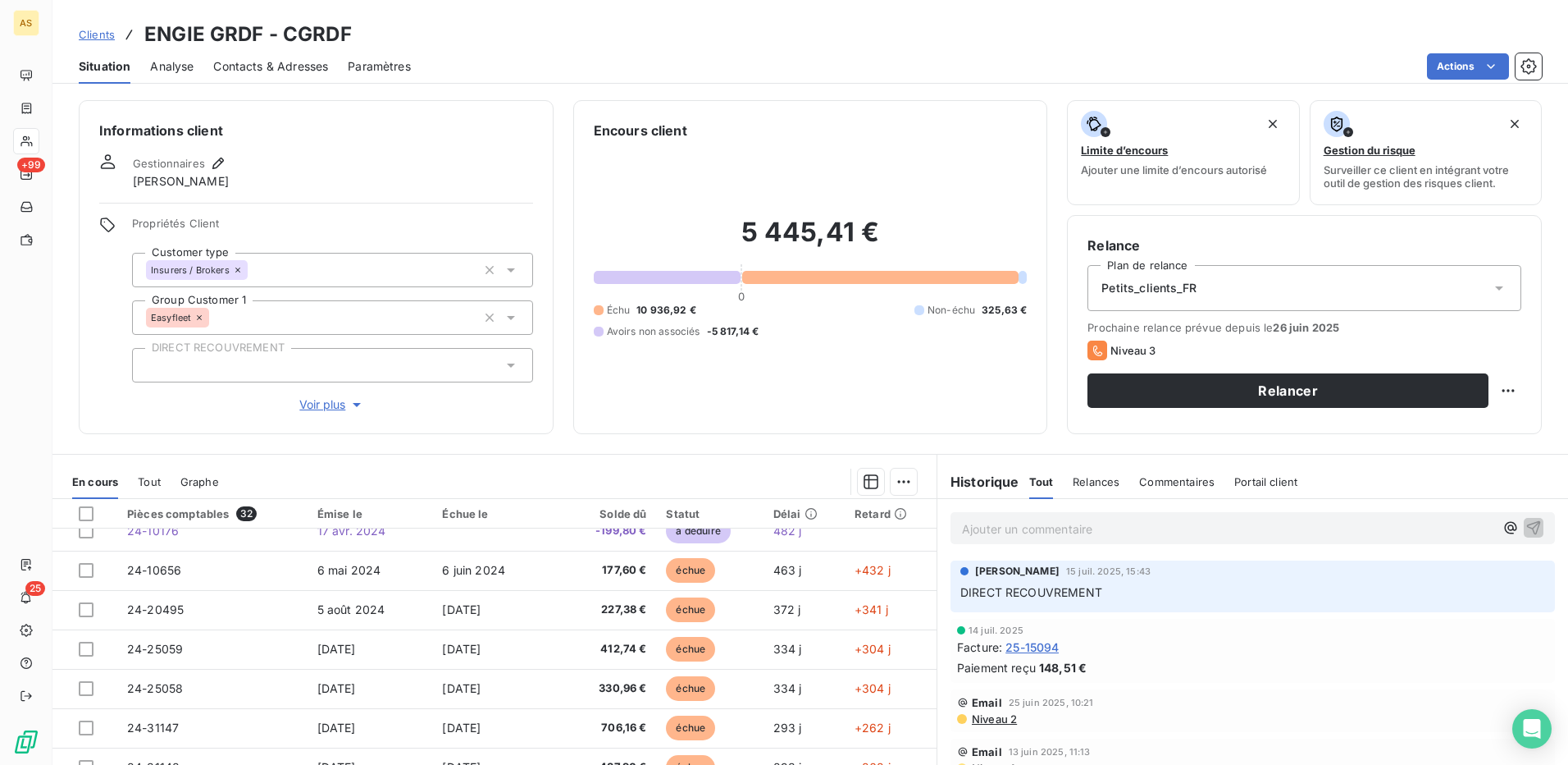
scroll to position [328, 0]
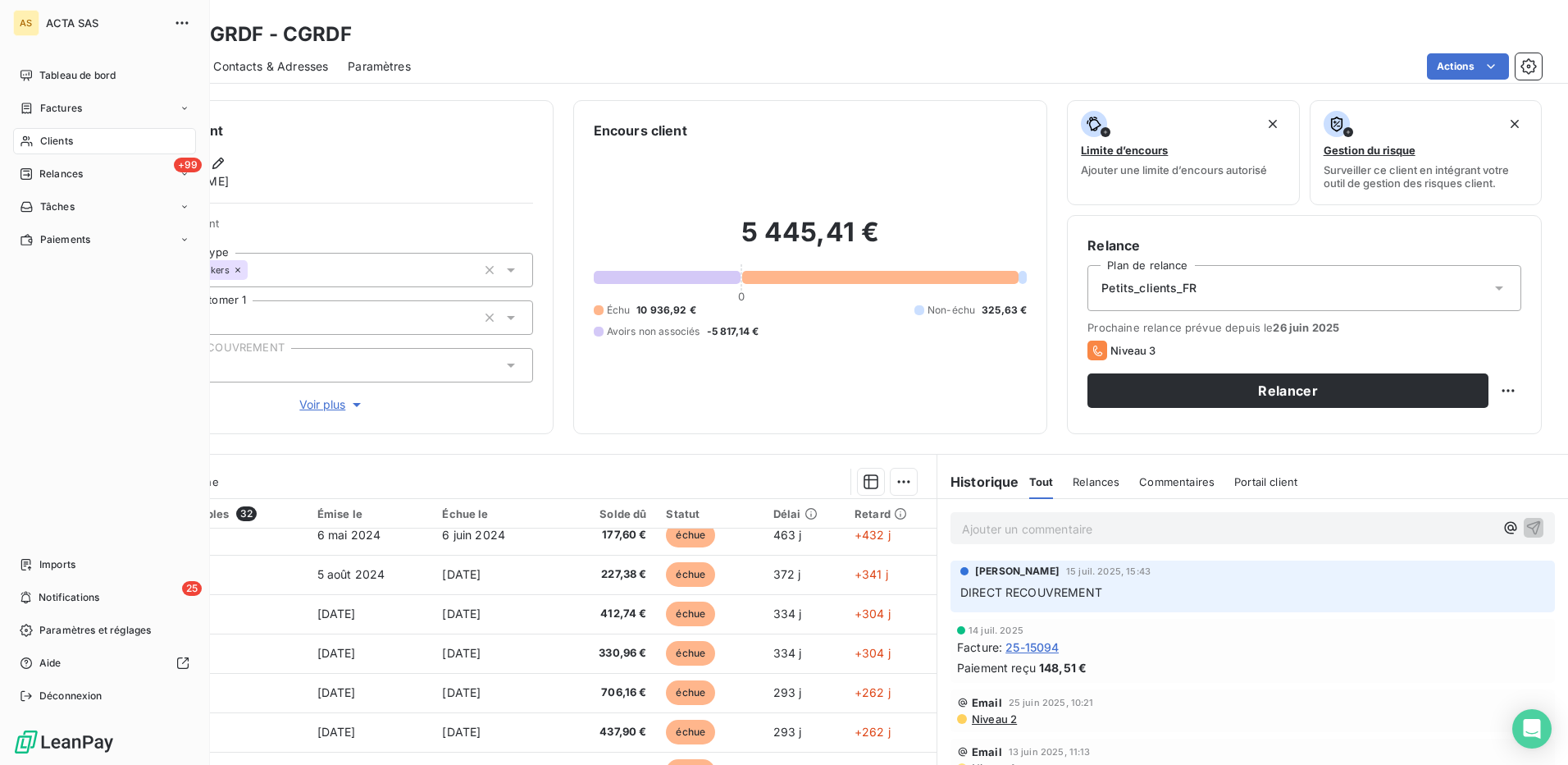
click at [53, 142] on span "Clients" at bounding box center [57, 141] width 32 height 14
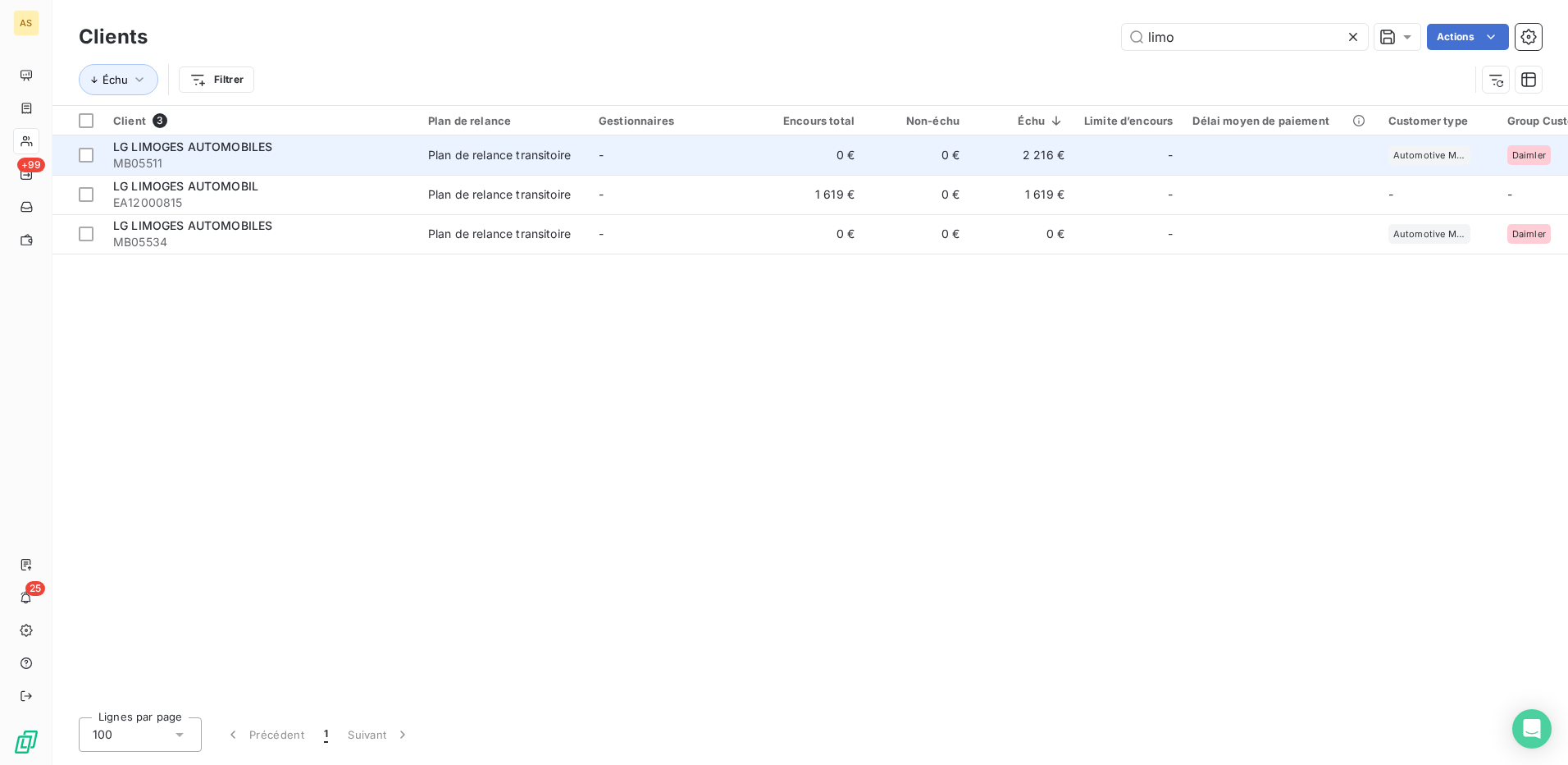
type input "limo"
click at [344, 153] on div "LG LIMOGES AUTOMOBILES" at bounding box center [260, 147] width 295 height 16
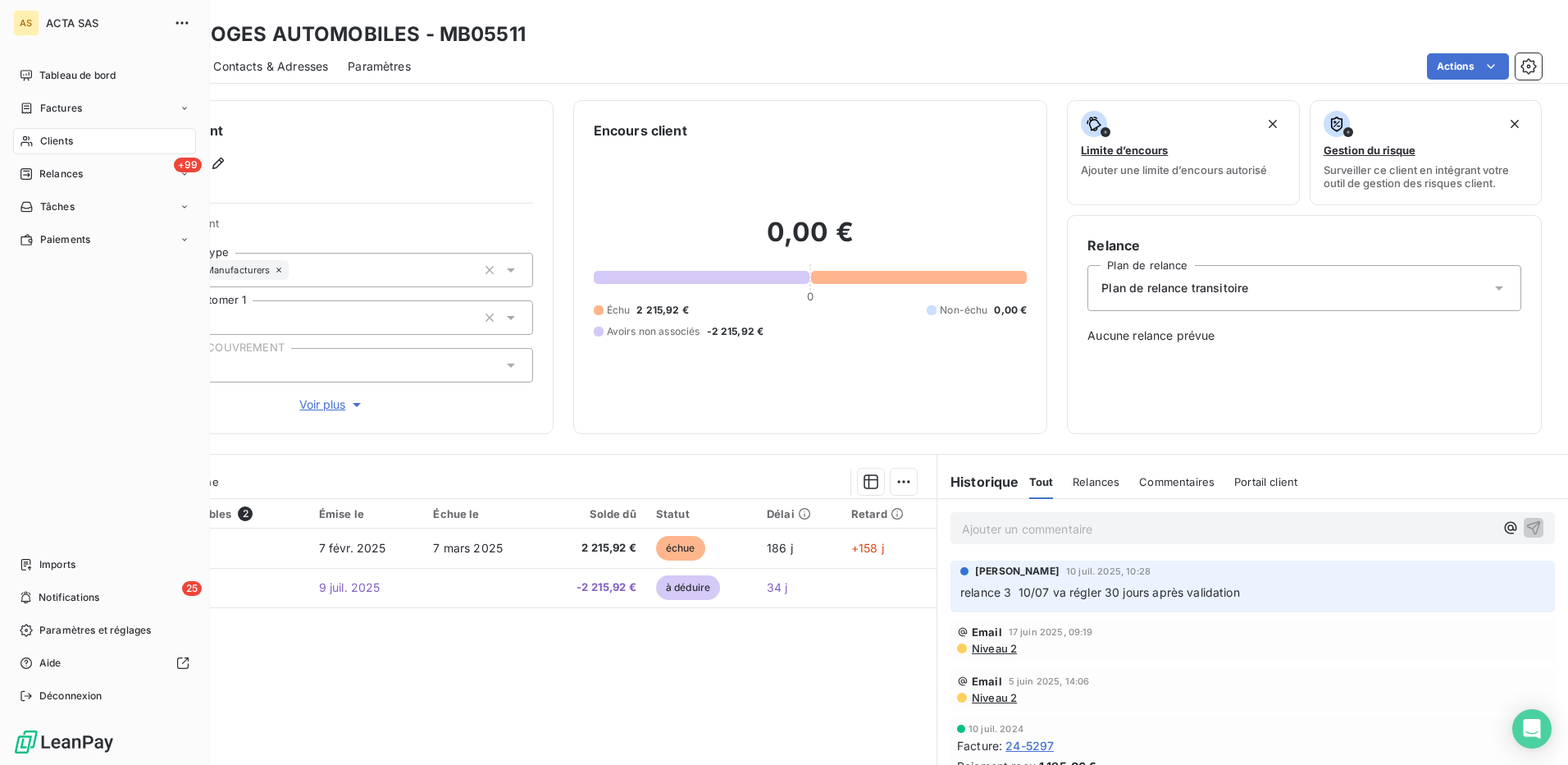
click at [64, 141] on span "Clients" at bounding box center [57, 141] width 32 height 14
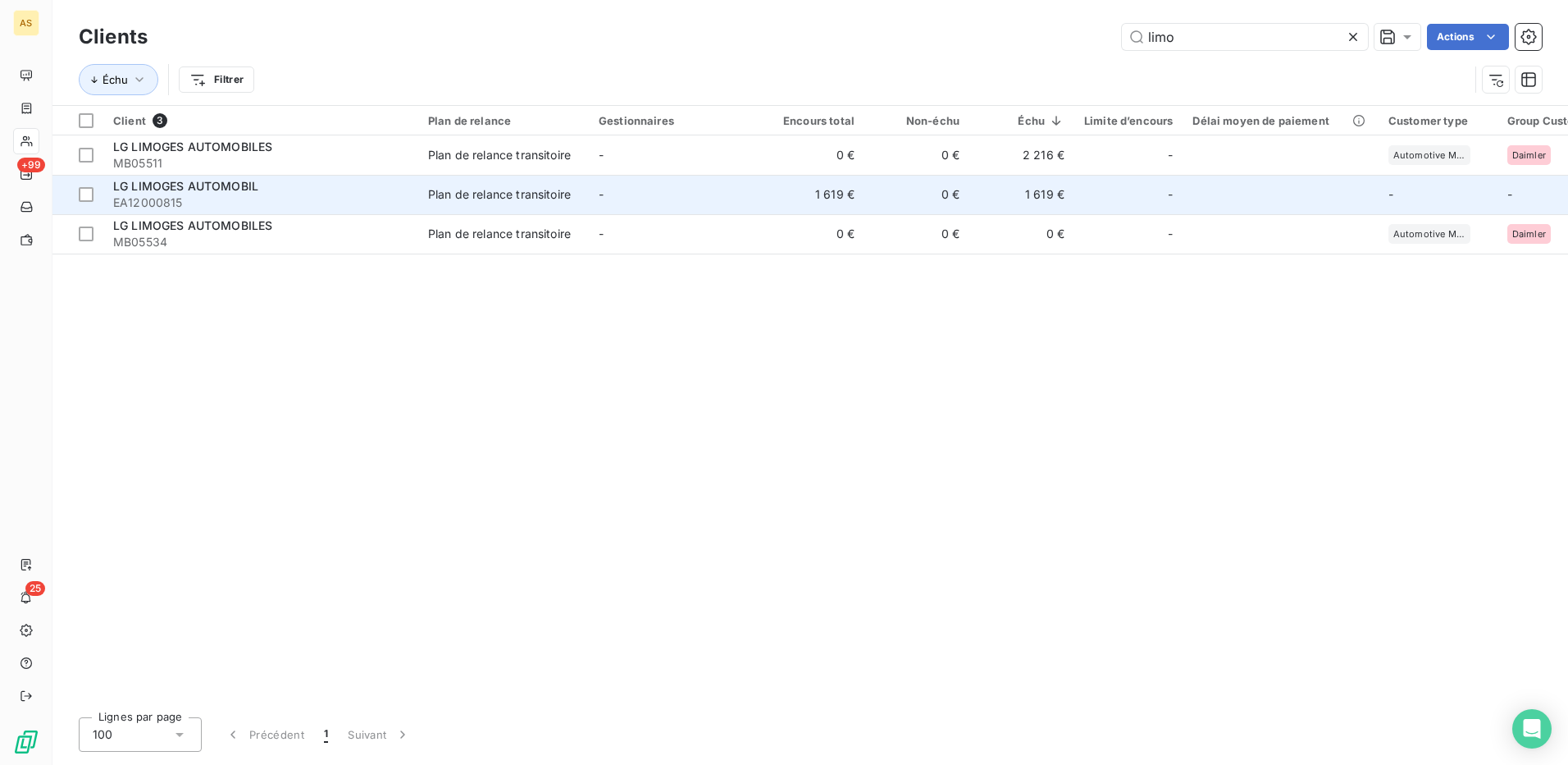
click at [527, 195] on div "Plan de relance transitoire" at bounding box center [500, 194] width 142 height 16
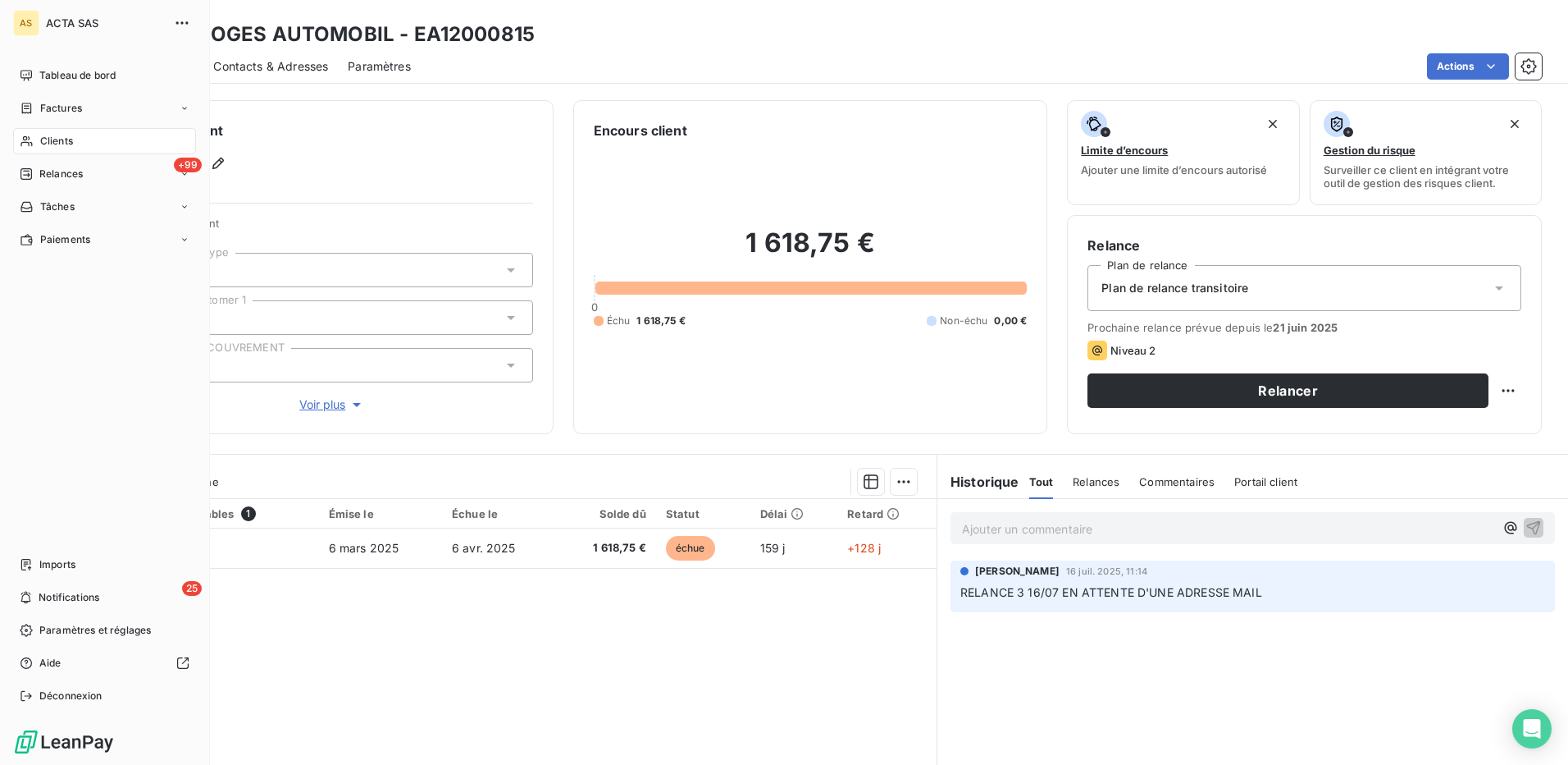
click at [60, 142] on span "Clients" at bounding box center [57, 141] width 32 height 14
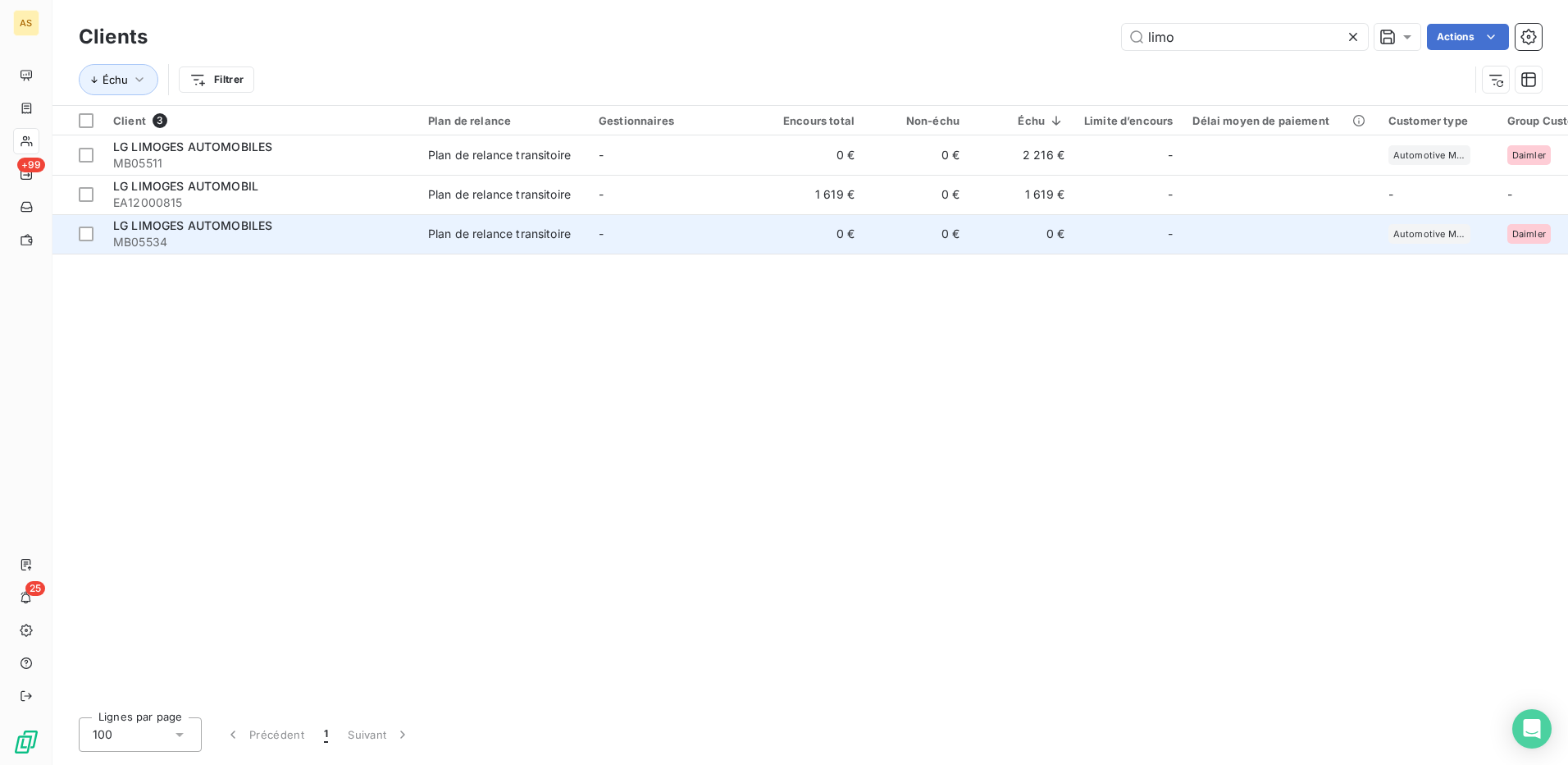
click at [399, 234] on span "MB05534" at bounding box center [260, 242] width 295 height 16
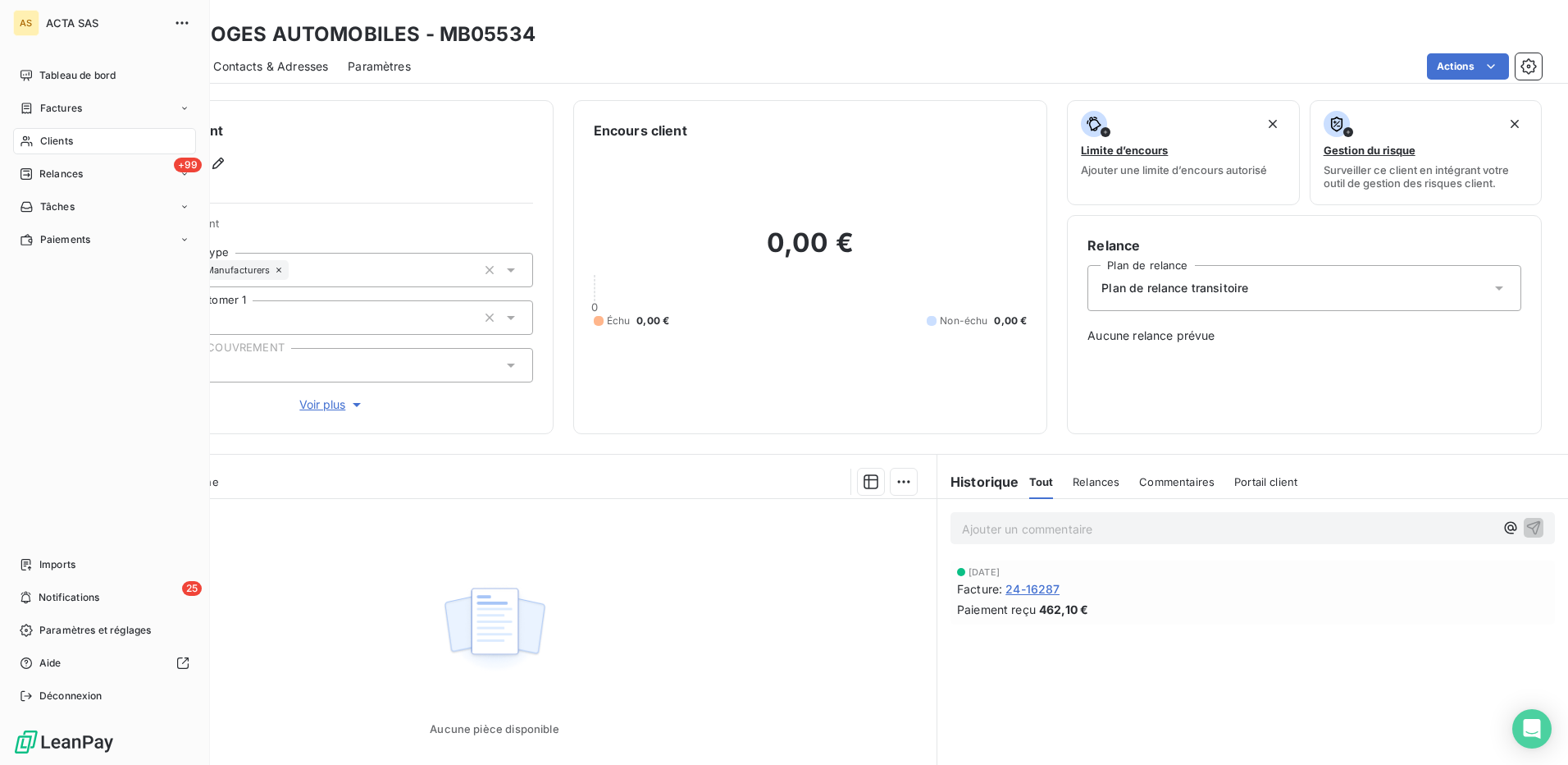
click at [61, 140] on span "Clients" at bounding box center [57, 141] width 32 height 14
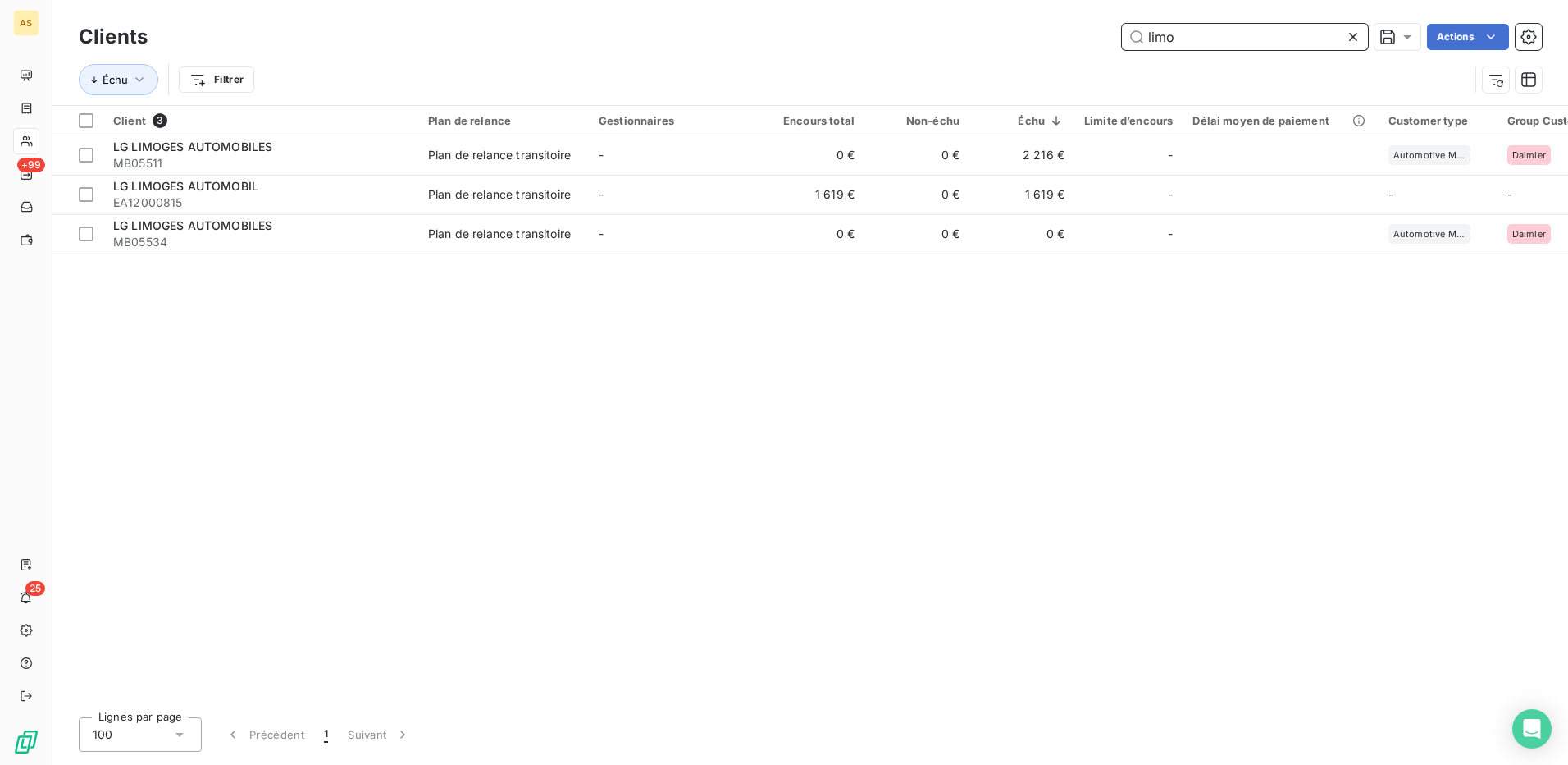
drag, startPoint x: 1292, startPoint y: 41, endPoint x: 1109, endPoint y: 54, distance: 183.5
click at [1109, 54] on div "Clients limo Actions Échu Filtrer" at bounding box center [810, 62] width 1463 height 86
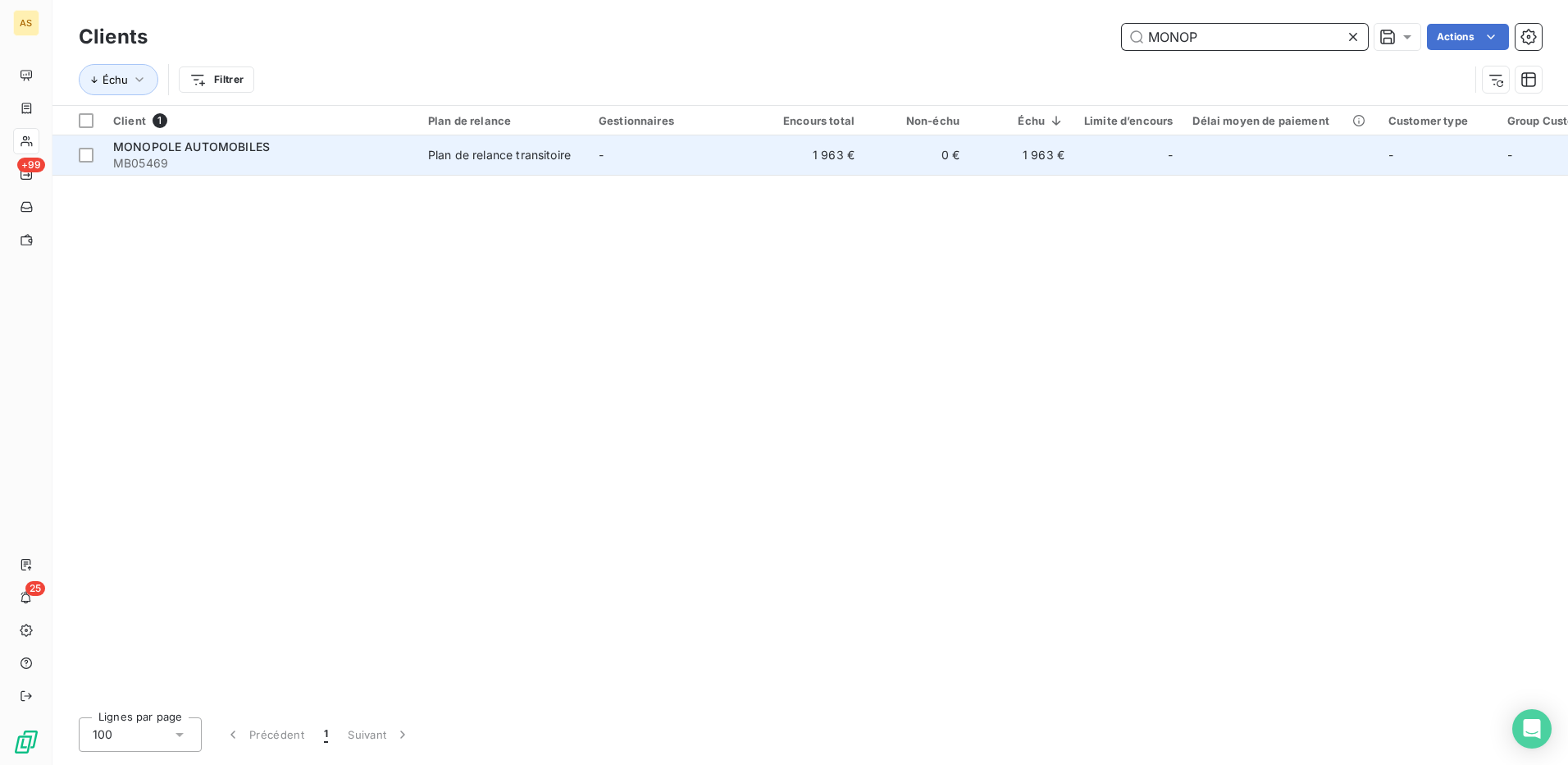
type input "MONOP"
click at [497, 159] on div "Plan de relance transitoire" at bounding box center [500, 155] width 142 height 16
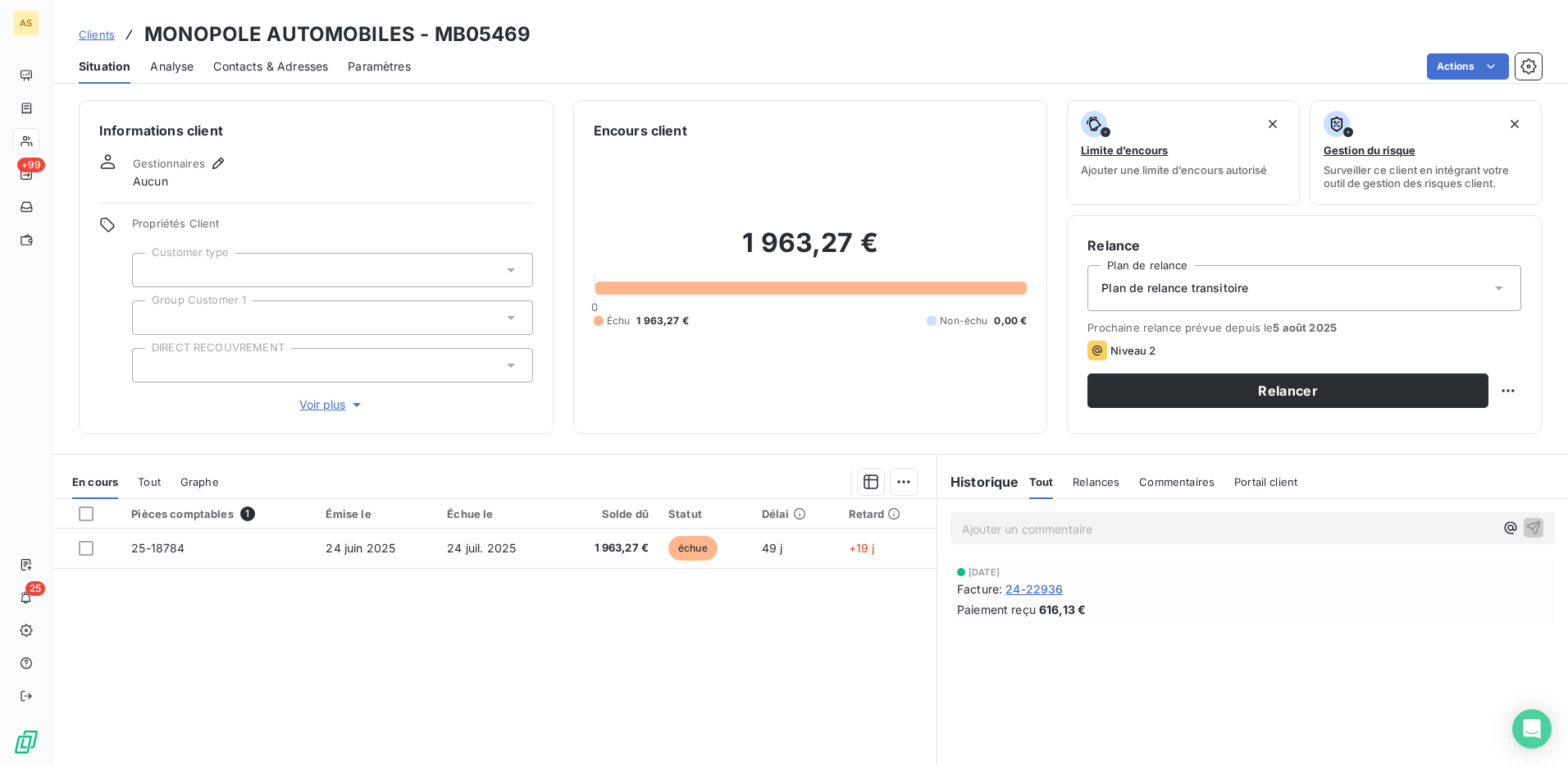
click at [236, 74] on span "Contacts & Adresses" at bounding box center [270, 67] width 115 height 16
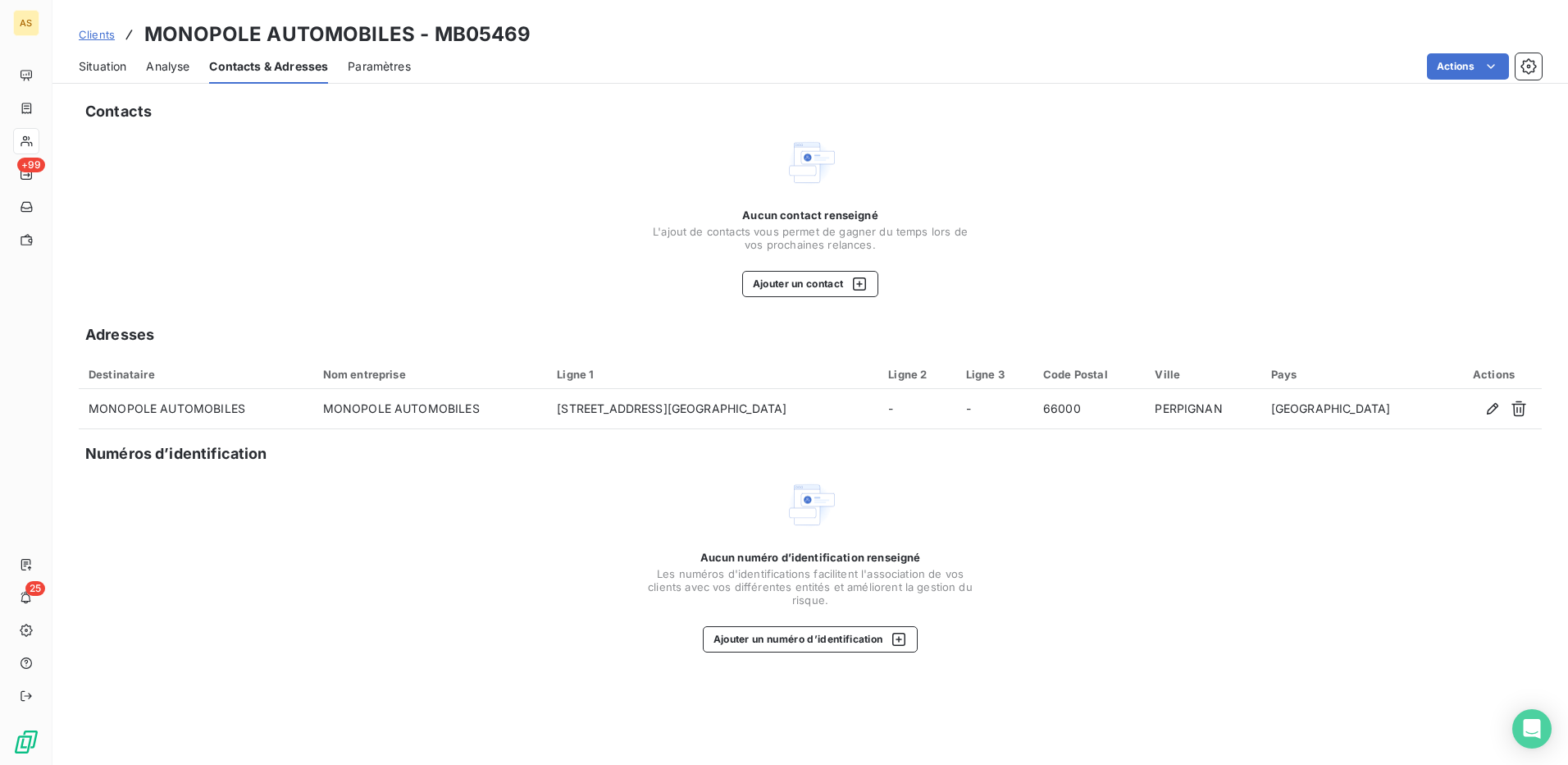
click at [113, 69] on span "Situation" at bounding box center [102, 67] width 48 height 16
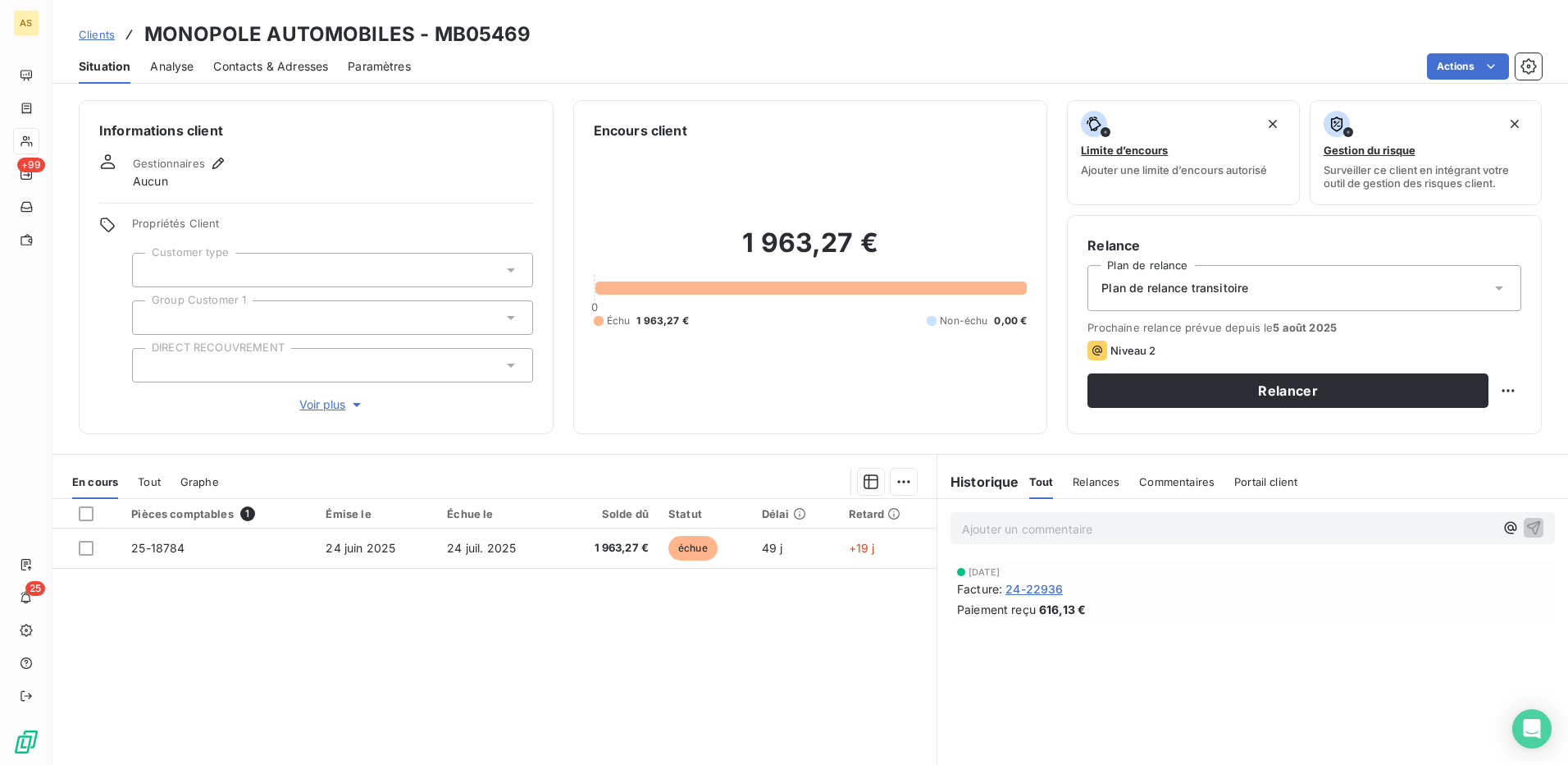
click at [268, 66] on span "Contacts & Adresses" at bounding box center [270, 67] width 115 height 16
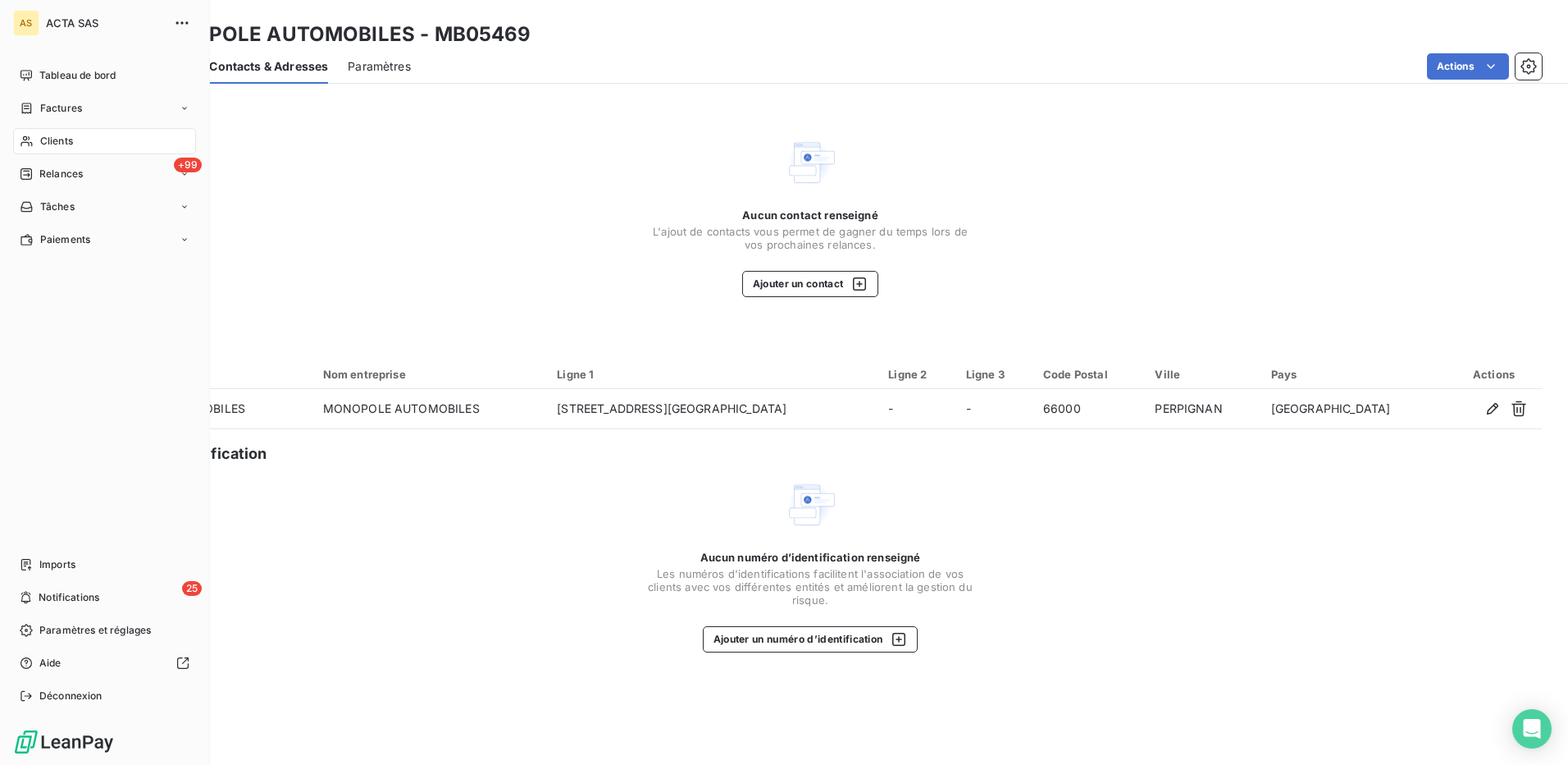
drag, startPoint x: 65, startPoint y: 137, endPoint x: 74, endPoint y: 137, distance: 9.0
click at [65, 137] on span "Clients" at bounding box center [57, 141] width 32 height 14
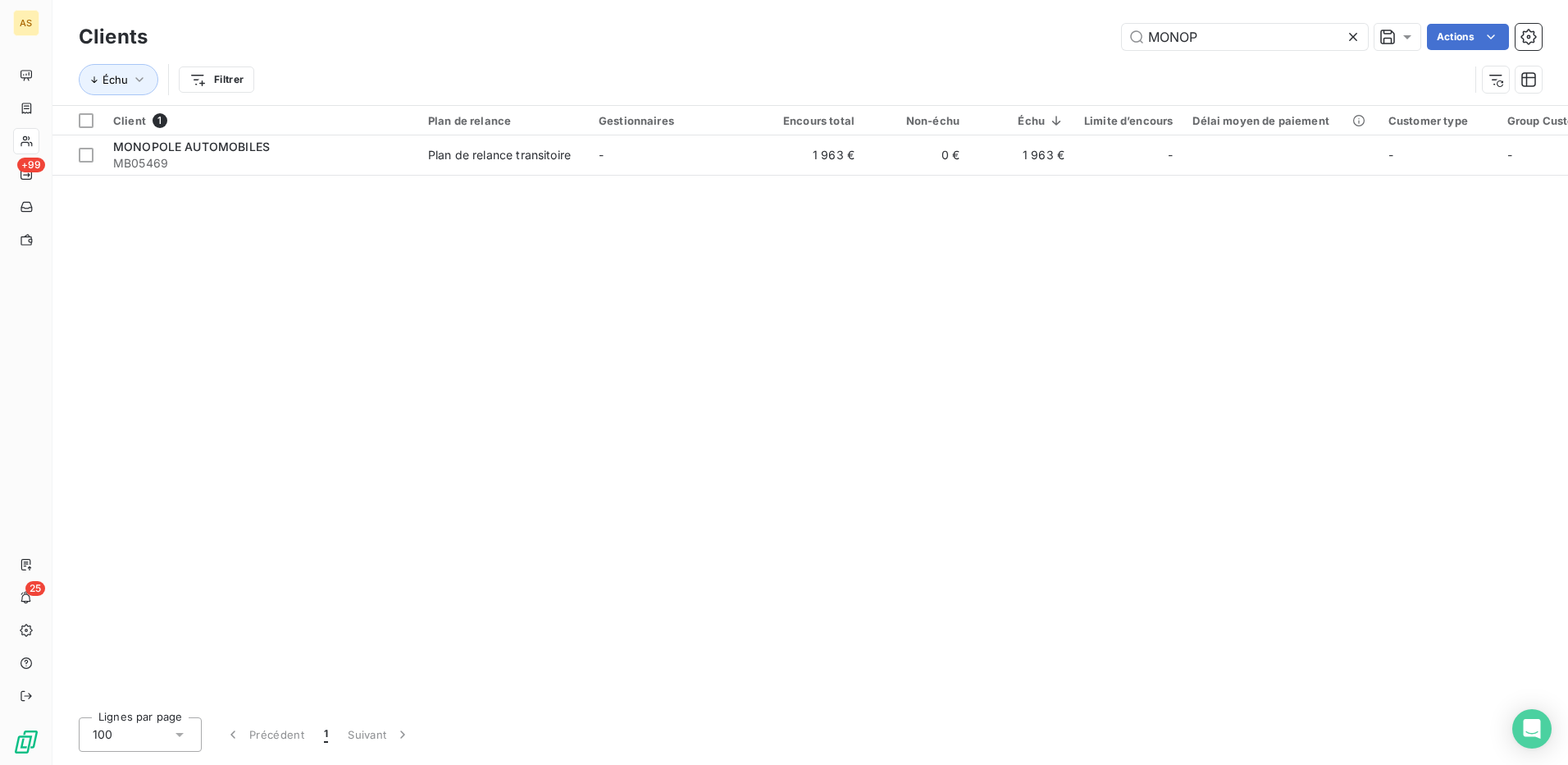
drag, startPoint x: 1202, startPoint y: 41, endPoint x: 1106, endPoint y: 53, distance: 96.7
click at [1107, 53] on div "Clients MONOP Actions" at bounding box center [810, 37] width 1463 height 34
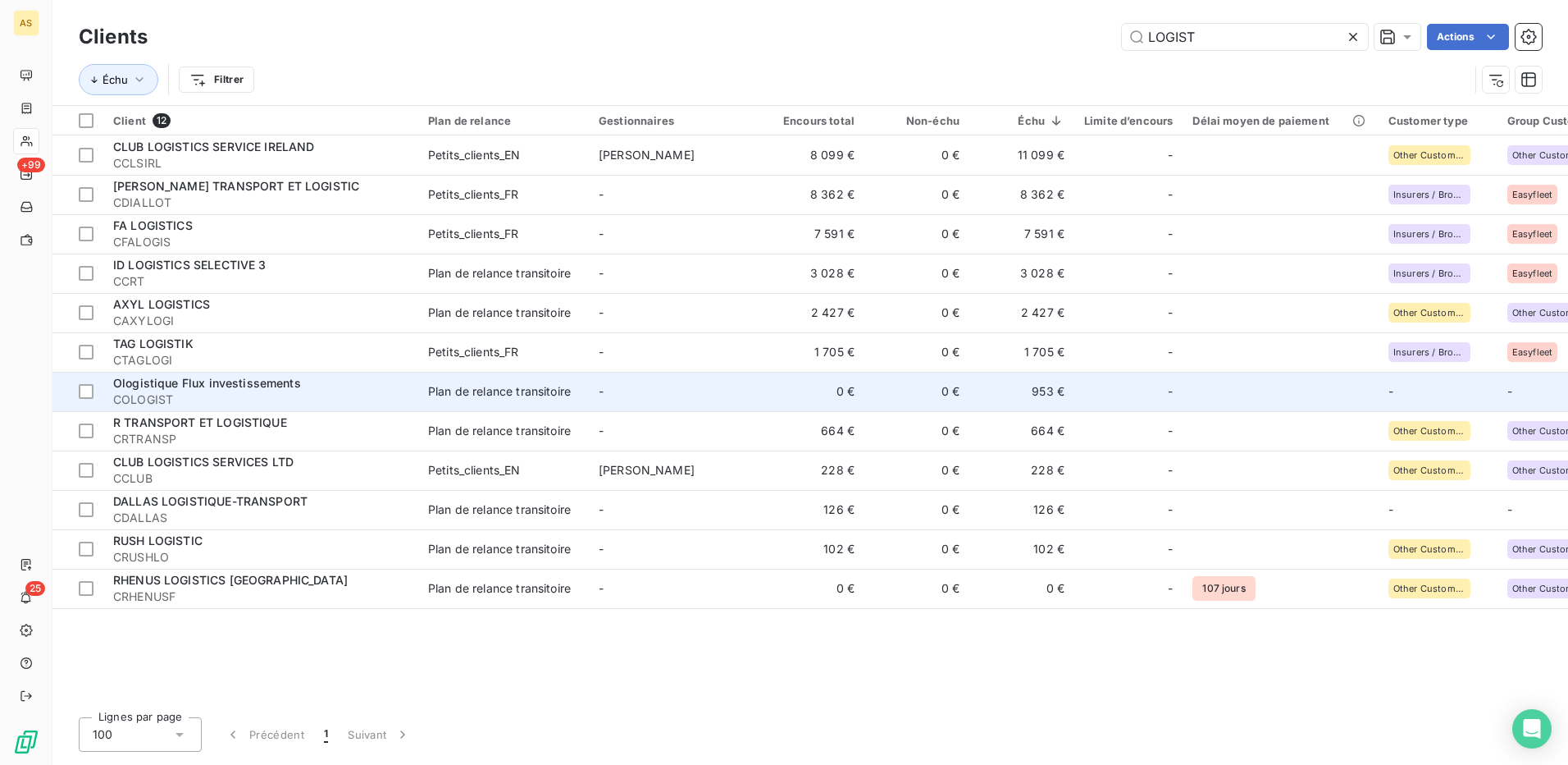
type input "LOGIST"
click at [536, 394] on div "Plan de relance transitoire" at bounding box center [500, 392] width 142 height 16
